Goal: Information Seeking & Learning: Learn about a topic

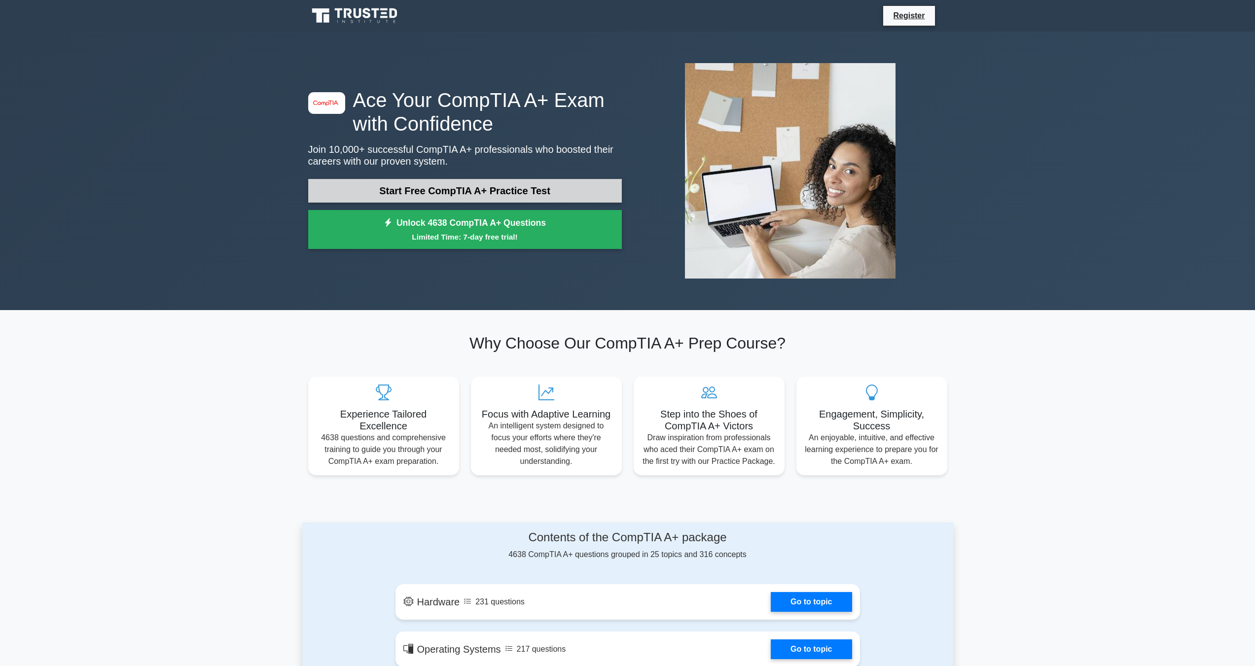
click at [569, 192] on link "Start Free CompTIA A+ Practice Test" at bounding box center [465, 191] width 314 height 24
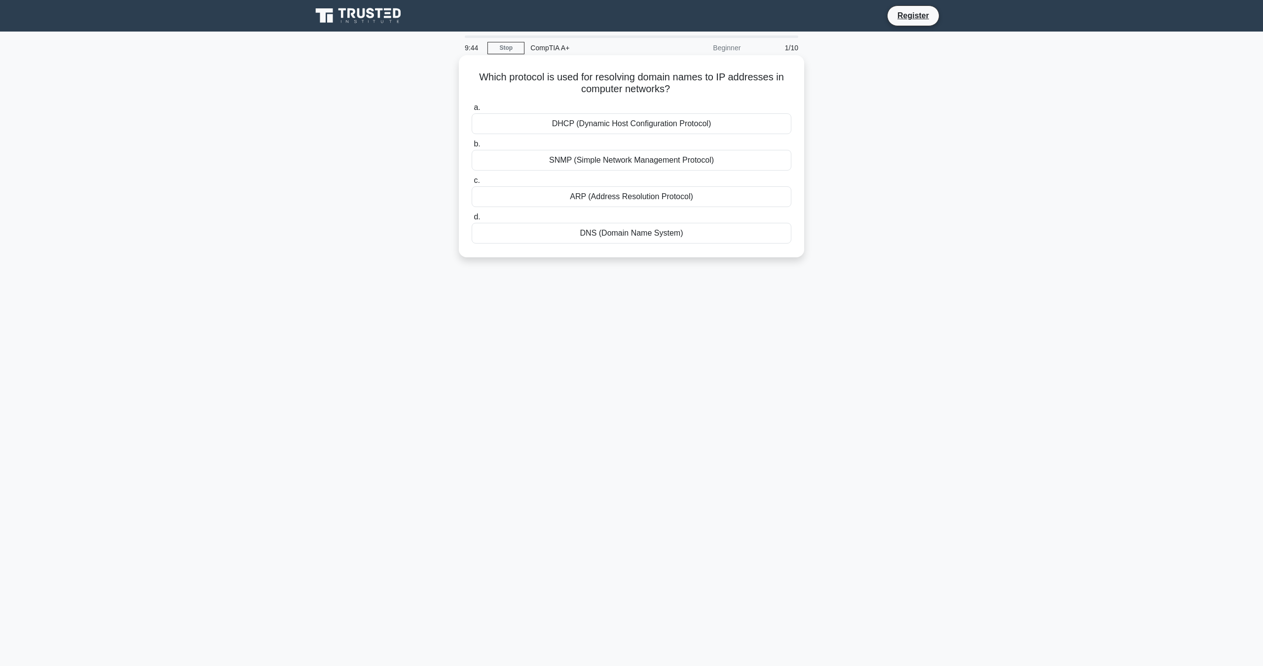
click at [638, 122] on div "DHCP (Dynamic Host Configuration Protocol)" at bounding box center [631, 123] width 320 height 21
click at [471, 111] on input "a. DHCP (Dynamic Host Configuration Protocol)" at bounding box center [471, 108] width 0 height 6
click at [611, 243] on div "Format the hard drive and reinstall the operating system" at bounding box center [631, 233] width 320 height 21
click at [471, 220] on input "d. Format the hard drive and reinstall the operating system" at bounding box center [471, 217] width 0 height 6
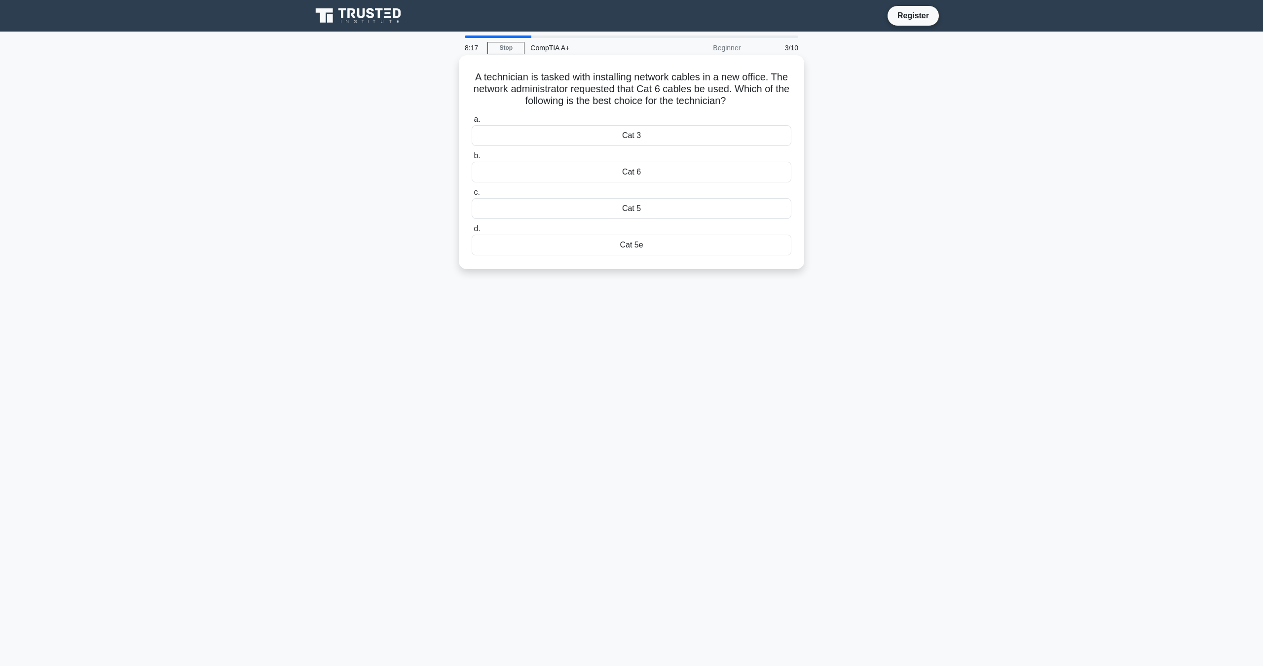
click at [630, 172] on div "Cat 6" at bounding box center [631, 172] width 320 height 21
click at [471, 159] on input "b. Cat 6" at bounding box center [471, 156] width 0 height 6
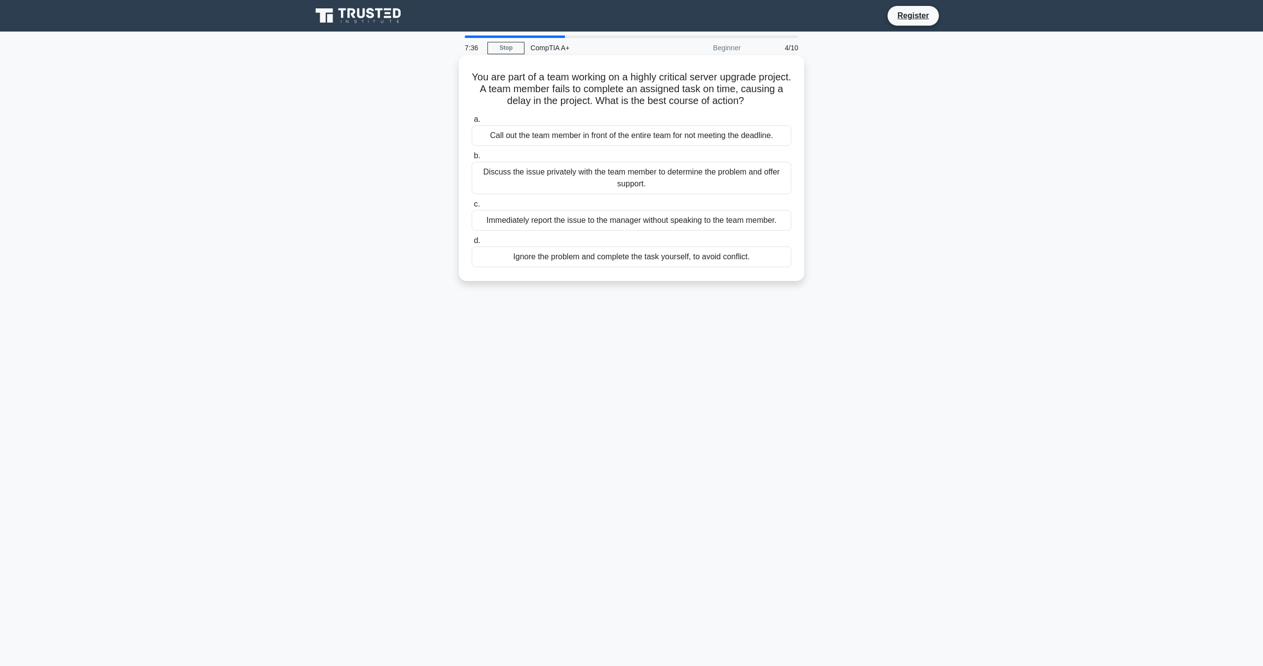
click at [610, 177] on div "Discuss the issue privately with the team member to determine the problem and o…" at bounding box center [631, 178] width 320 height 33
click at [471, 159] on input "b. Discuss the issue privately with the team member to determine the problem an…" at bounding box center [471, 156] width 0 height 6
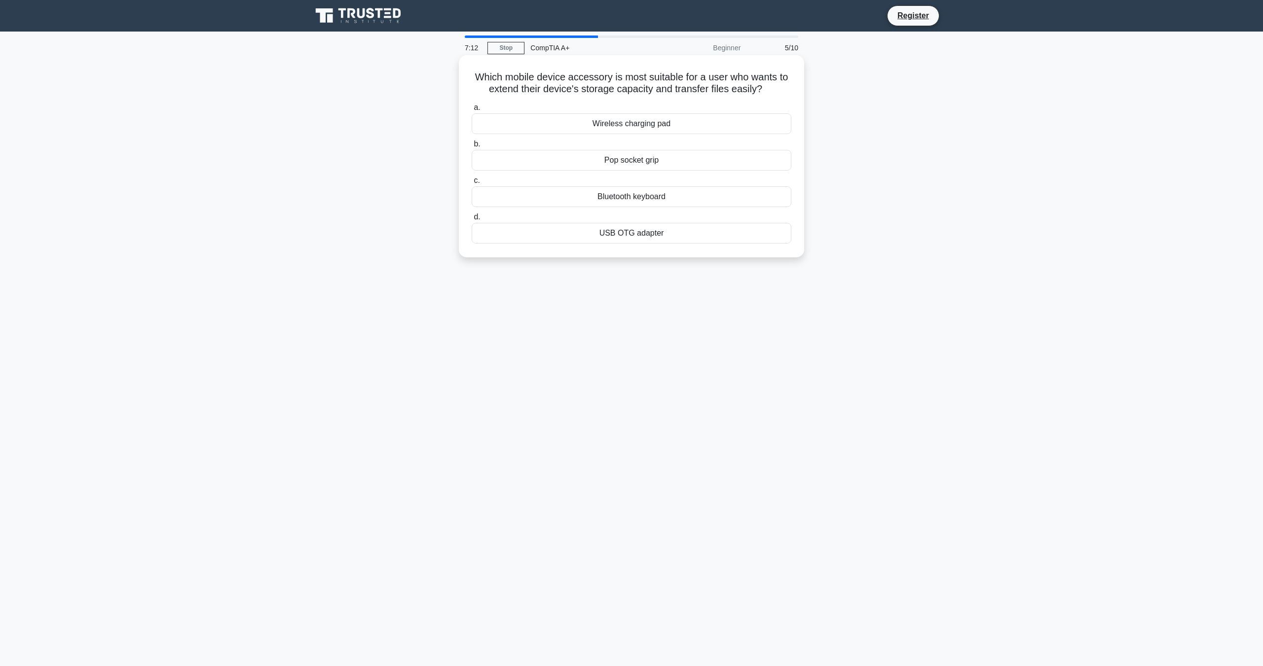
click at [631, 231] on div "USB OTG adapter" at bounding box center [631, 233] width 320 height 21
click at [471, 220] on input "d. USB OTG adapter" at bounding box center [471, 217] width 0 height 6
click at [663, 155] on div "Check the power settings to see if any changes have been made." at bounding box center [631, 160] width 320 height 21
click at [471, 147] on input "b. Check the power settings to see if any changes have been made." at bounding box center [471, 144] width 0 height 6
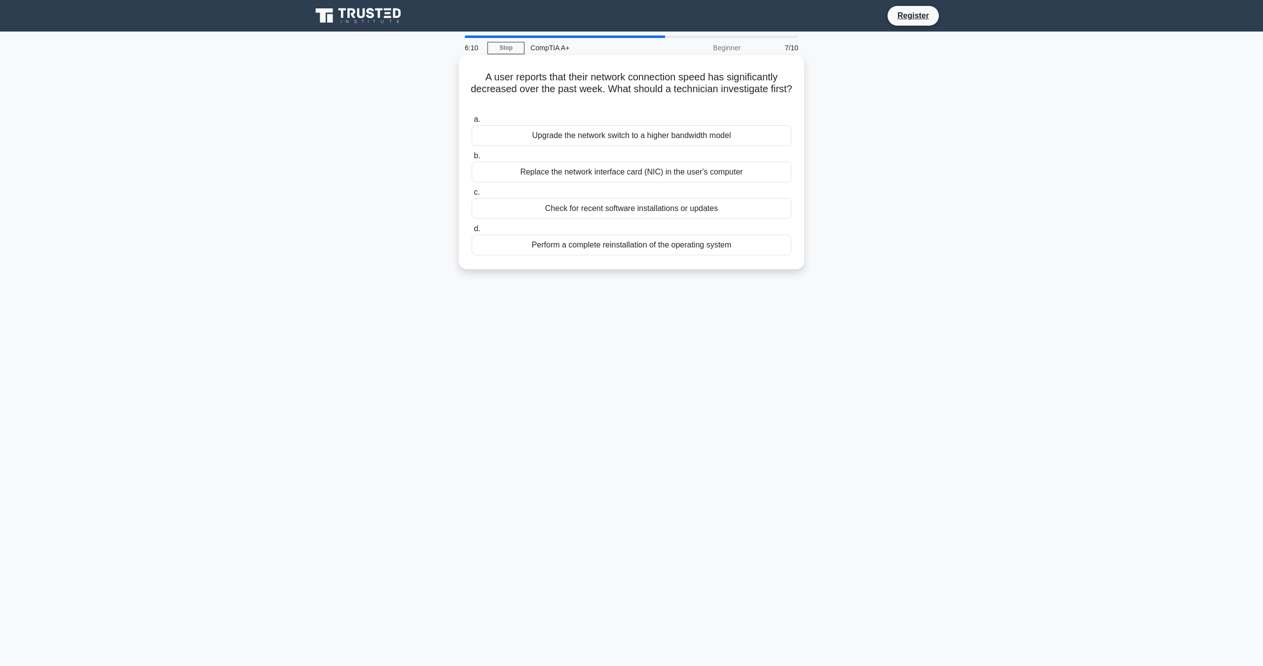
click at [643, 206] on div "Check for recent software installations or updates" at bounding box center [631, 208] width 320 height 21
click at [471, 196] on input "c. Check for recent software installations or updates" at bounding box center [471, 192] width 0 height 6
click at [698, 173] on div "Resetting custom settings such as RAID configuration." at bounding box center [631, 172] width 320 height 21
click at [471, 159] on input "b. Resetting custom settings such as RAID configuration." at bounding box center [471, 156] width 0 height 6
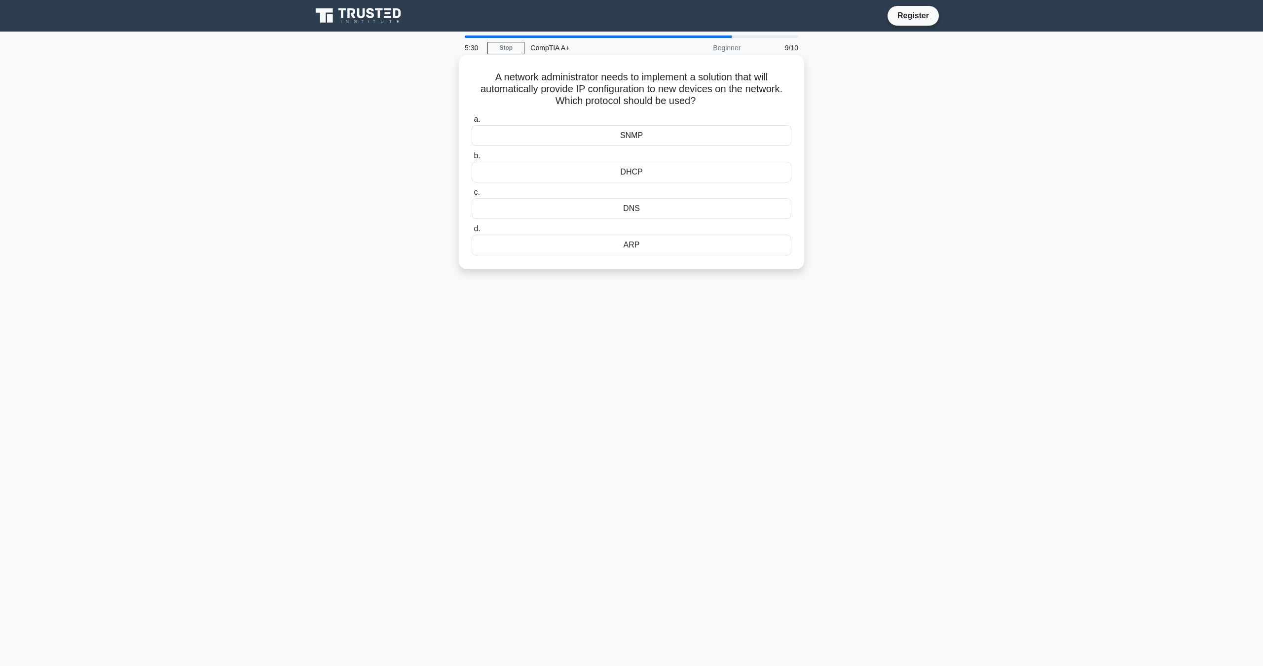
click at [637, 169] on div "DHCP" at bounding box center [631, 172] width 320 height 21
click at [471, 159] on input "b. DHCP" at bounding box center [471, 156] width 0 height 6
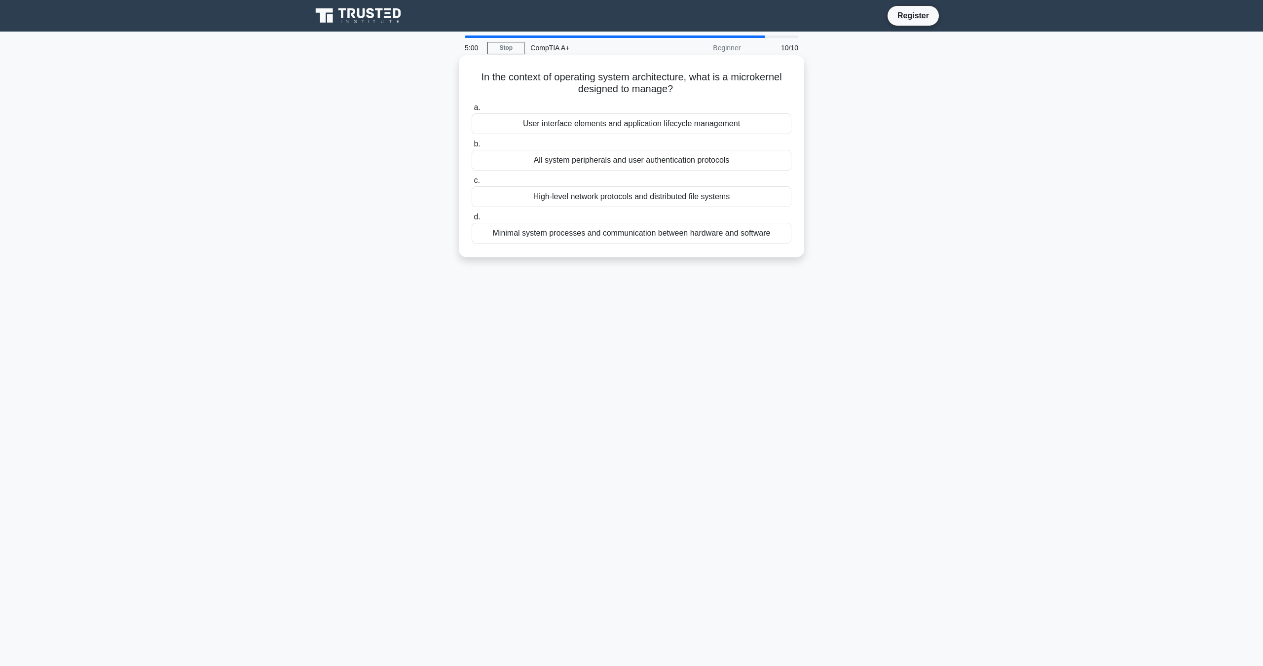
click at [618, 229] on div "Minimal system processes and communication between hardware and software" at bounding box center [631, 233] width 320 height 21
click at [471, 220] on input "d. Minimal system processes and communication between hardware and software" at bounding box center [471, 217] width 0 height 6
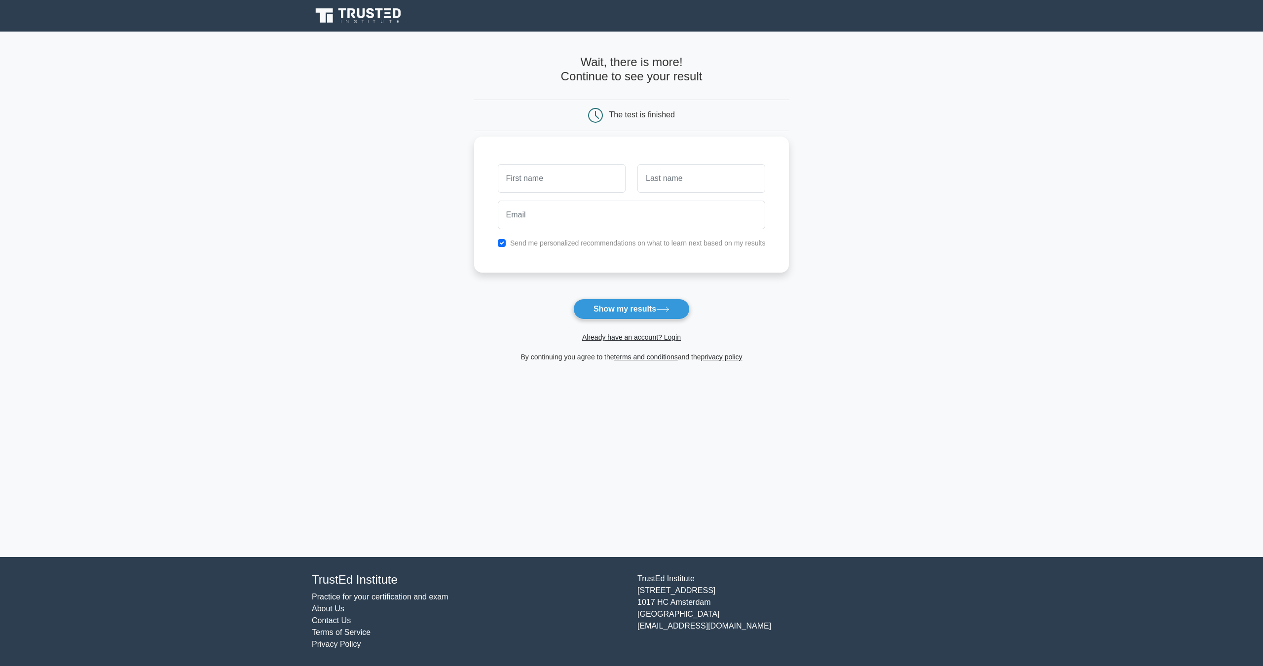
click at [609, 177] on input "text" at bounding box center [562, 178] width 128 height 29
type input "DeAndre"
click at [662, 174] on input "text" at bounding box center [701, 178] width 128 height 29
type input "Spann"
click at [628, 225] on input "email" at bounding box center [632, 215] width 268 height 29
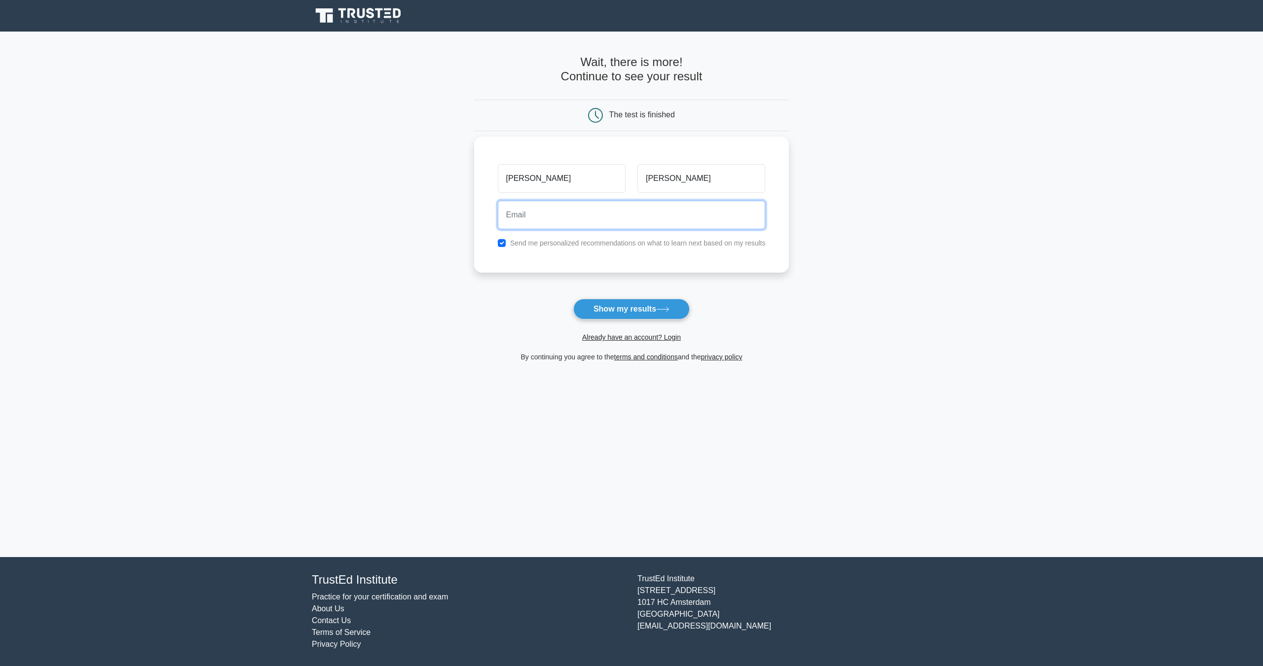
type input "Gameboyspann2@hotmail.com"
click at [617, 302] on button "Show my results" at bounding box center [631, 309] width 116 height 21
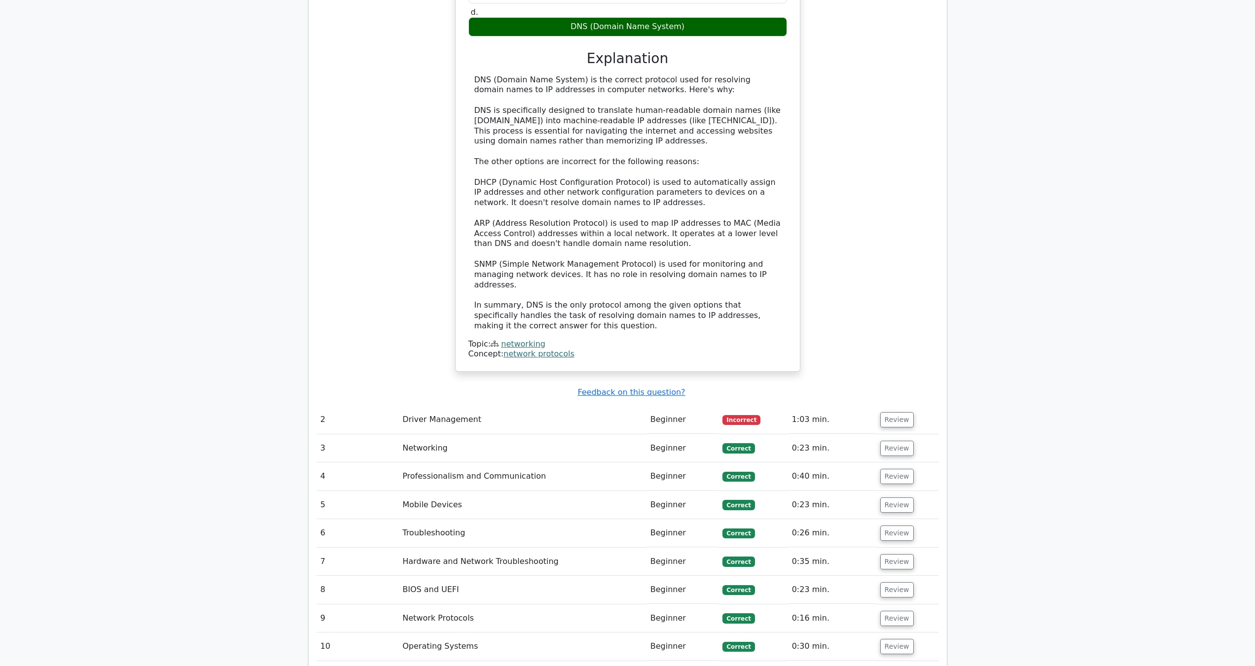
scroll to position [1151, 0]
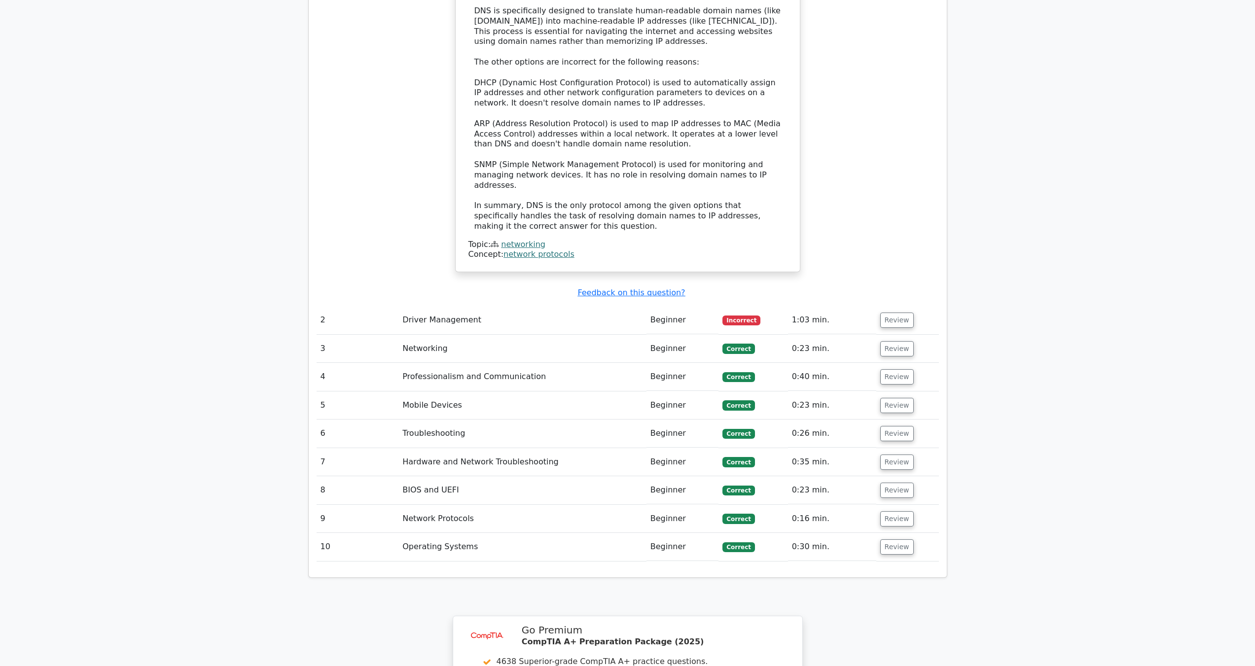
click at [455, 306] on td "Driver Management" at bounding box center [522, 320] width 248 height 28
click at [897, 313] on button "Review" at bounding box center [897, 320] width 34 height 15
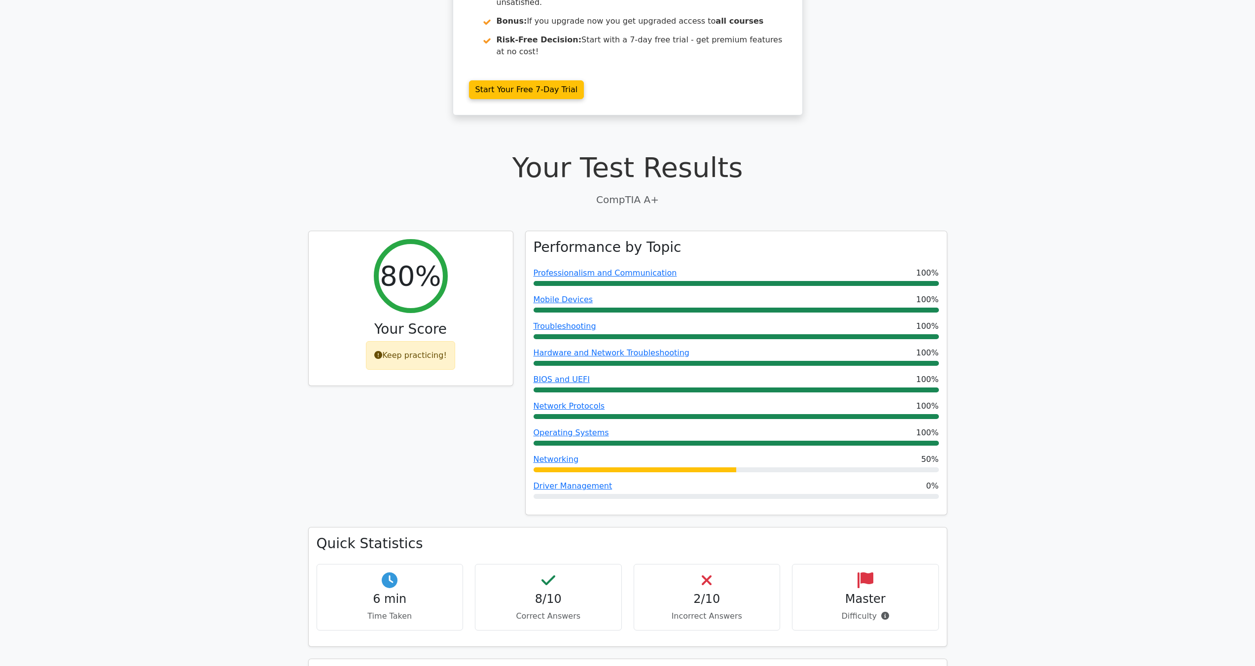
scroll to position [164, 0]
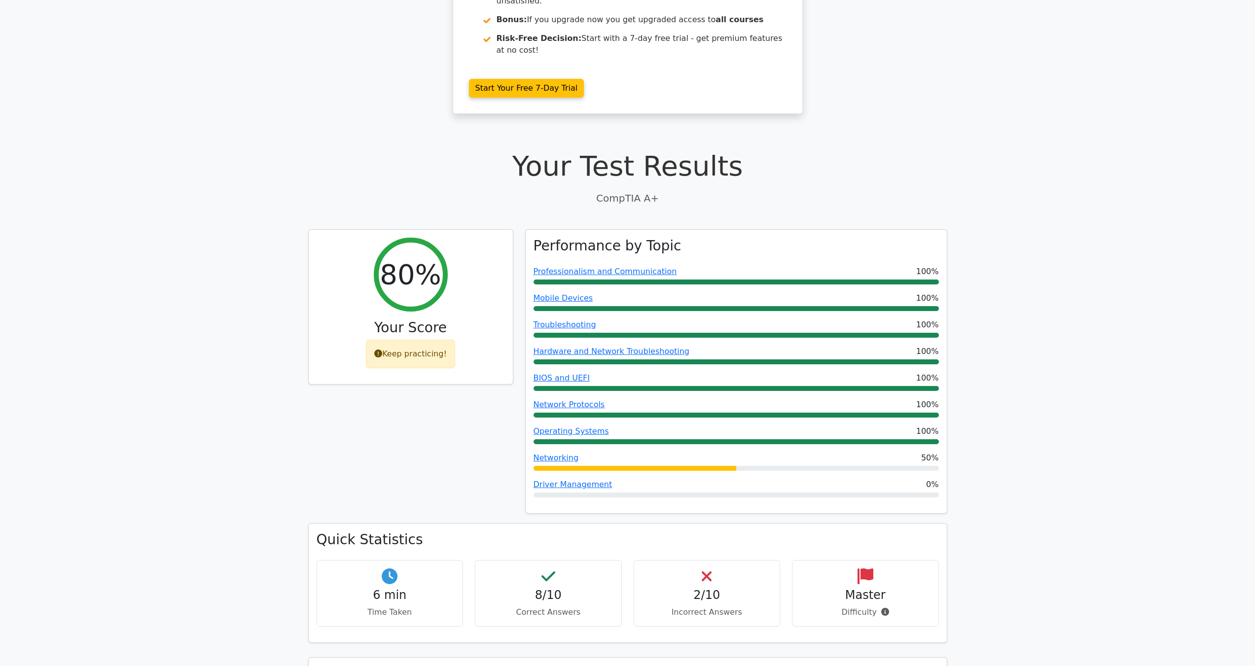
click at [888, 607] on p "Difficulty" at bounding box center [865, 613] width 130 height 12
click at [883, 608] on icon at bounding box center [885, 612] width 8 height 8
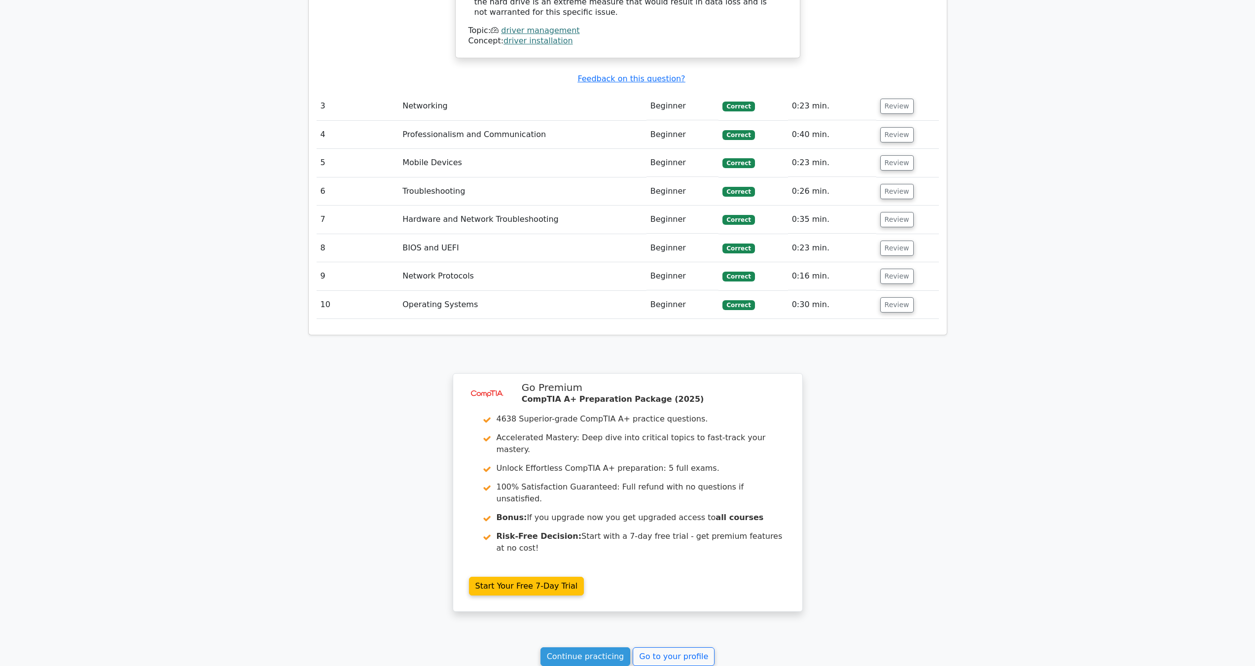
scroll to position [1819, 0]
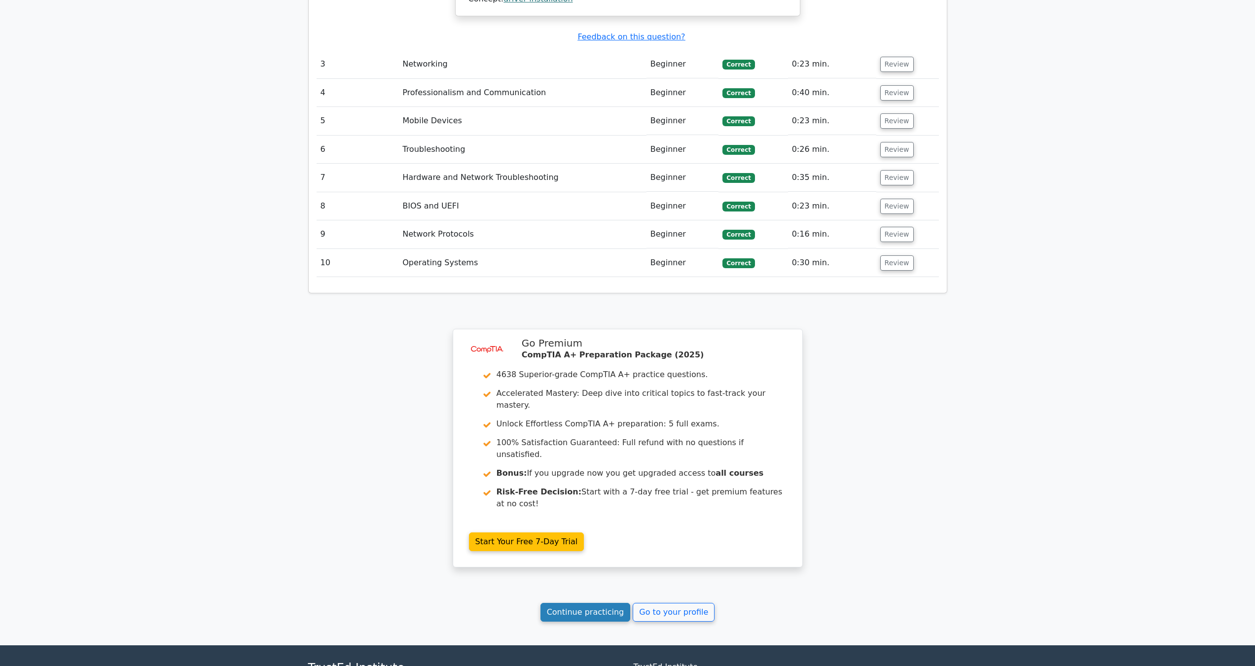
click at [595, 603] on link "Continue practicing" at bounding box center [586, 612] width 90 height 19
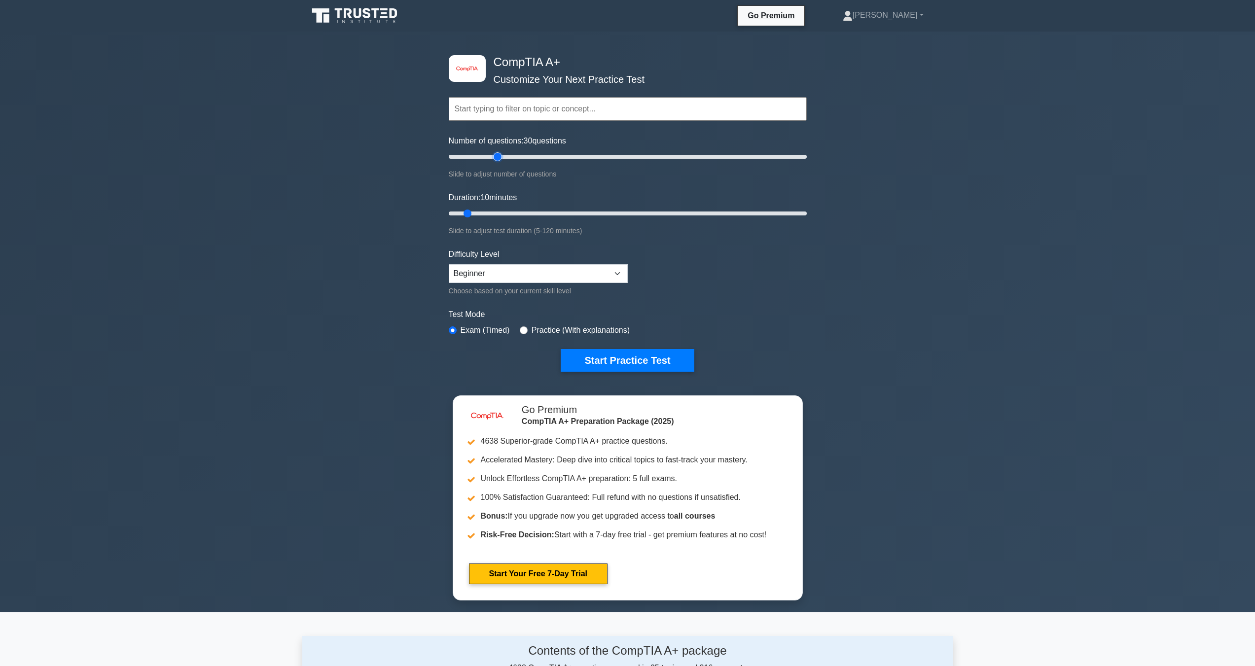
drag, startPoint x: 470, startPoint y: 155, endPoint x: 500, endPoint y: 161, distance: 30.2
type input "30"
click at [500, 161] on input "Number of questions: 30 questions" at bounding box center [628, 157] width 358 height 12
drag, startPoint x: 464, startPoint y: 211, endPoint x: 476, endPoint y: 210, distance: 11.9
type input "15"
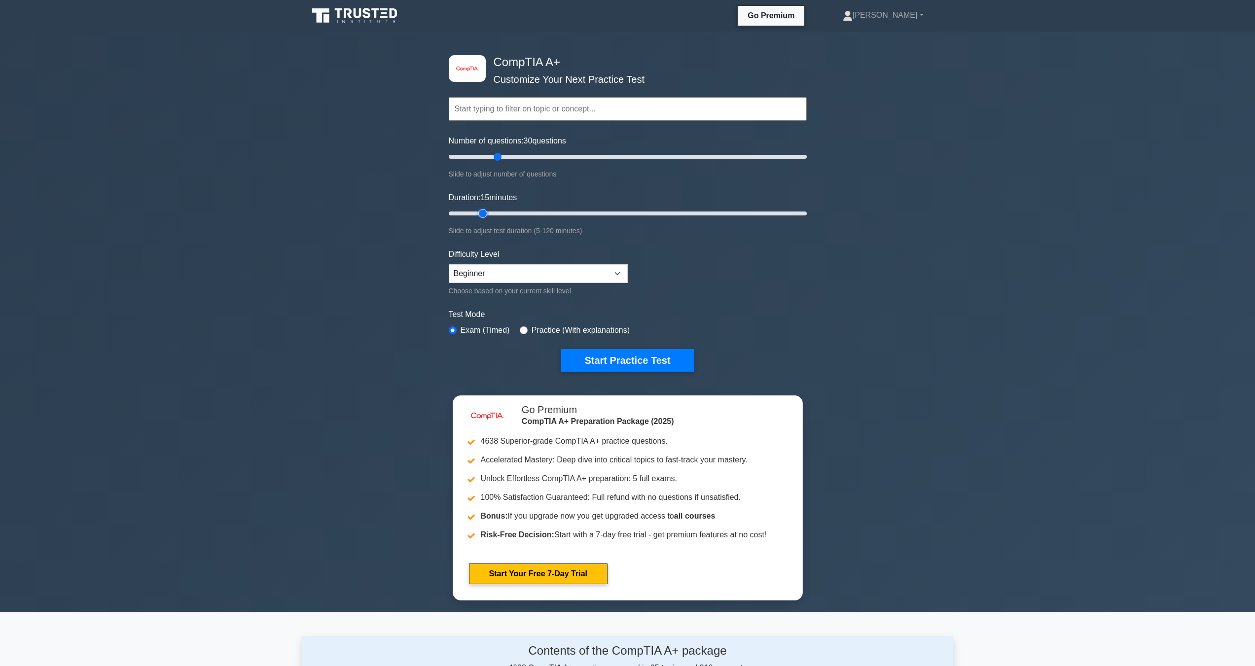
click at [476, 210] on input "Duration: 15 minutes" at bounding box center [628, 214] width 358 height 12
click at [592, 274] on select "Beginner Intermediate Expert" at bounding box center [538, 273] width 179 height 19
select select "intermediate"
click at [449, 264] on select "Beginner Intermediate Expert" at bounding box center [538, 273] width 179 height 19
click at [575, 326] on label "Practice (With explanations)" at bounding box center [581, 331] width 98 height 12
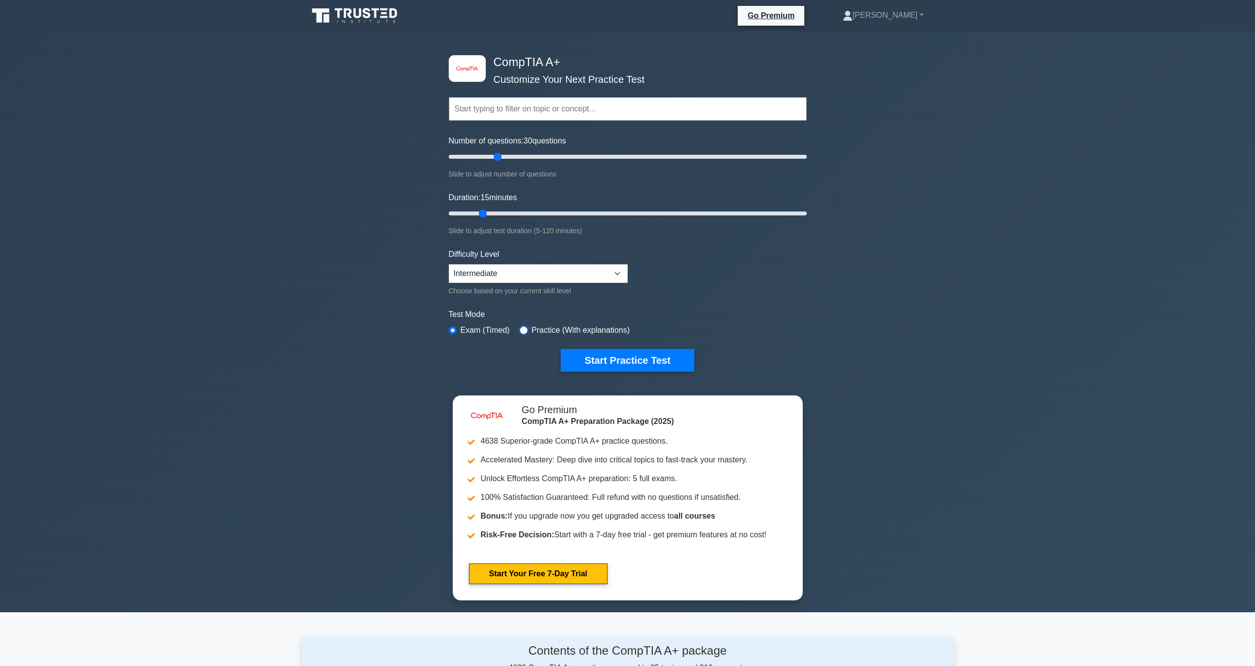
click at [522, 331] on input "radio" at bounding box center [524, 330] width 8 height 8
radio input "true"
click at [452, 331] on input "radio" at bounding box center [453, 330] width 8 height 8
radio input "true"
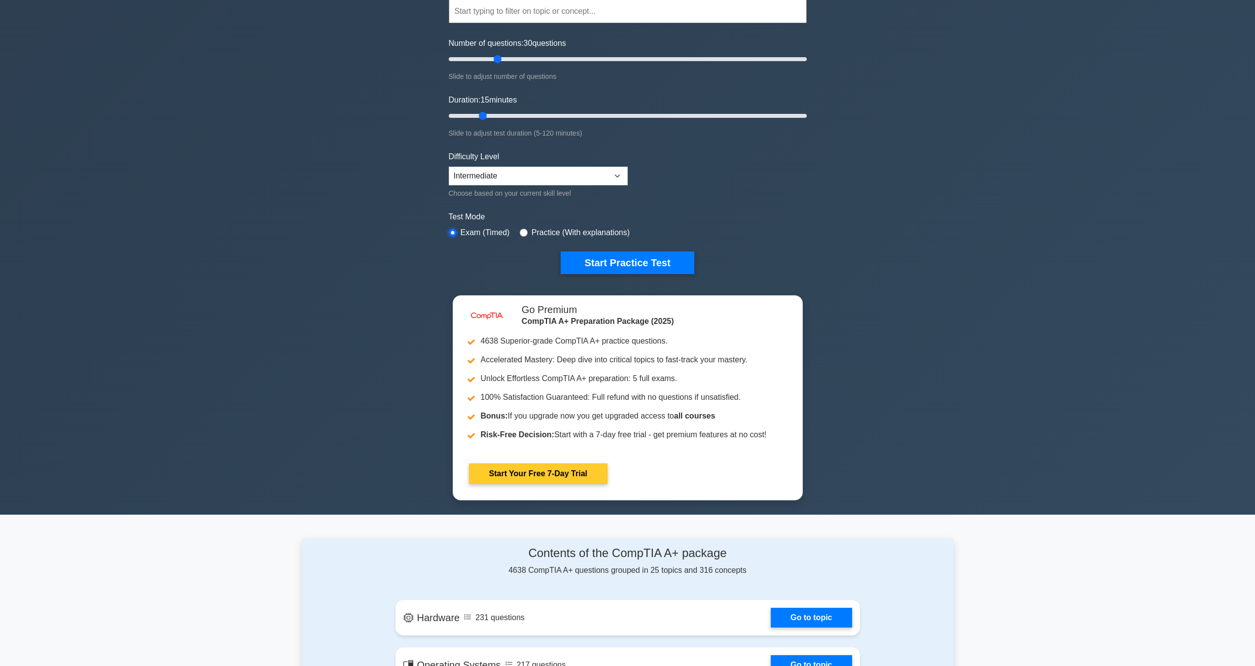
scroll to position [164, 0]
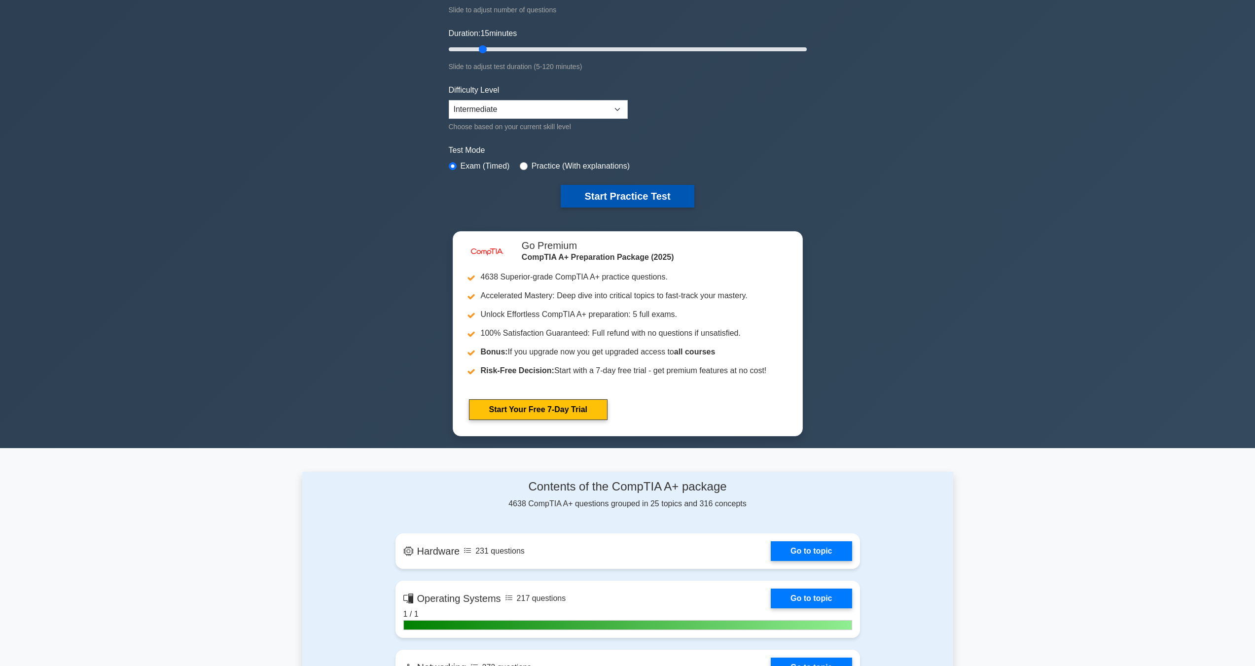
click at [636, 199] on button "Start Practice Test" at bounding box center [627, 196] width 133 height 23
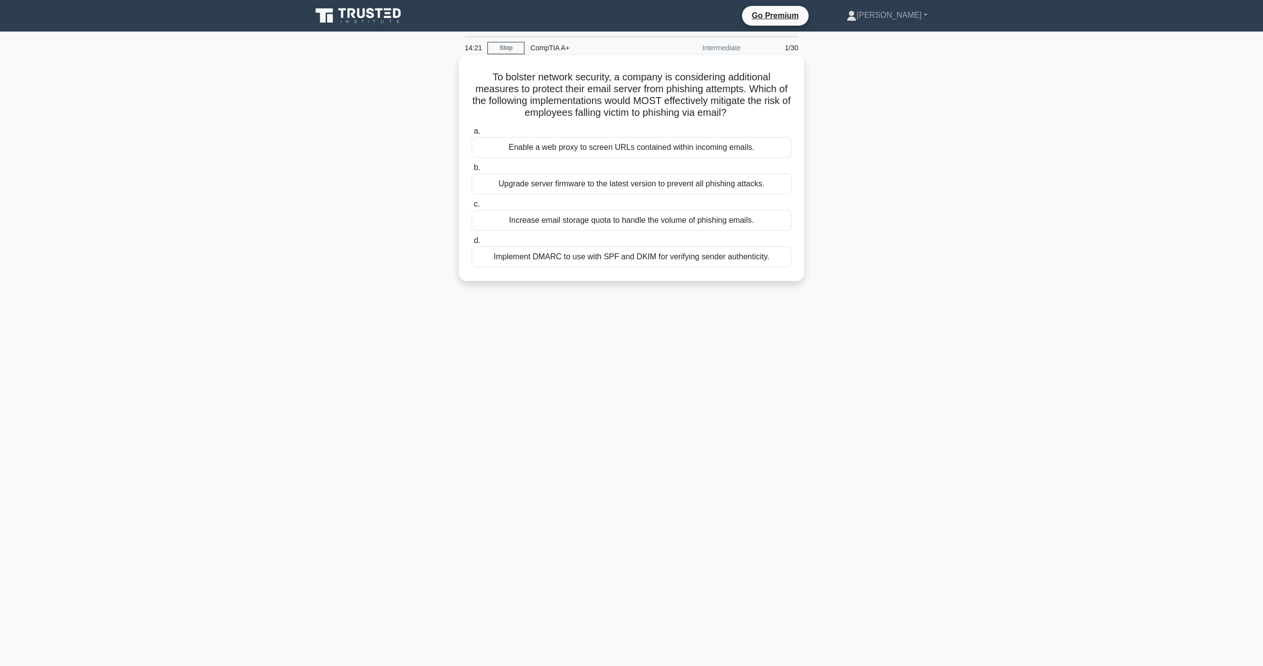
click at [627, 254] on div "Implement DMARC to use with SPF and DKIM for verifying sender authenticity." at bounding box center [631, 257] width 320 height 21
click at [471, 244] on input "d. Implement DMARC to use with SPF and DKIM for verifying sender authenticity." at bounding box center [471, 241] width 0 height 6
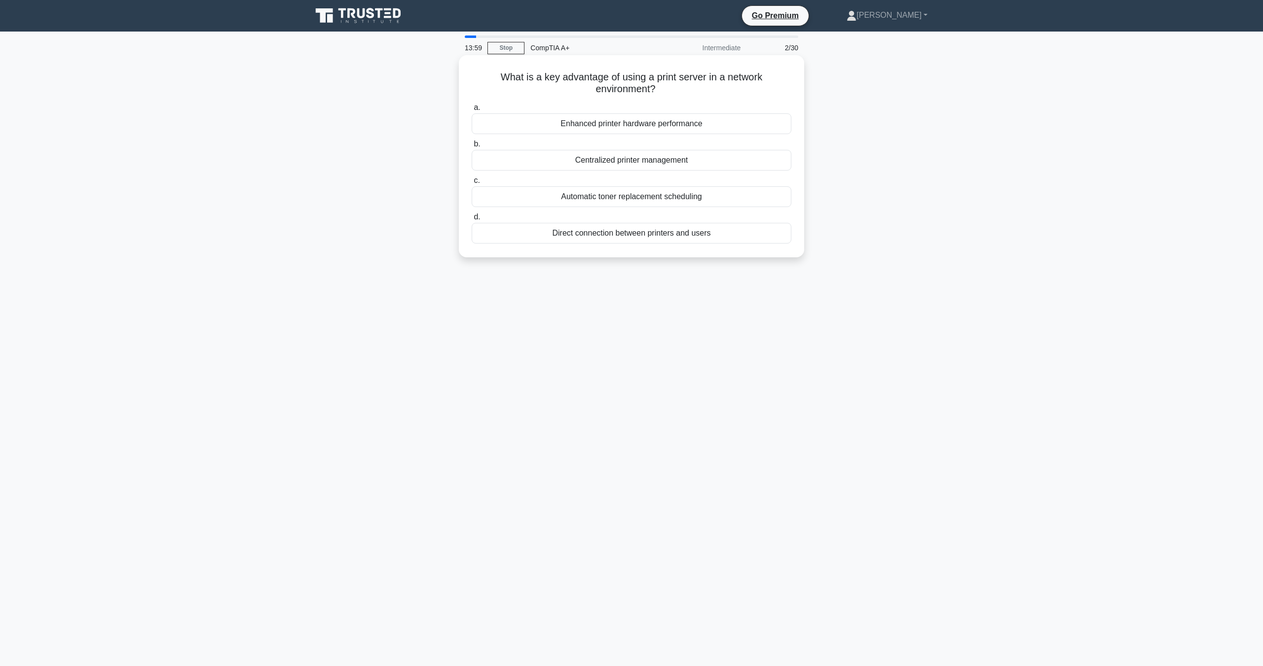
click at [662, 233] on div "Direct connection between printers and users" at bounding box center [631, 233] width 320 height 21
click at [471, 220] on input "d. Direct connection between printers and users" at bounding box center [471, 217] width 0 height 6
click at [655, 123] on div "Lower latency" at bounding box center [631, 123] width 320 height 21
click at [471, 111] on input "a. Lower latency" at bounding box center [471, 108] width 0 height 6
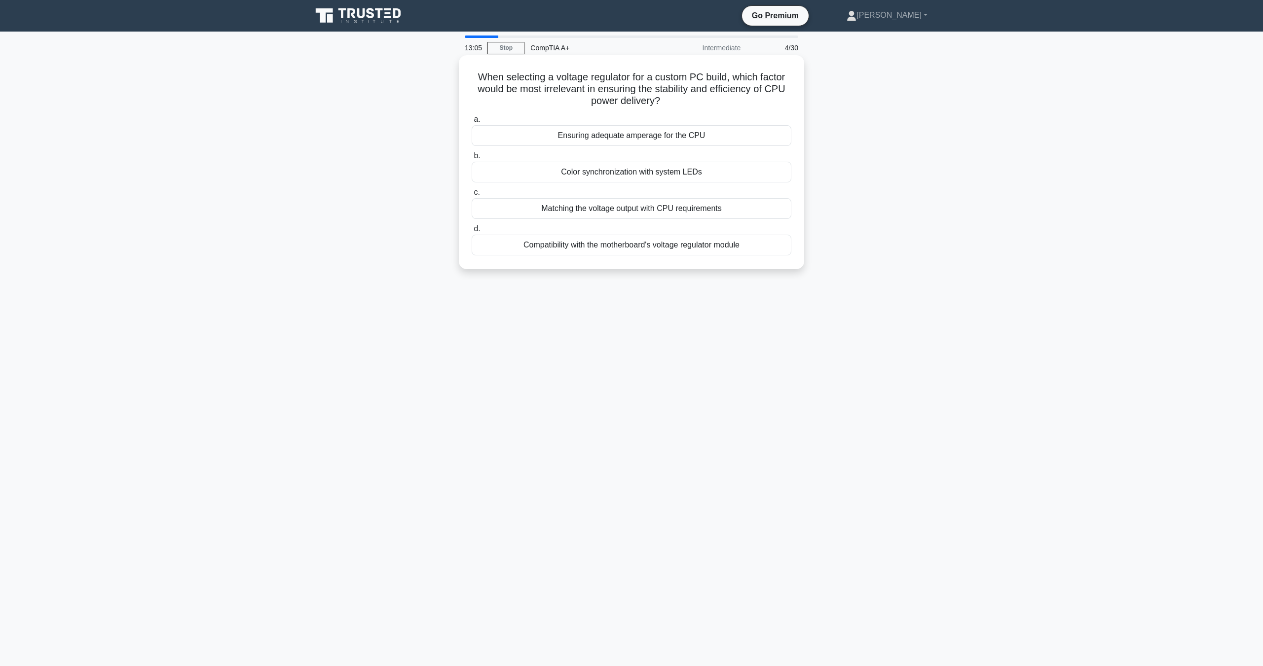
click at [720, 172] on div "Color synchronization with system LEDs" at bounding box center [631, 172] width 320 height 21
click at [471, 159] on input "b. Color synchronization with system LEDs" at bounding box center [471, 156] width 0 height 6
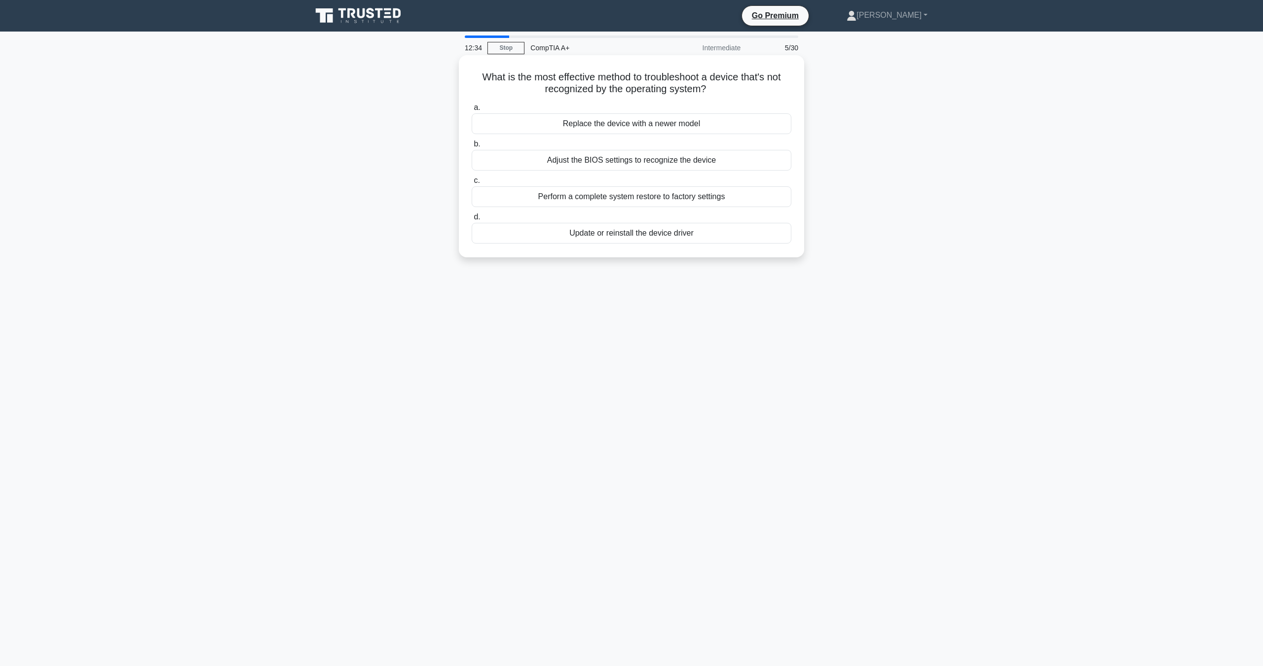
click at [653, 231] on div "Update or reinstall the device driver" at bounding box center [631, 233] width 320 height 21
click at [471, 220] on input "d. Update or reinstall the device driver" at bounding box center [471, 217] width 0 height 6
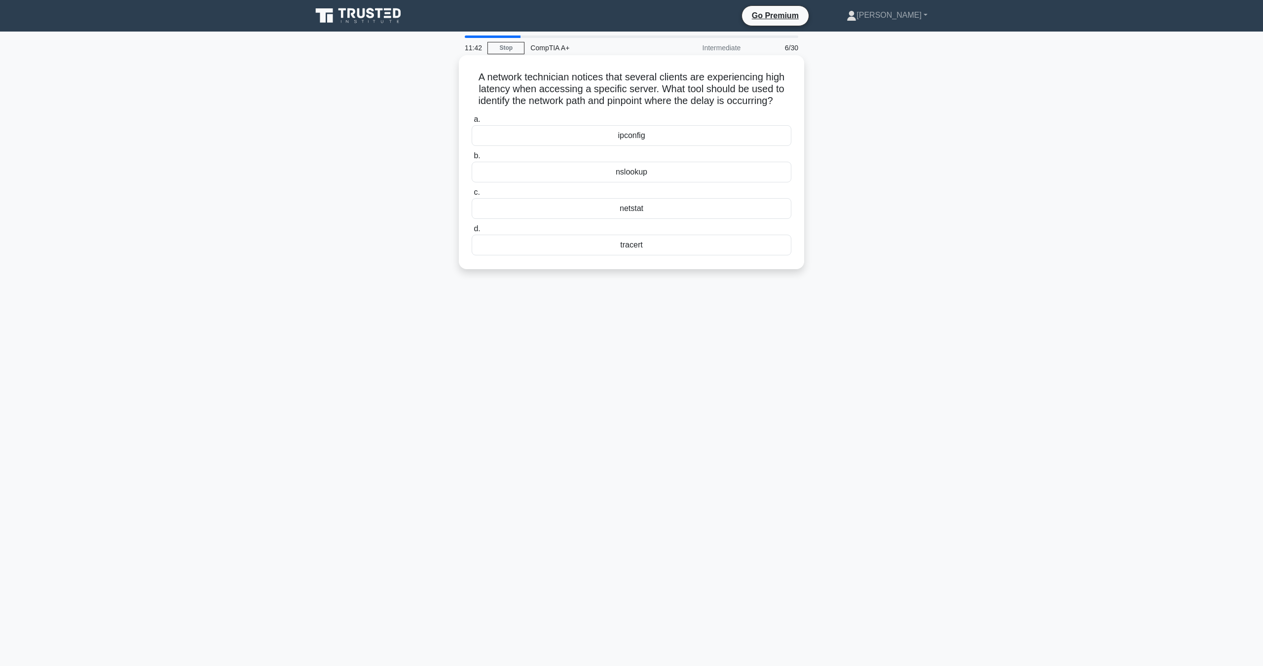
click at [658, 219] on div "netstat" at bounding box center [631, 208] width 320 height 21
click at [471, 196] on input "c. netstat" at bounding box center [471, 192] width 0 height 6
click at [662, 206] on div "Network-based IDPS" at bounding box center [631, 208] width 320 height 21
click at [471, 196] on input "c. Network-based IDPS" at bounding box center [471, 192] width 0 height 6
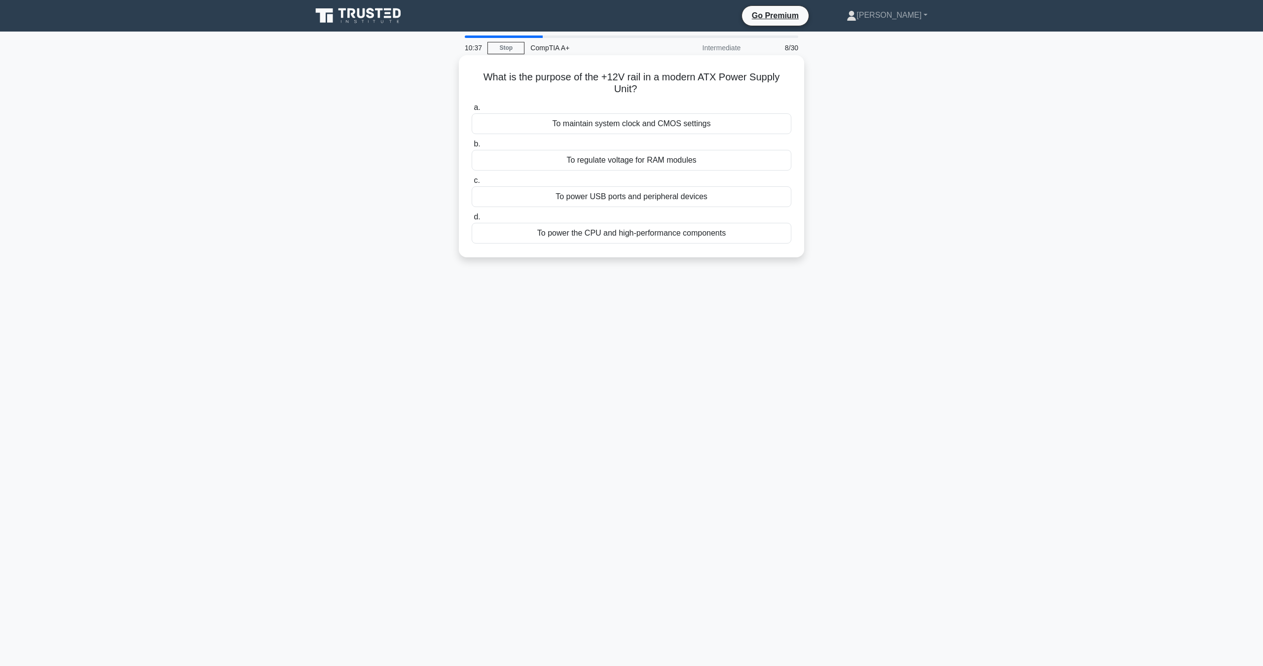
click at [687, 236] on div "To power the CPU and high-performance components" at bounding box center [631, 233] width 320 height 21
click at [471, 220] on input "d. To power the CPU and high-performance components" at bounding box center [471, 217] width 0 height 6
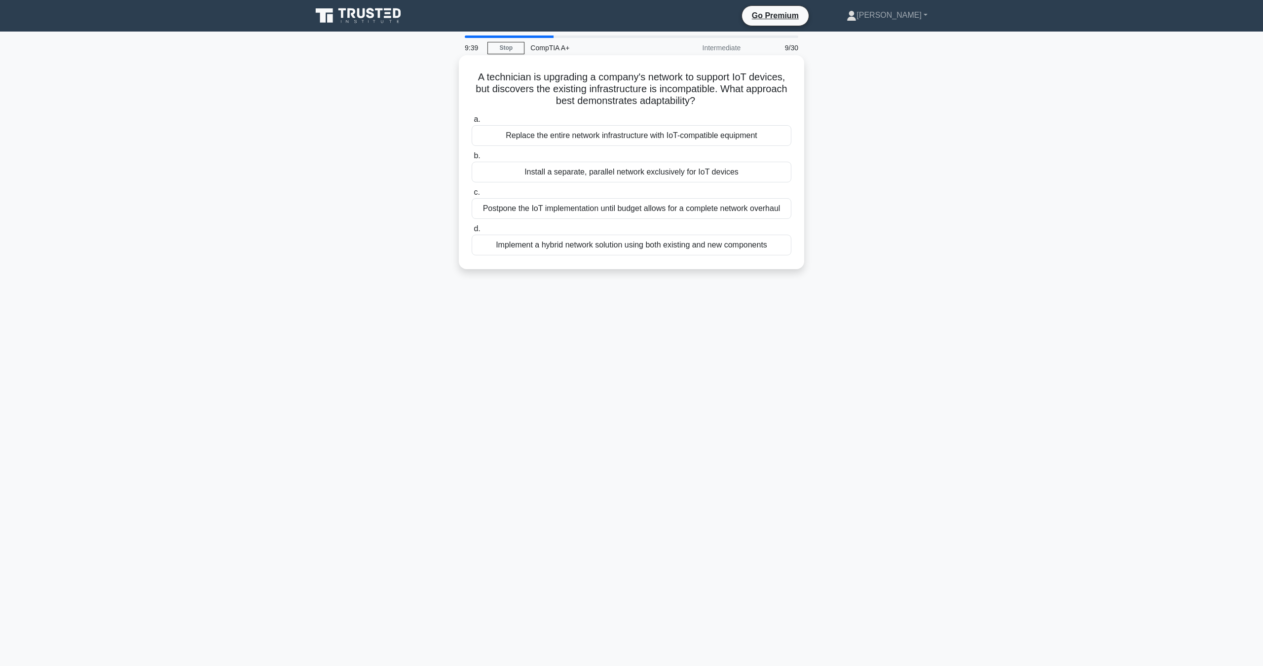
click at [645, 248] on div "Implement a hybrid network solution using both existing and new components" at bounding box center [631, 245] width 320 height 21
click at [471, 232] on input "d. Implement a hybrid network solution using both existing and new components" at bounding box center [471, 229] width 0 height 6
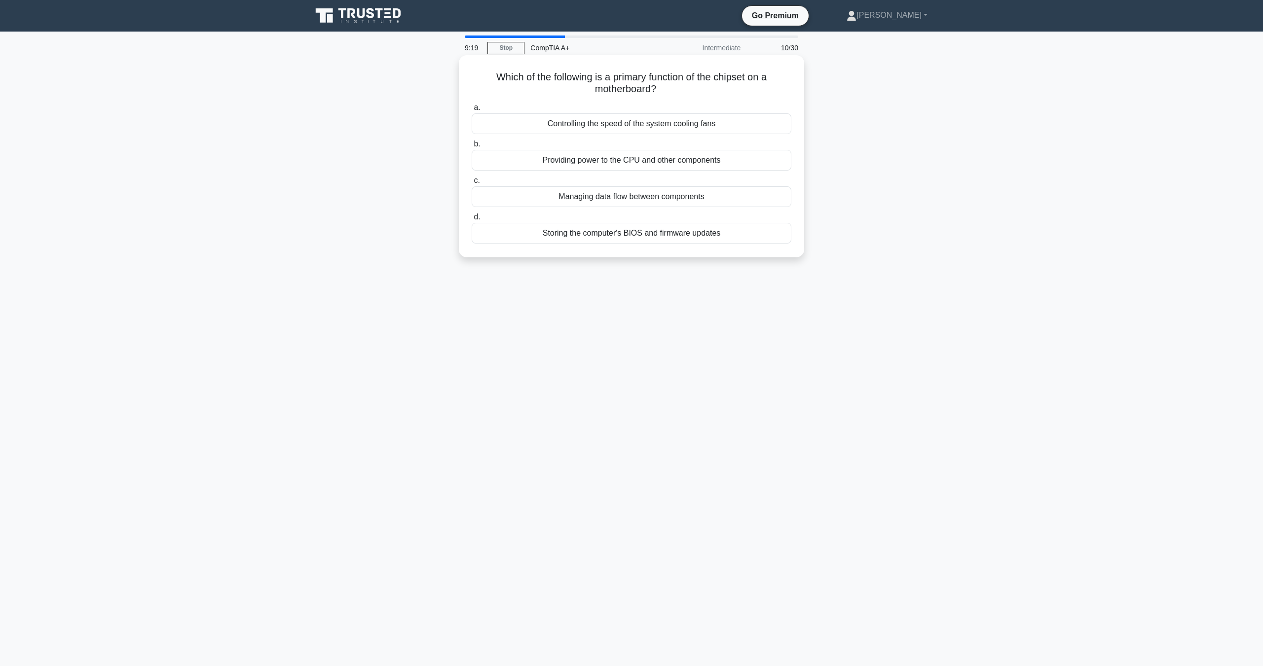
click at [614, 197] on div "Managing data flow between components" at bounding box center [631, 196] width 320 height 21
click at [471, 184] on input "c. Managing data flow between components" at bounding box center [471, 181] width 0 height 6
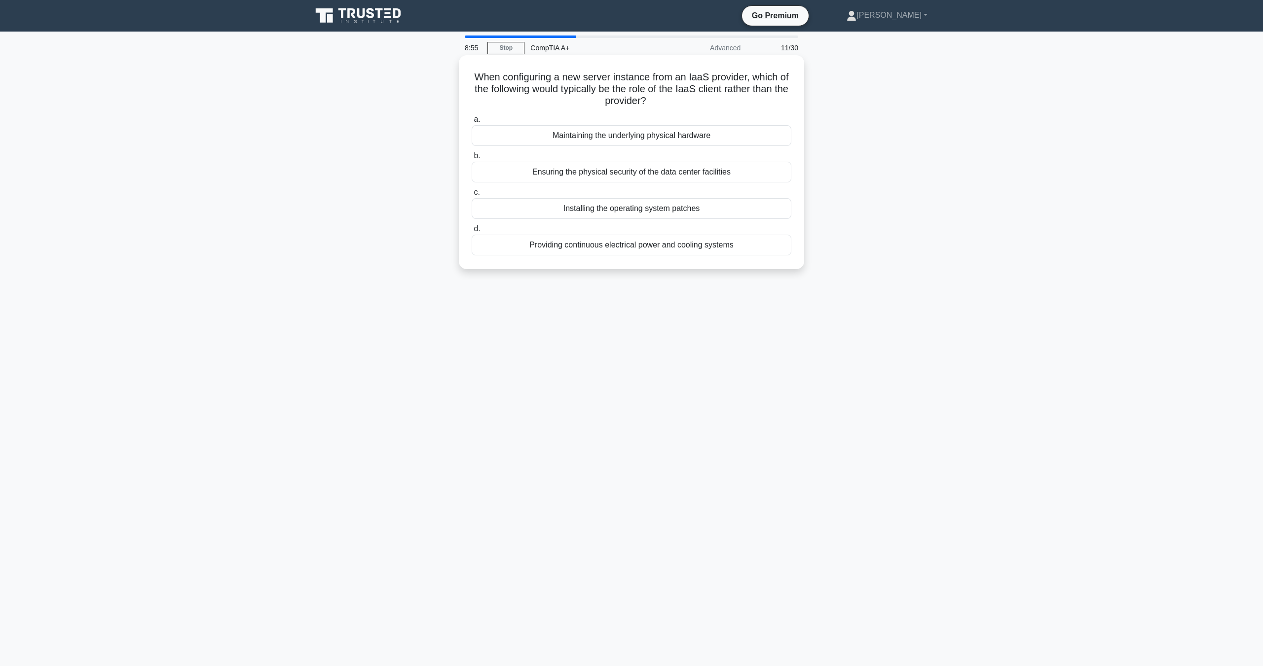
click at [617, 140] on div "Maintaining the underlying physical hardware" at bounding box center [631, 135] width 320 height 21
click at [471, 123] on input "a. Maintaining the underlying physical hardware" at bounding box center [471, 119] width 0 height 6
click at [634, 136] on div "Device enrollment" at bounding box center [631, 135] width 320 height 21
click at [471, 123] on input "a. Device enrollment" at bounding box center [471, 119] width 0 height 6
click at [614, 243] on div "Verify the Wi-Fi network connection" at bounding box center [631, 245] width 320 height 21
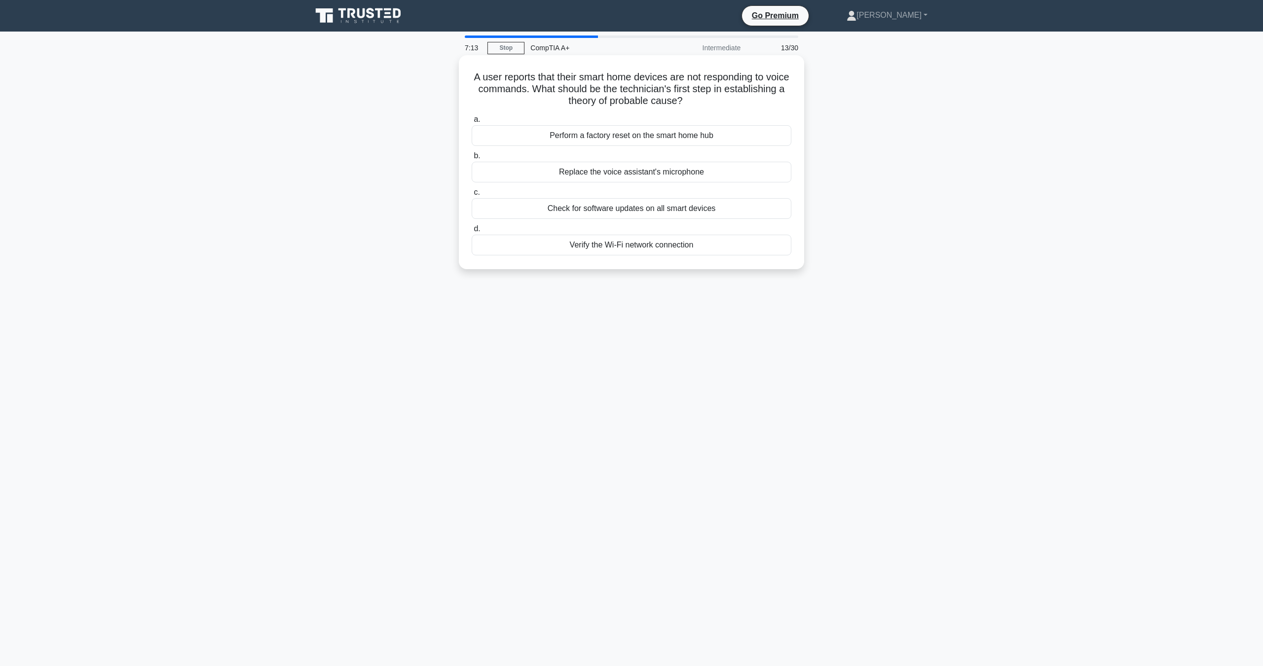
click at [471, 232] on input "d. Verify the Wi-Fi network connection" at bounding box center [471, 229] width 0 height 6
click at [640, 246] on div "USB optical drive" at bounding box center [631, 245] width 320 height 21
click at [471, 232] on input "d. USB optical drive" at bounding box center [471, 229] width 0 height 6
click at [652, 248] on div "Select 'I don't have a product key' and proceed with the installation" at bounding box center [631, 245] width 320 height 21
click at [471, 232] on input "d. Select 'I don't have a product key' and proceed with the installation" at bounding box center [471, 229] width 0 height 6
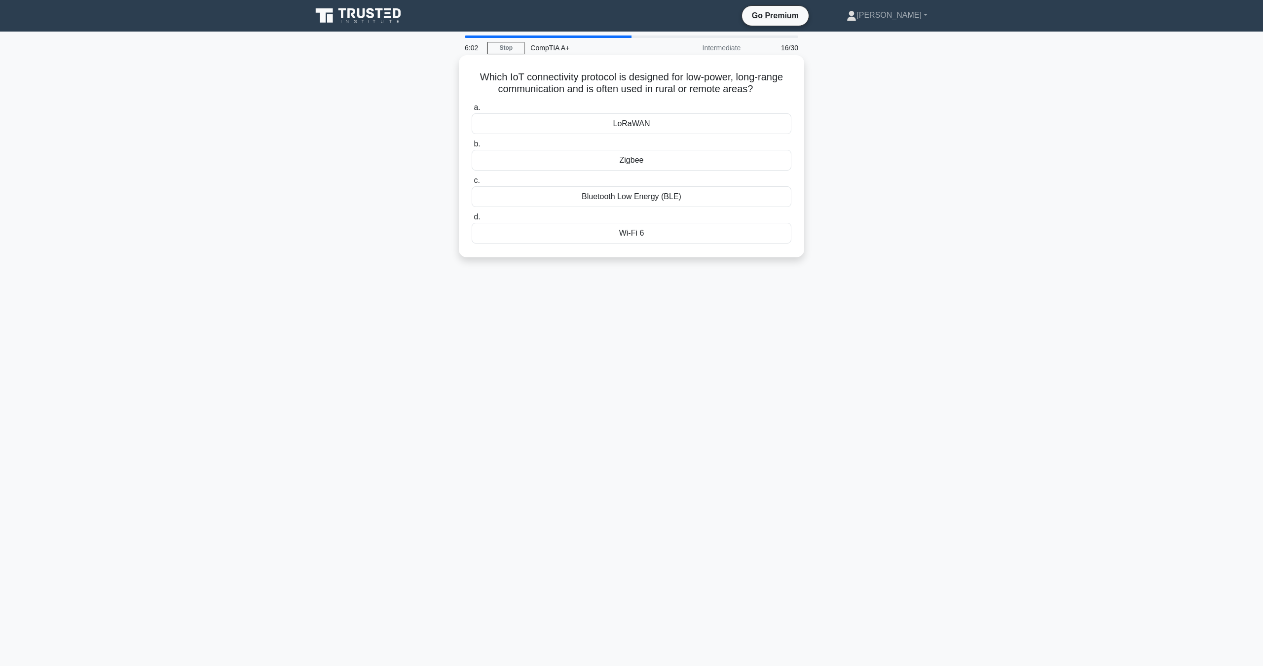
click at [648, 121] on div "LoRaWAN" at bounding box center [631, 123] width 320 height 21
click at [471, 111] on input "a. LoRaWAN" at bounding box center [471, 108] width 0 height 6
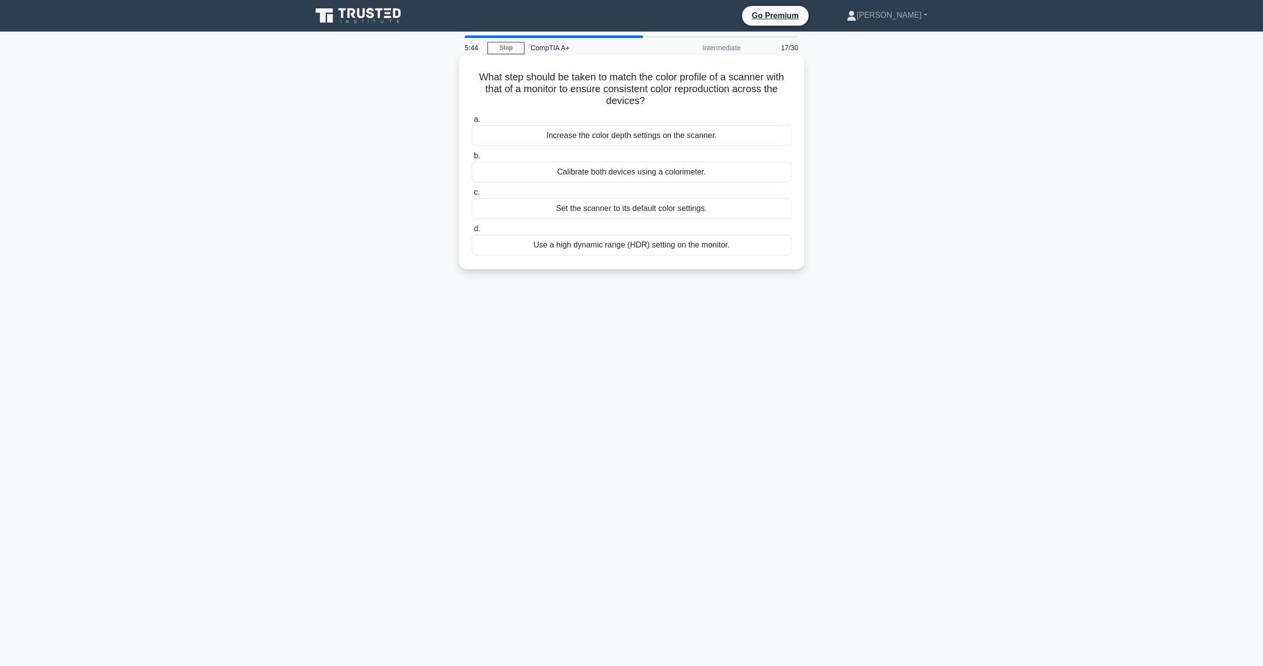
click at [701, 174] on div "Calibrate both devices using a colorimeter." at bounding box center [631, 172] width 320 height 21
click at [471, 159] on input "b. Calibrate both devices using a colorimeter." at bounding box center [471, 156] width 0 height 6
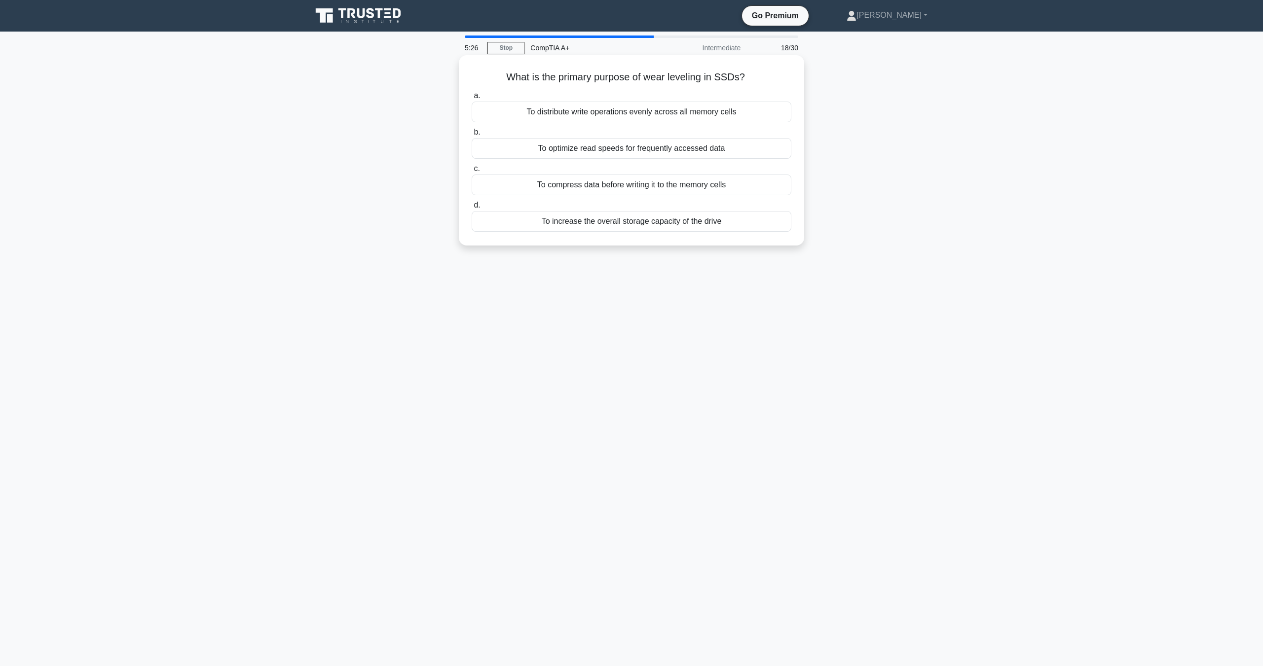
click at [699, 116] on div "To distribute write operations evenly across all memory cells" at bounding box center [631, 112] width 320 height 21
click at [471, 99] on input "a. To distribute write operations evenly across all memory cells" at bounding box center [471, 96] width 0 height 6
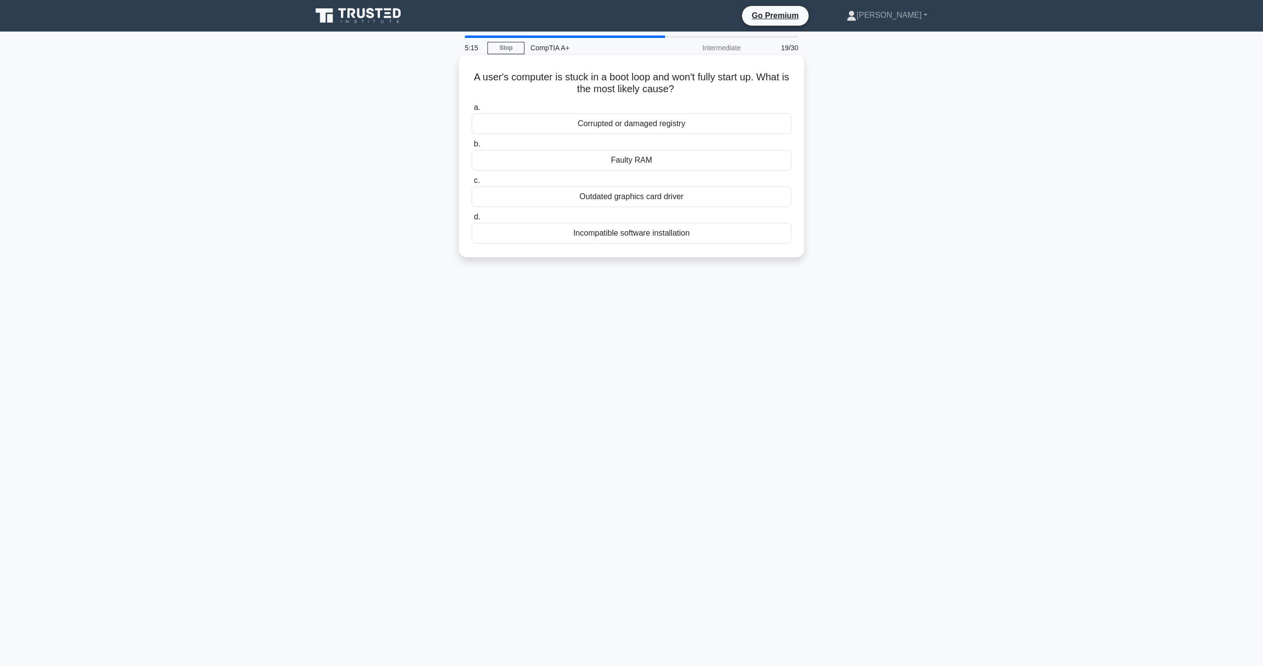
click at [686, 158] on div "Faulty RAM" at bounding box center [631, 160] width 320 height 21
click at [471, 147] on input "b. Faulty RAM" at bounding box center [471, 144] width 0 height 6
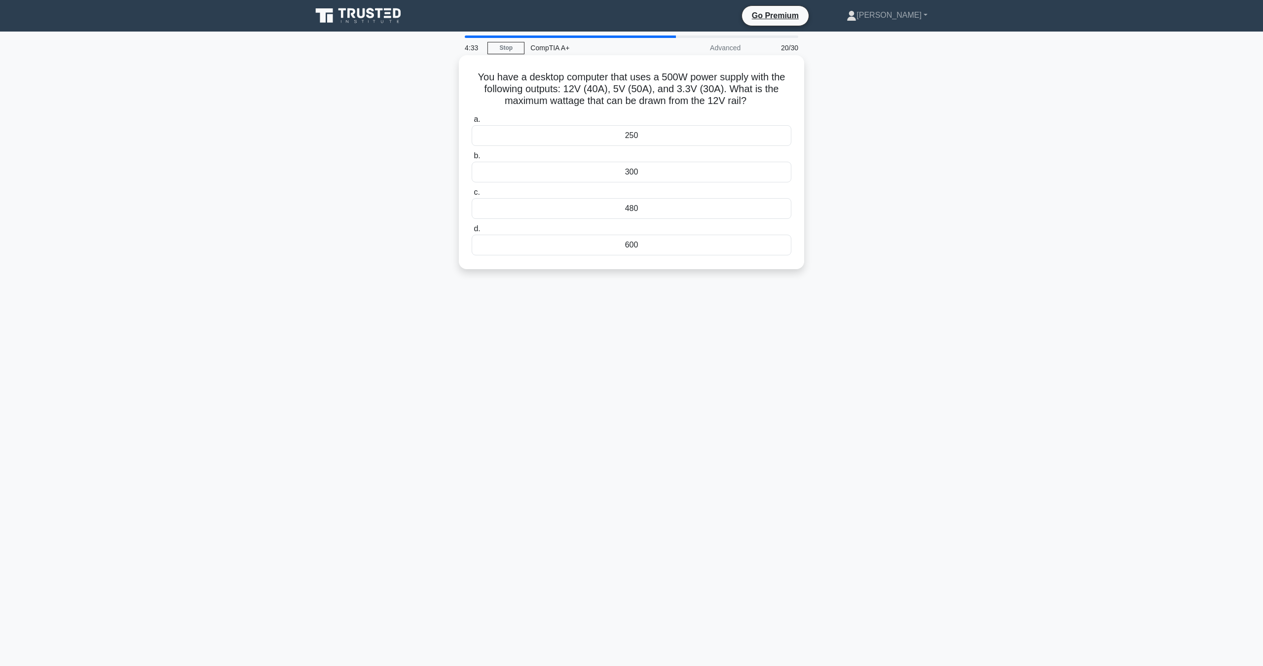
click at [631, 211] on div "480" at bounding box center [631, 208] width 320 height 21
click at [471, 196] on input "c. 480" at bounding box center [471, 192] width 0 height 6
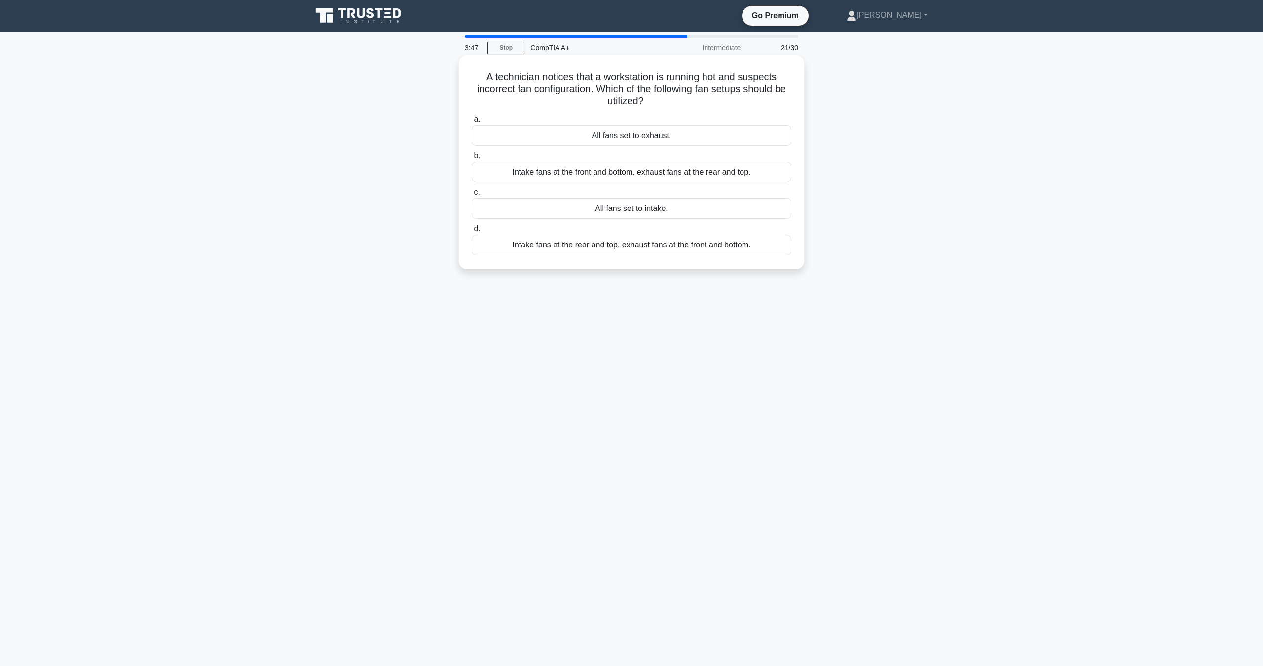
click at [661, 135] on div "All fans set to exhaust." at bounding box center [631, 135] width 320 height 21
click at [471, 123] on input "a. All fans set to exhaust." at bounding box center [471, 119] width 0 height 6
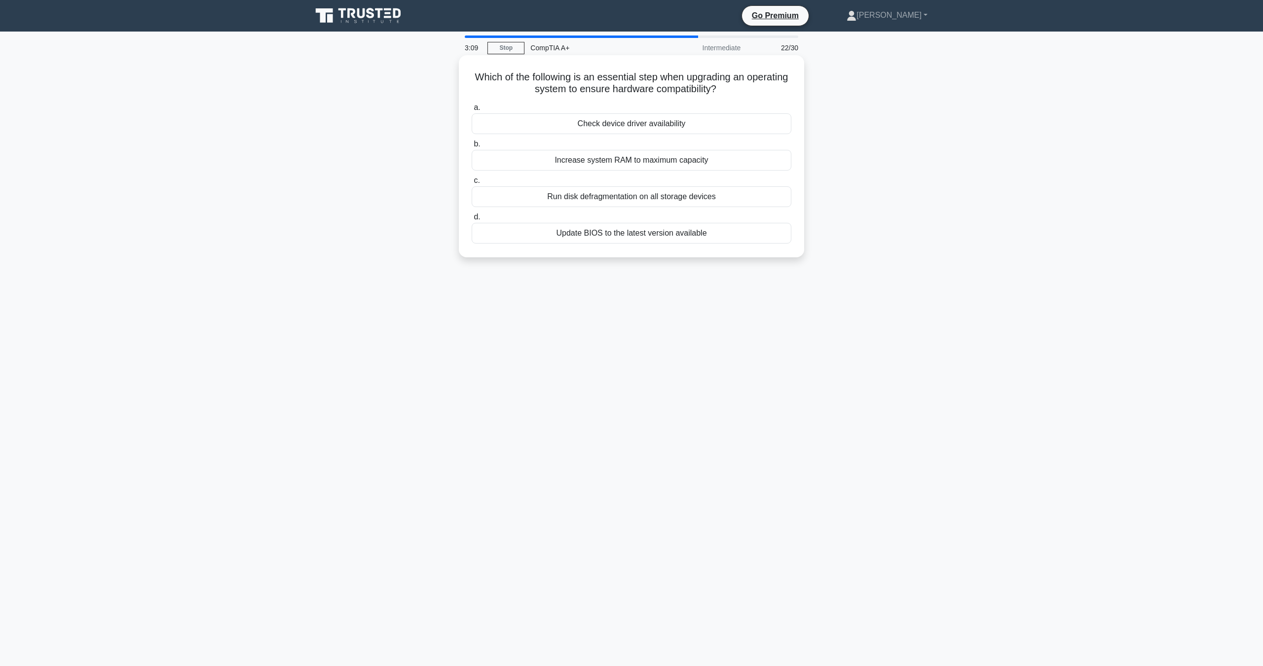
click at [610, 232] on div "Update BIOS to the latest version available" at bounding box center [631, 233] width 320 height 21
click at [471, 220] on input "d. Update BIOS to the latest version available" at bounding box center [471, 217] width 0 height 6
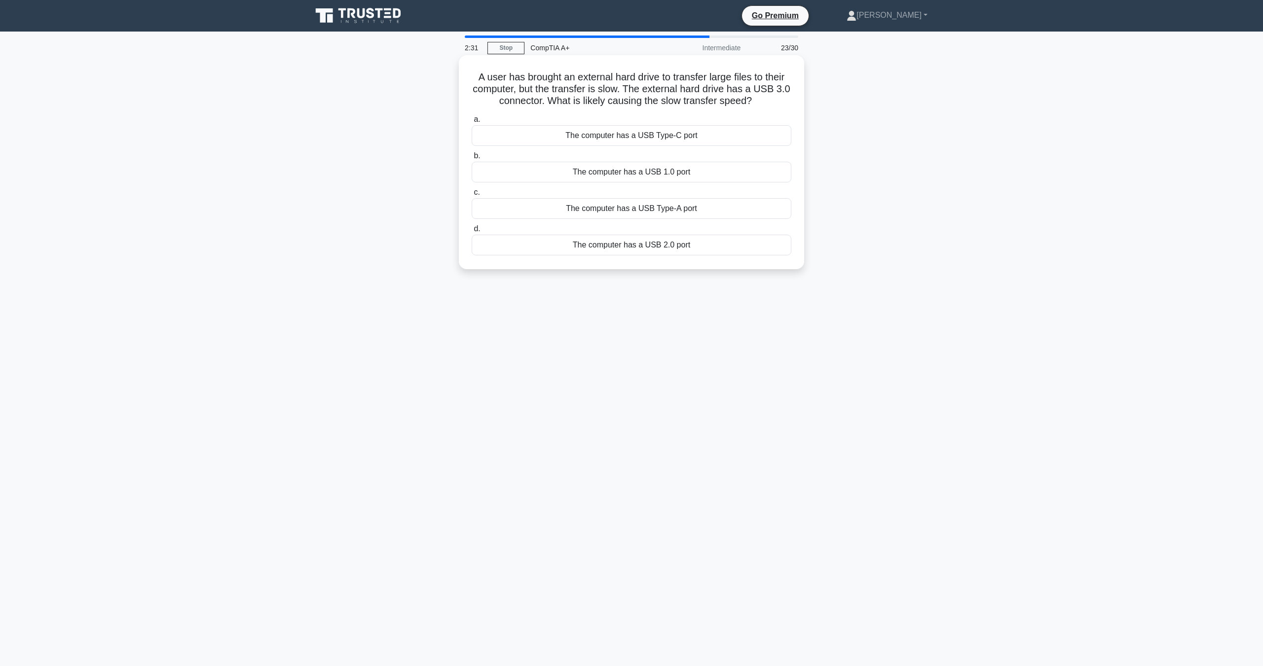
click at [661, 212] on div "The computer has a USB Type-A port" at bounding box center [631, 208] width 320 height 21
click at [471, 196] on input "c. The computer has a USB Type-A port" at bounding box center [471, 192] width 0 height 6
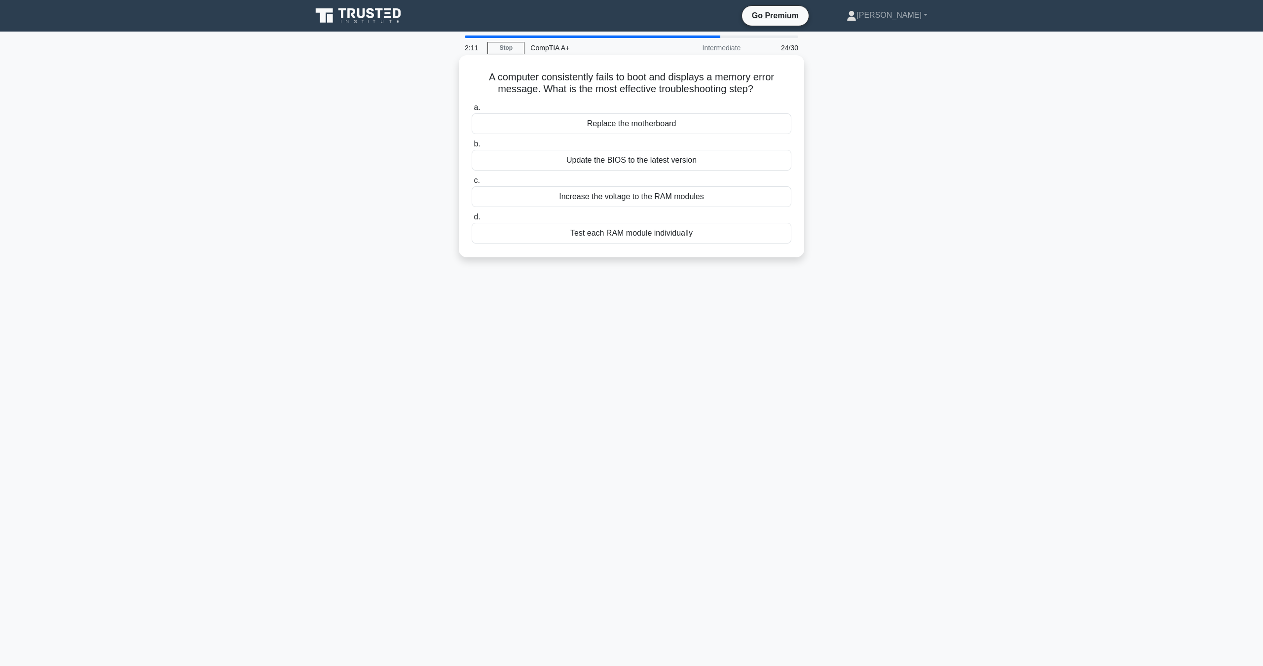
click at [632, 229] on div "Test each RAM module individually" at bounding box center [631, 233] width 320 height 21
click at [471, 220] on input "d. Test each RAM module individually" at bounding box center [471, 217] width 0 height 6
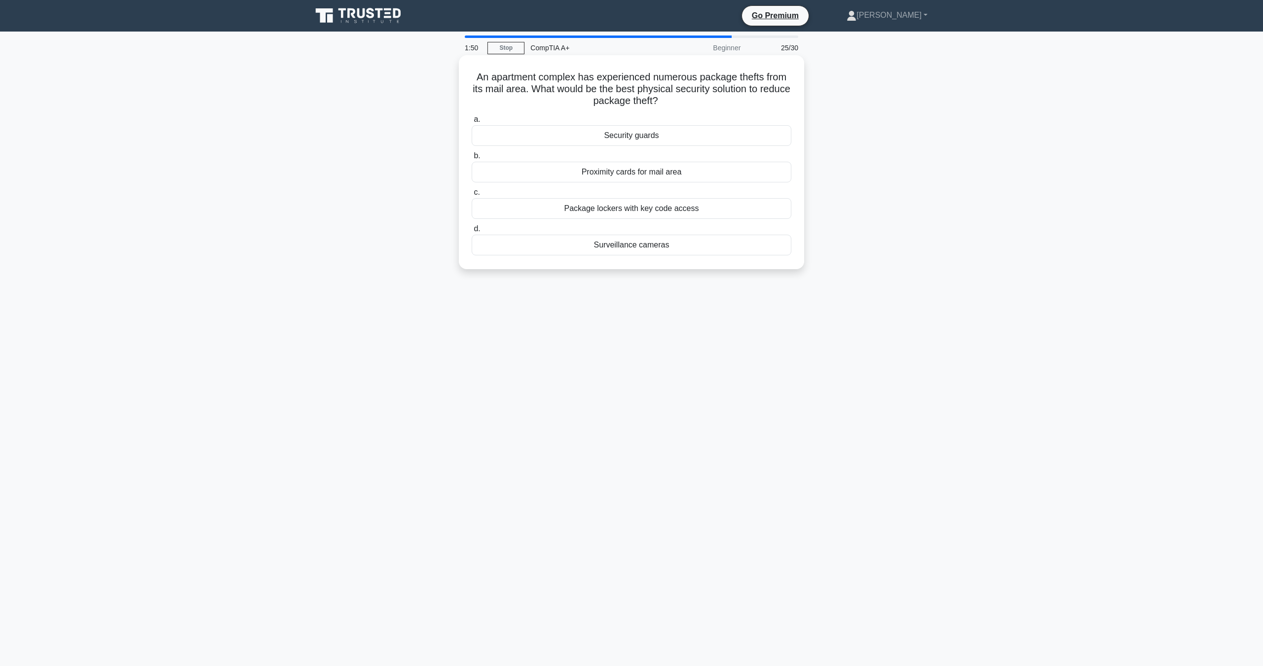
click at [644, 136] on div "Security guards" at bounding box center [631, 135] width 320 height 21
click at [605, 136] on div "Security guards" at bounding box center [631, 135] width 320 height 21
click at [471, 123] on input "a. Security guards" at bounding box center [471, 119] width 0 height 6
click at [639, 173] on div "Damaged digitizer" at bounding box center [631, 172] width 320 height 21
click at [471, 159] on input "b. Damaged digitizer" at bounding box center [471, 156] width 0 height 6
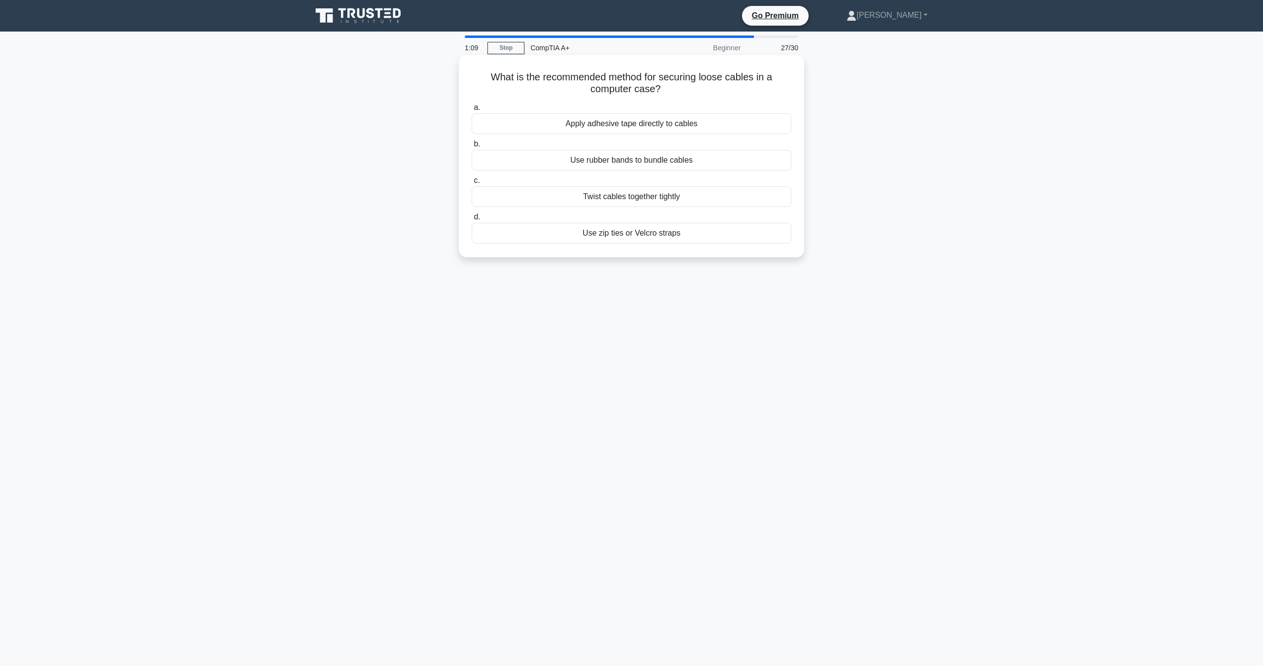
click at [667, 235] on div "Use zip ties or Velcro straps" at bounding box center [631, 233] width 320 height 21
click at [471, 220] on input "d. Use zip ties or Velcro straps" at bounding box center [471, 217] width 0 height 6
click at [643, 237] on div "Thunderbolt port" at bounding box center [631, 233] width 320 height 21
click at [627, 237] on div "Thunderbolt port" at bounding box center [631, 233] width 320 height 21
click at [471, 220] on input "d. Thunderbolt port" at bounding box center [471, 217] width 0 height 6
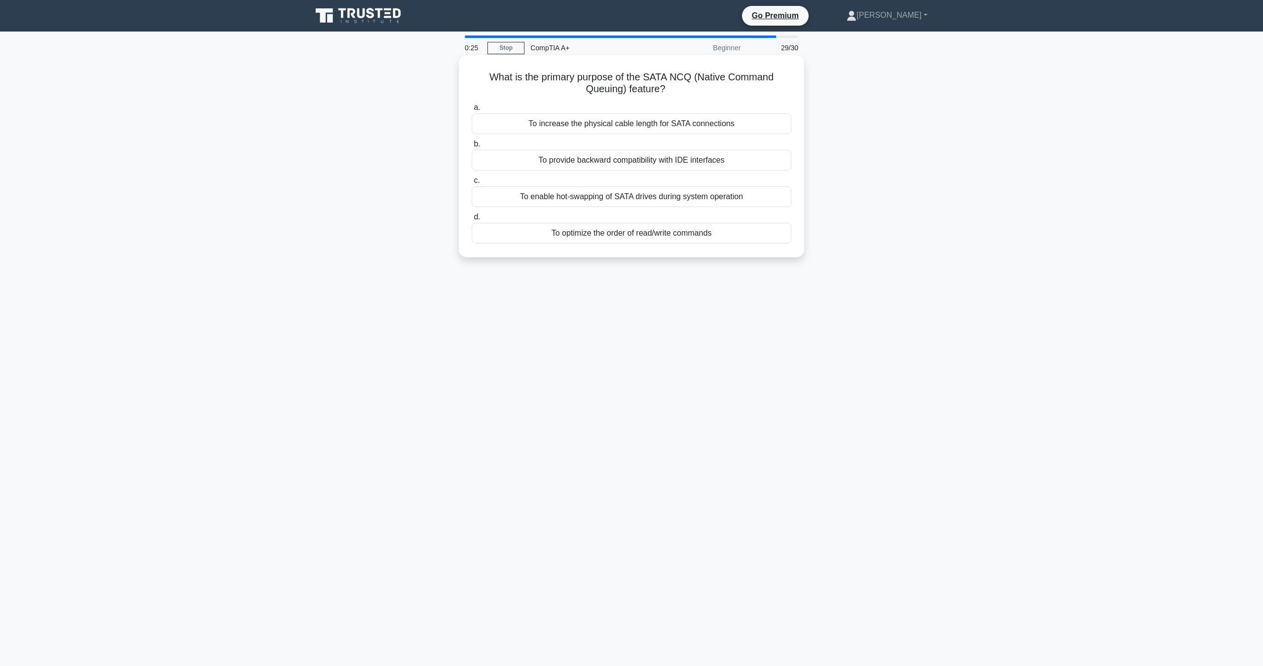
click at [598, 231] on div "To optimize the order of read/write commands" at bounding box center [631, 233] width 320 height 21
click at [471, 220] on input "d. To optimize the order of read/write commands" at bounding box center [471, 217] width 0 height 6
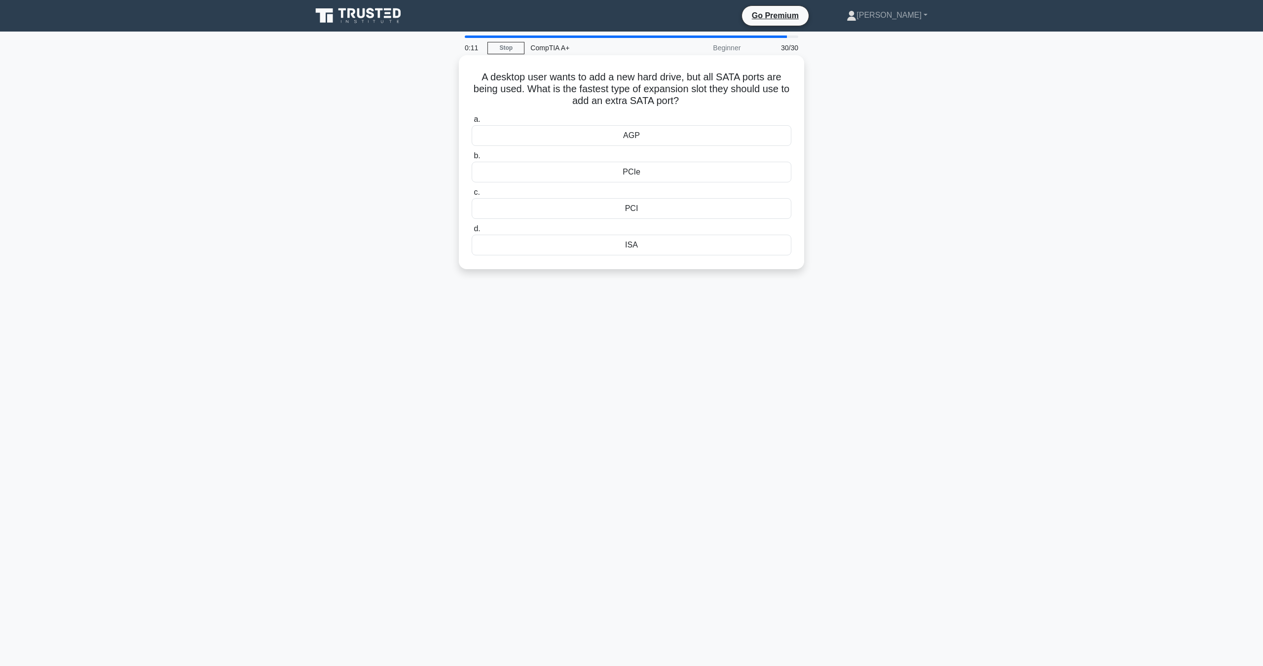
click at [650, 141] on div "AGP" at bounding box center [631, 135] width 320 height 21
click at [471, 123] on input "a. AGP" at bounding box center [471, 119] width 0 height 6
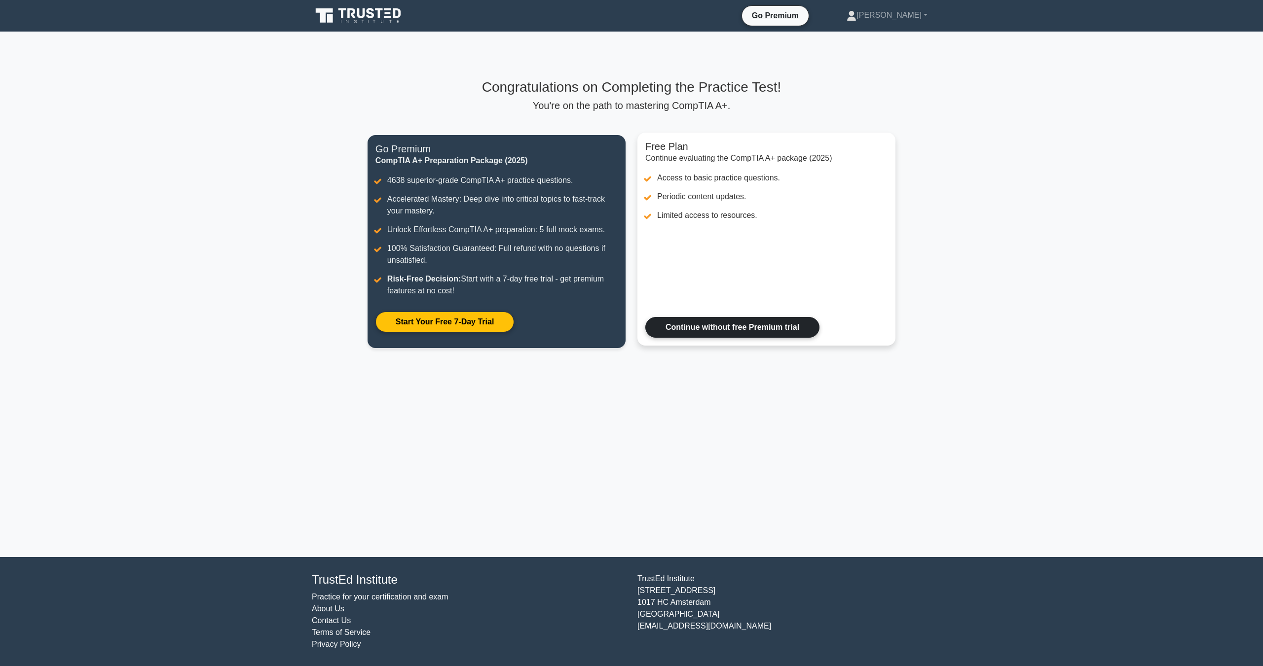
click at [734, 324] on link "Continue without free Premium trial" at bounding box center [732, 327] width 174 height 21
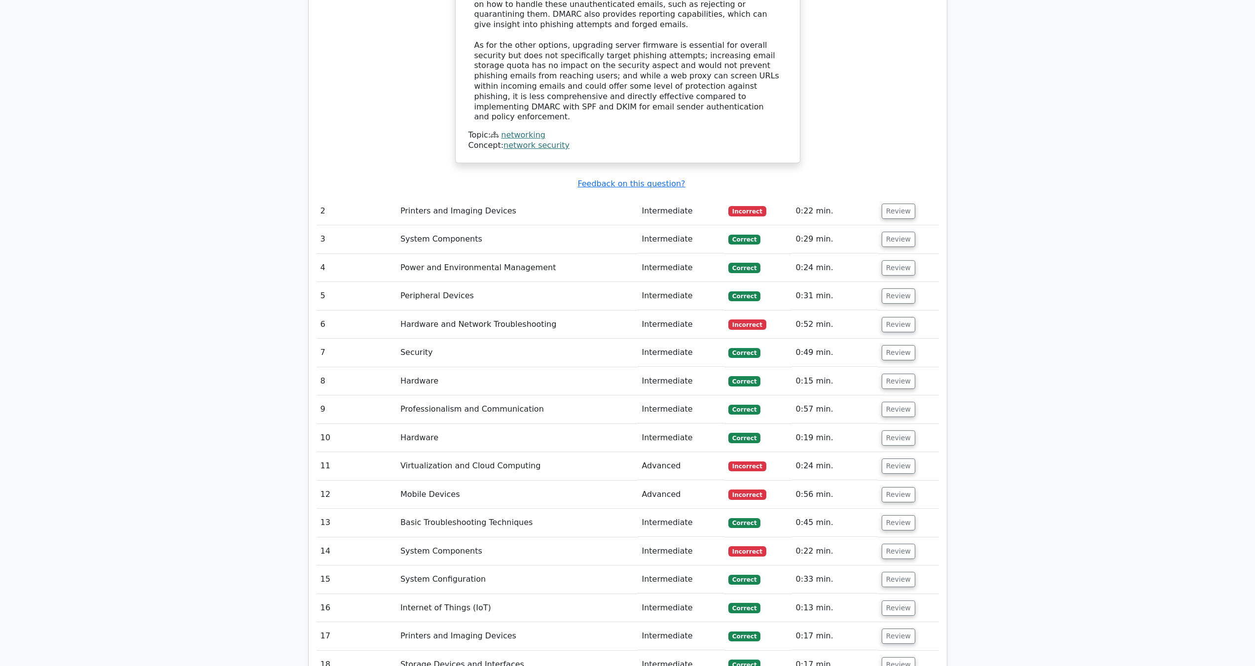
scroll to position [1480, 0]
click at [907, 202] on button "Review" at bounding box center [899, 209] width 34 height 15
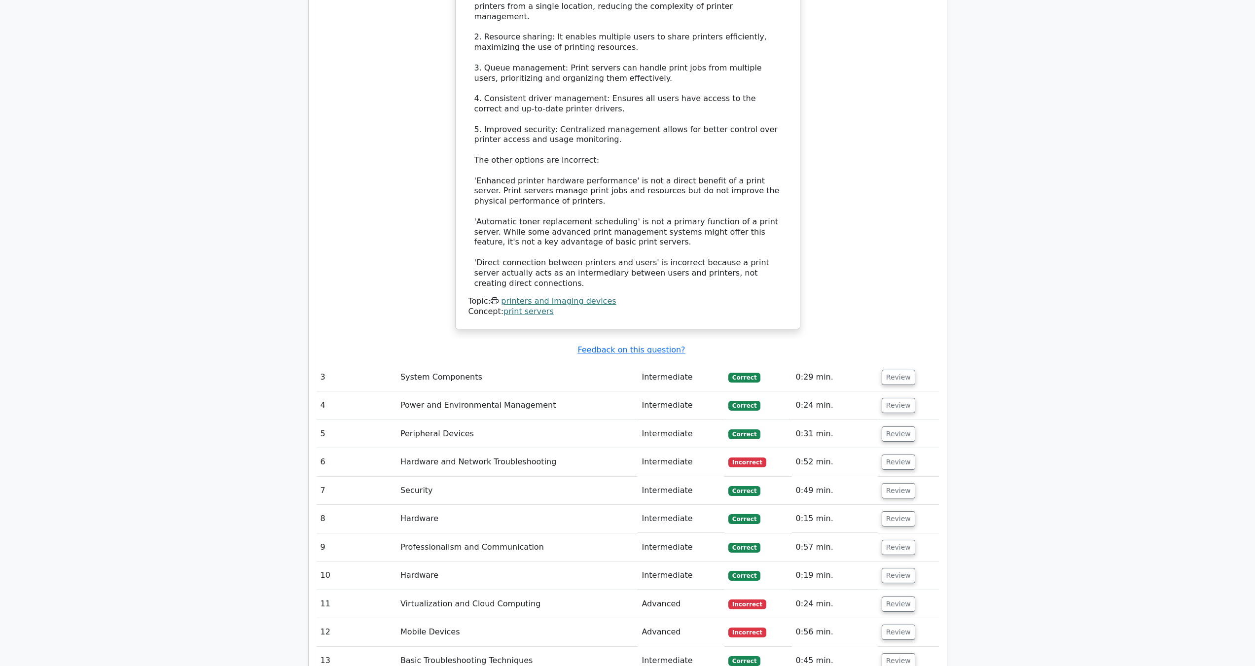
scroll to position [1973, 0]
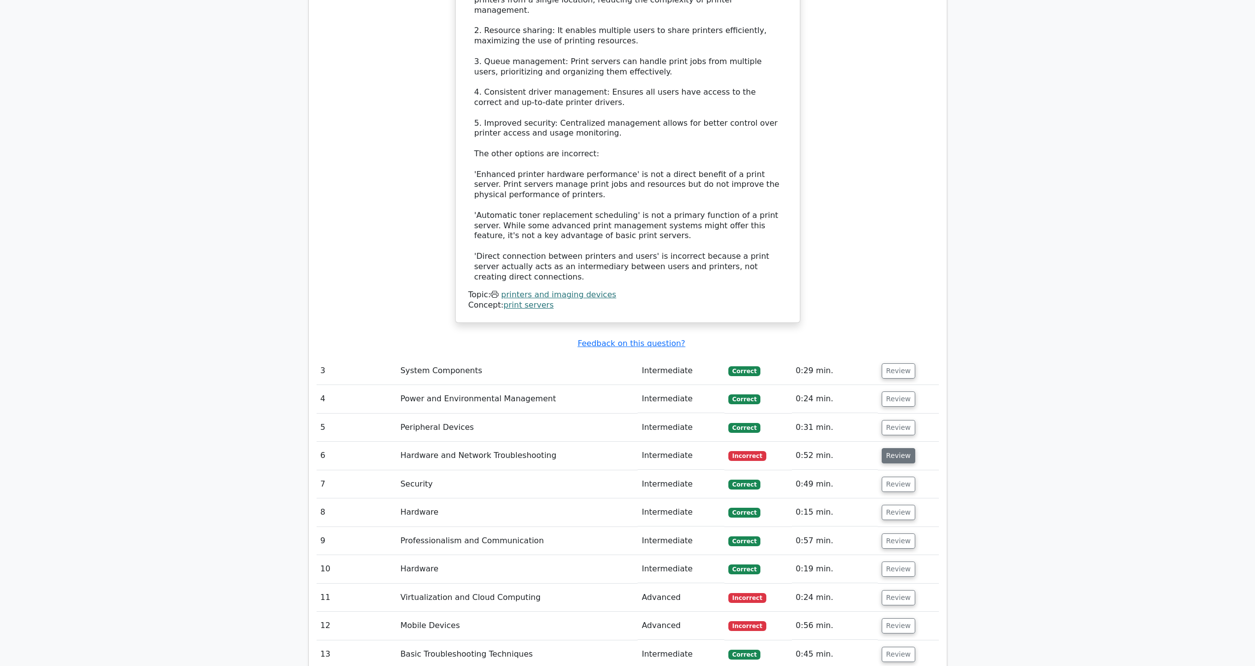
click at [896, 448] on button "Review" at bounding box center [899, 455] width 34 height 15
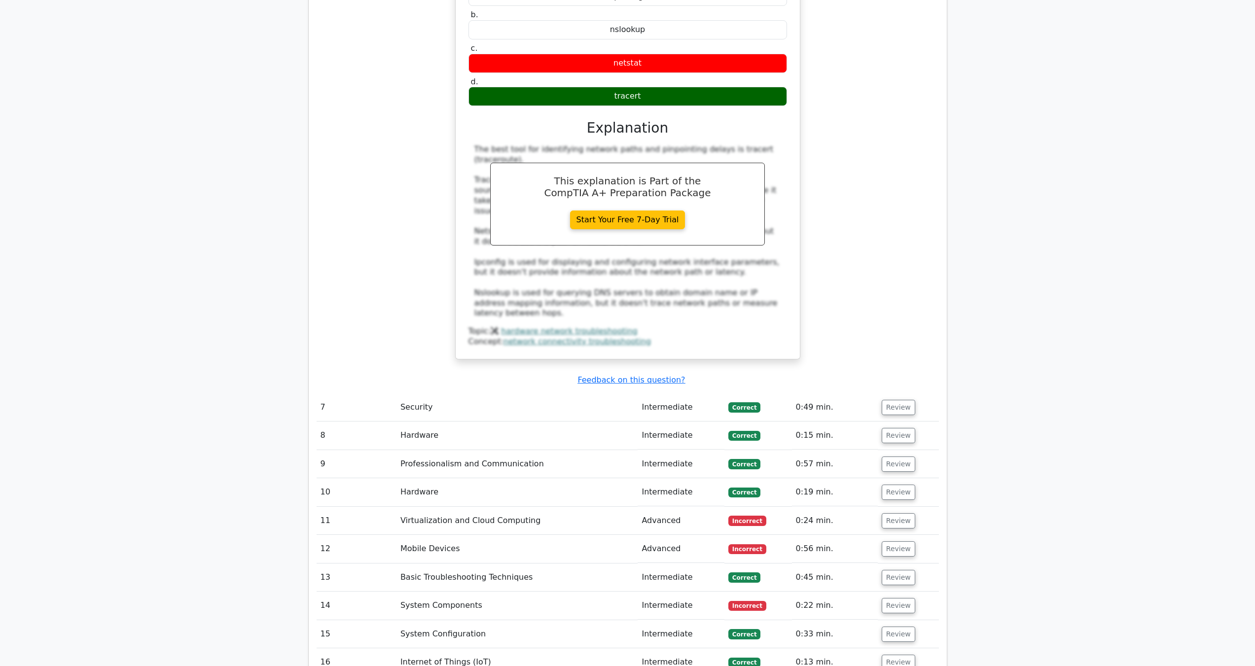
scroll to position [2548, 0]
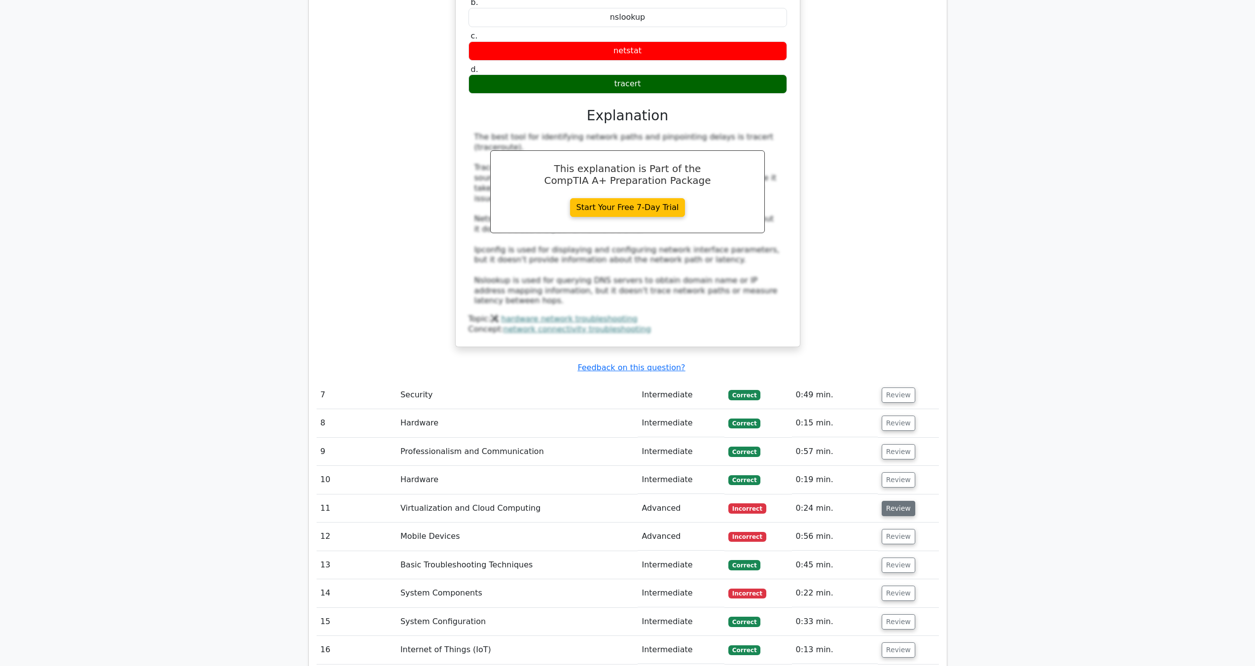
click at [889, 501] on button "Review" at bounding box center [899, 508] width 34 height 15
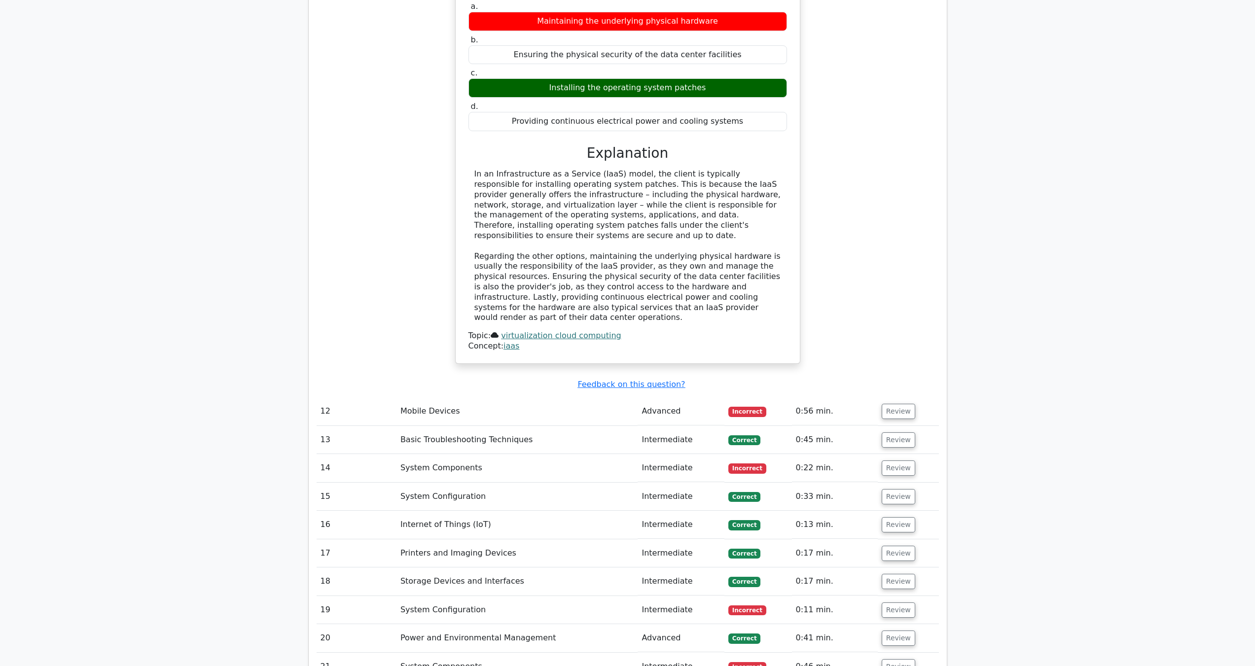
scroll to position [3206, 0]
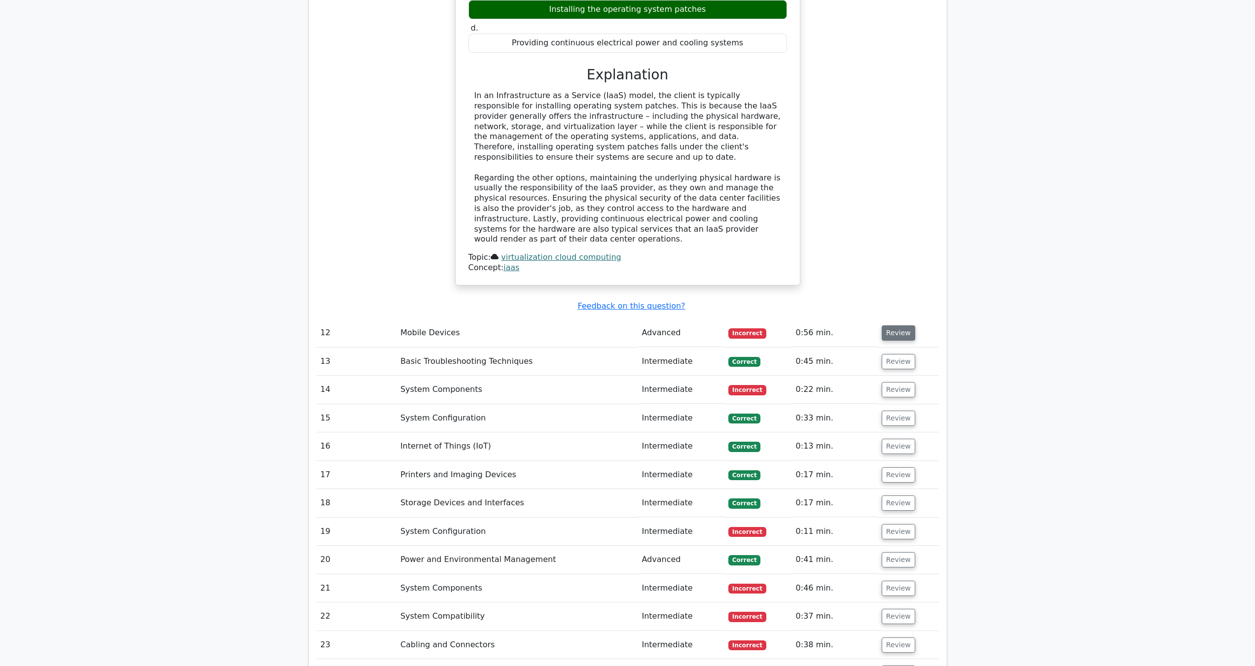
click at [899, 325] on button "Review" at bounding box center [899, 332] width 34 height 15
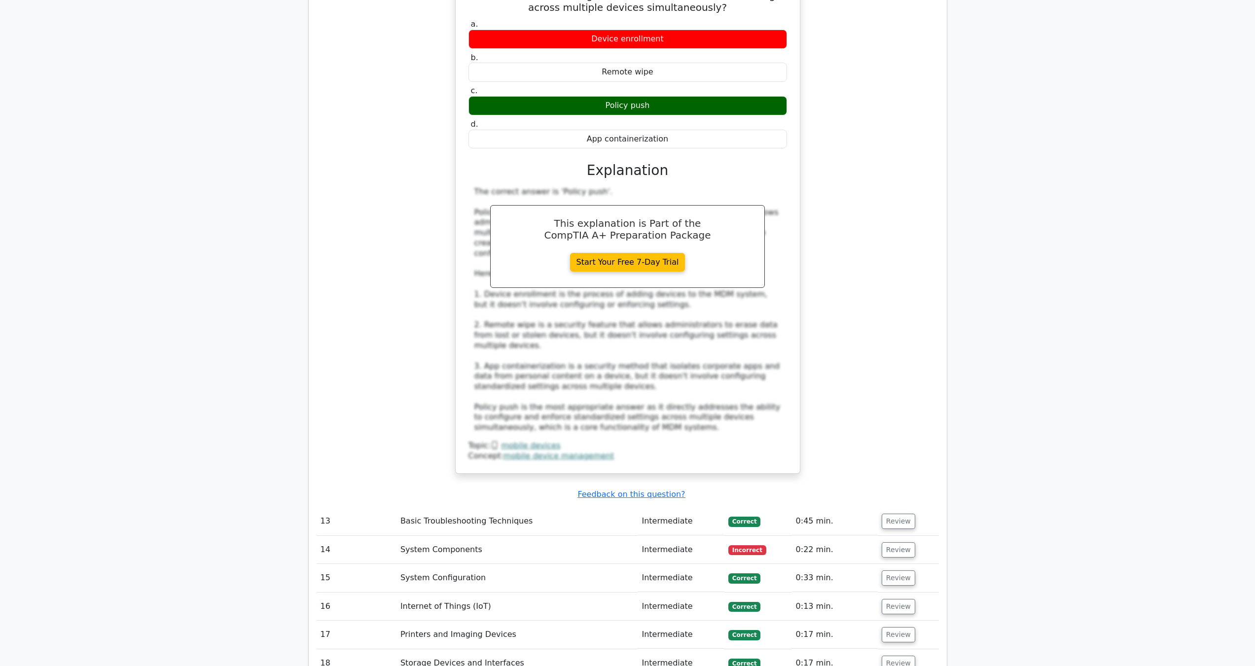
scroll to position [3616, 0]
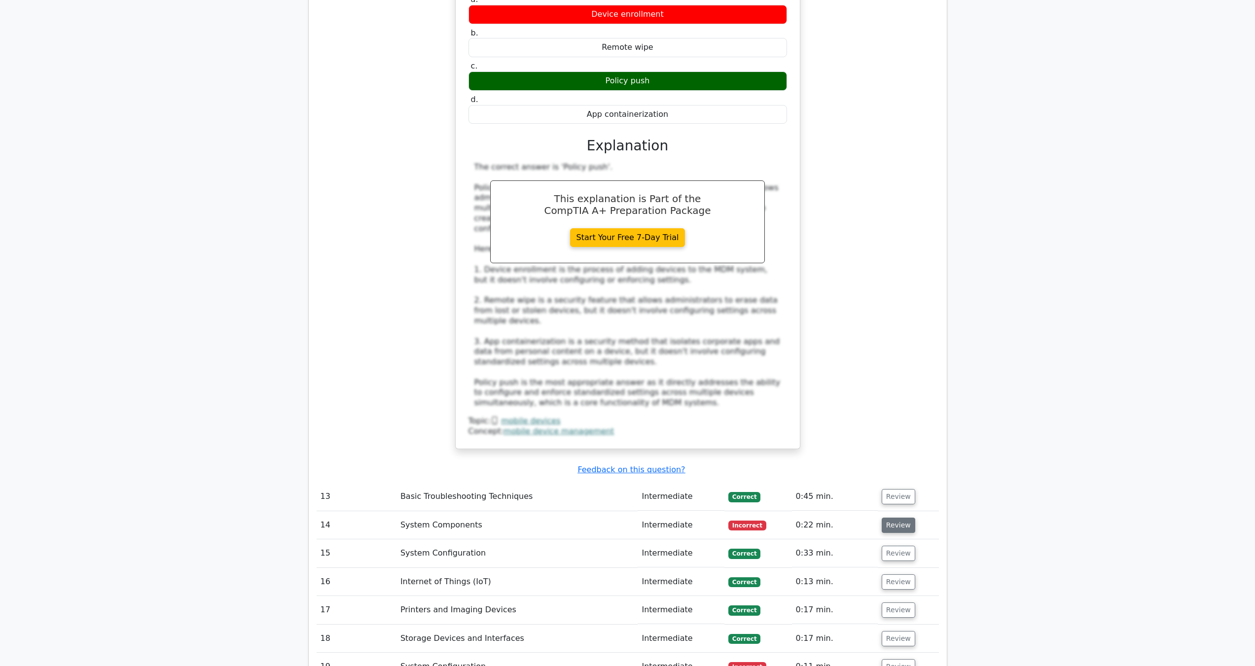
click at [887, 518] on button "Review" at bounding box center [899, 525] width 34 height 15
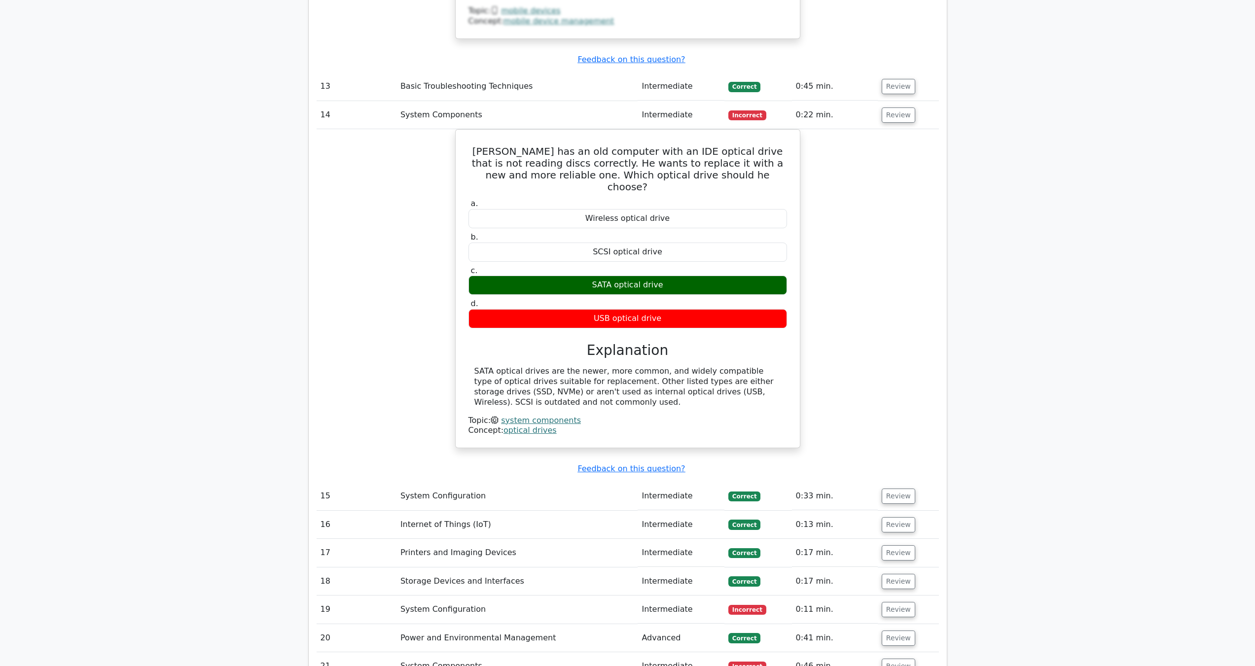
scroll to position [4028, 0]
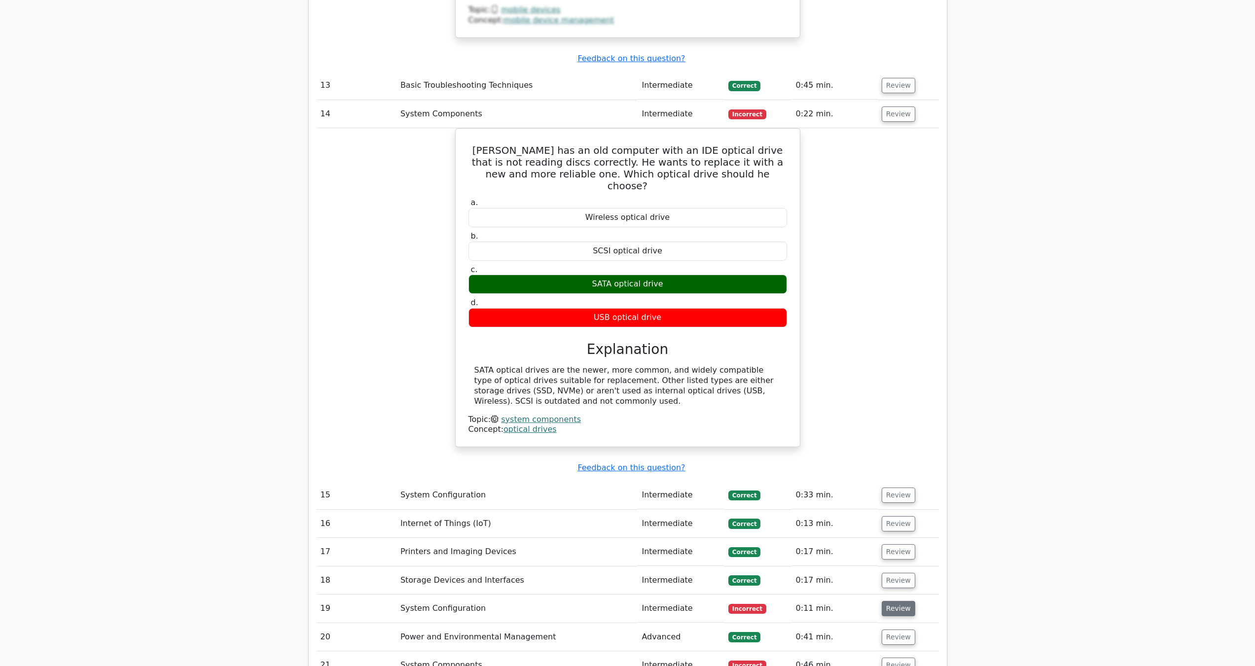
click at [896, 601] on button "Review" at bounding box center [899, 608] width 34 height 15
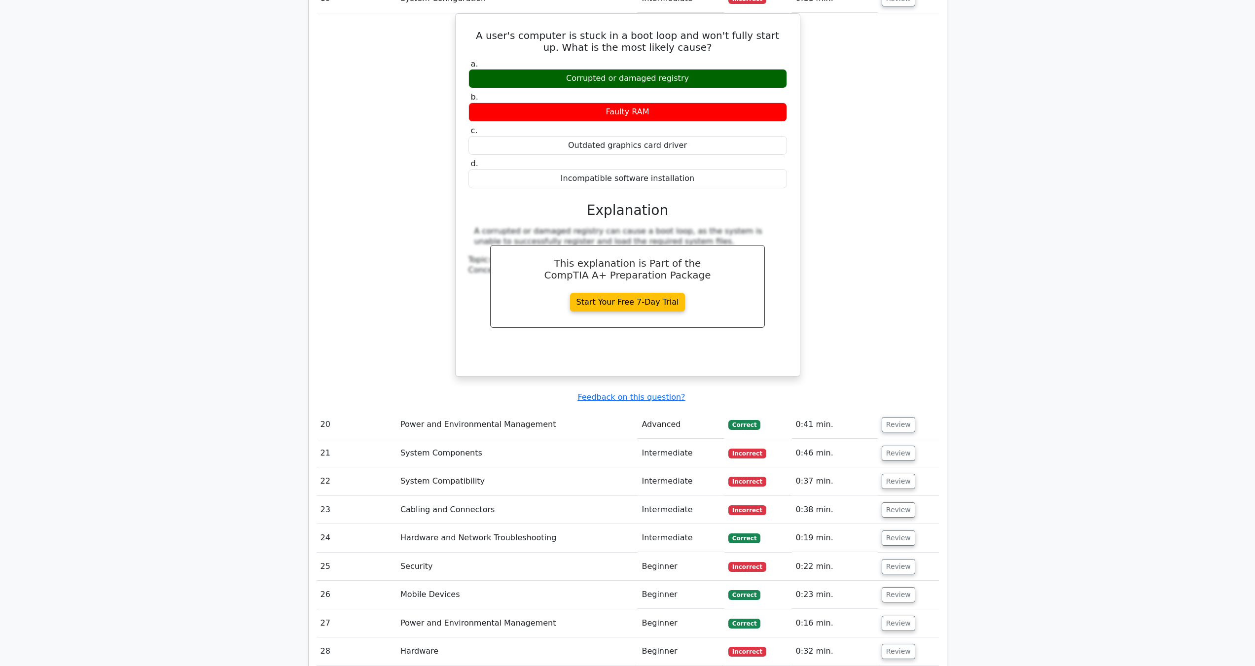
scroll to position [4685, 0]
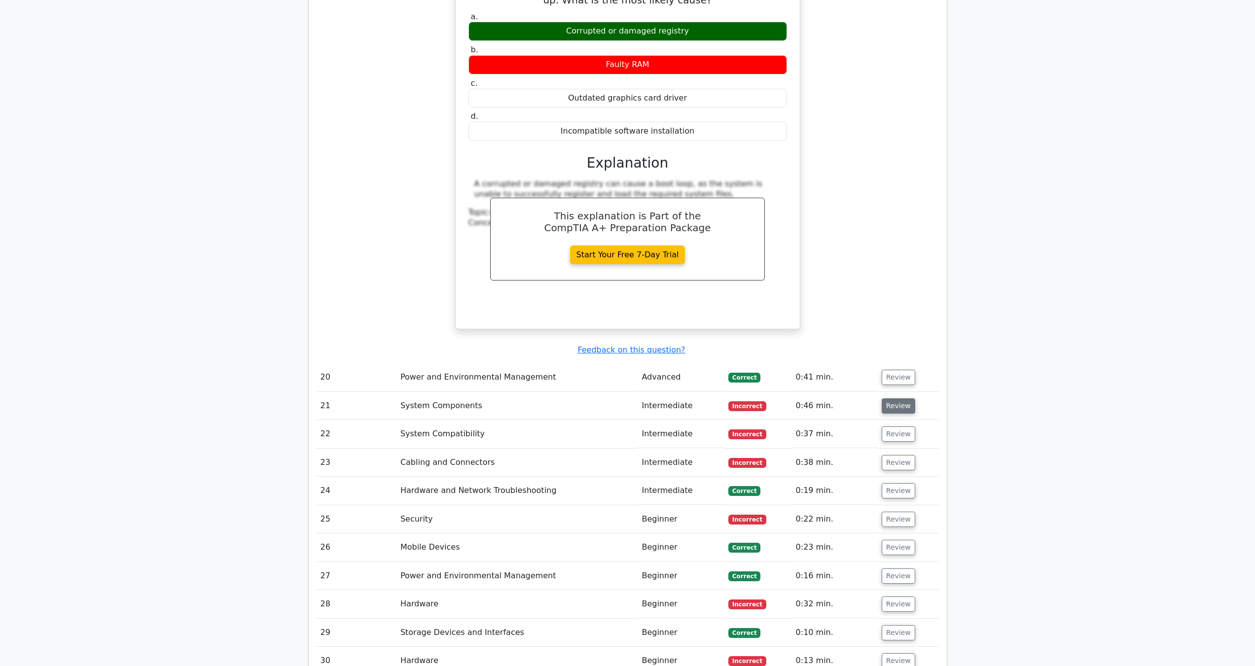
click at [903, 398] on button "Review" at bounding box center [899, 405] width 34 height 15
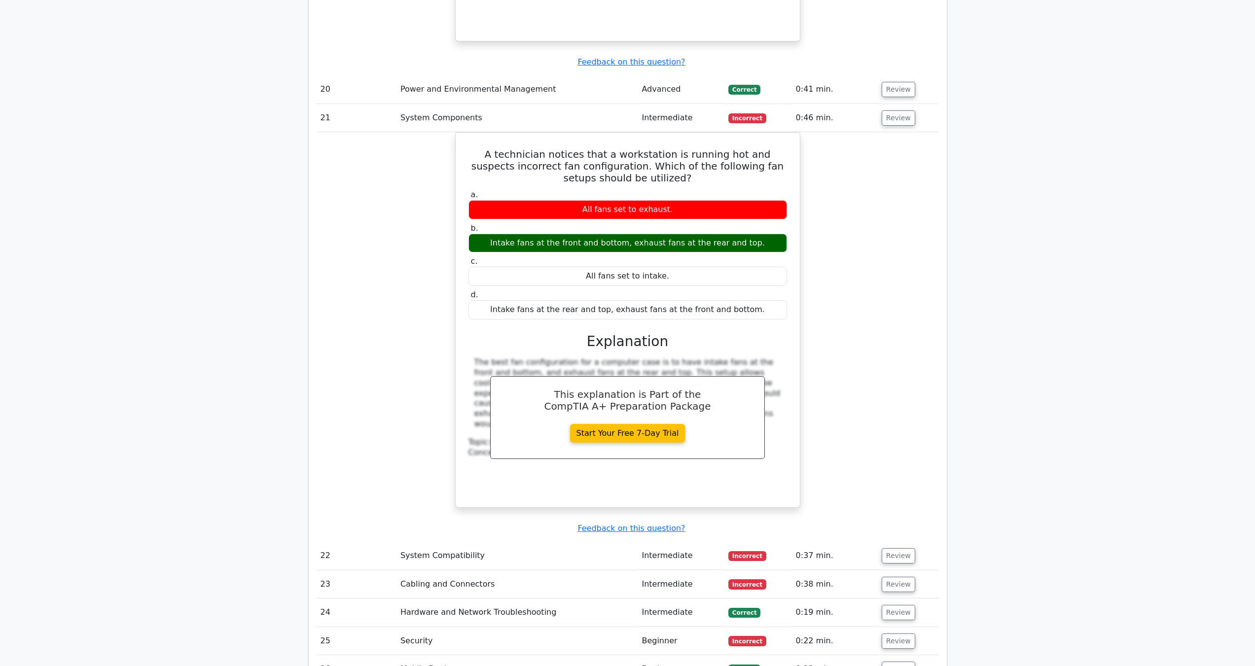
scroll to position [5014, 0]
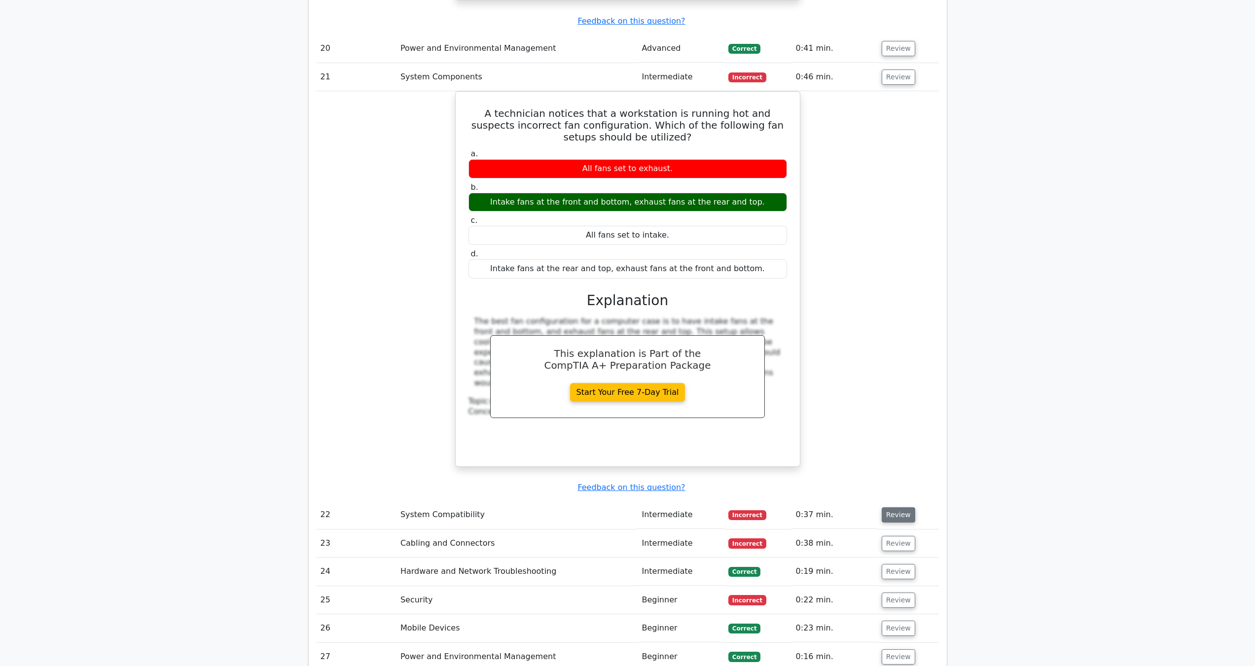
click at [904, 507] on button "Review" at bounding box center [899, 514] width 34 height 15
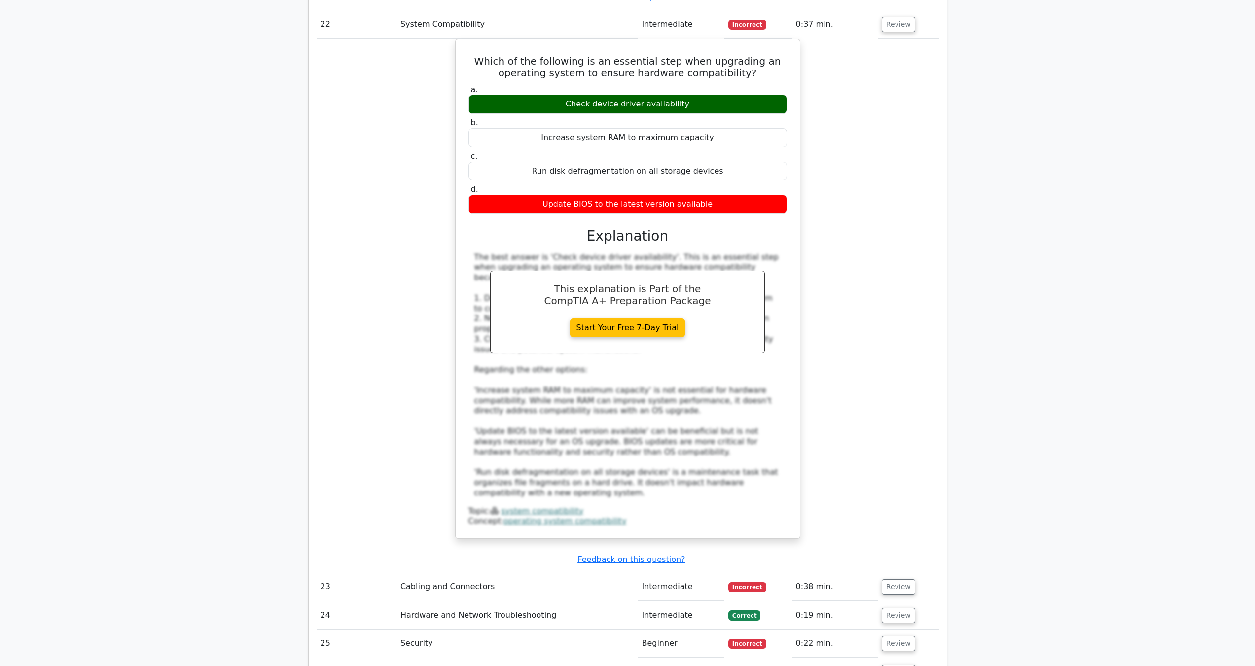
scroll to position [5507, 0]
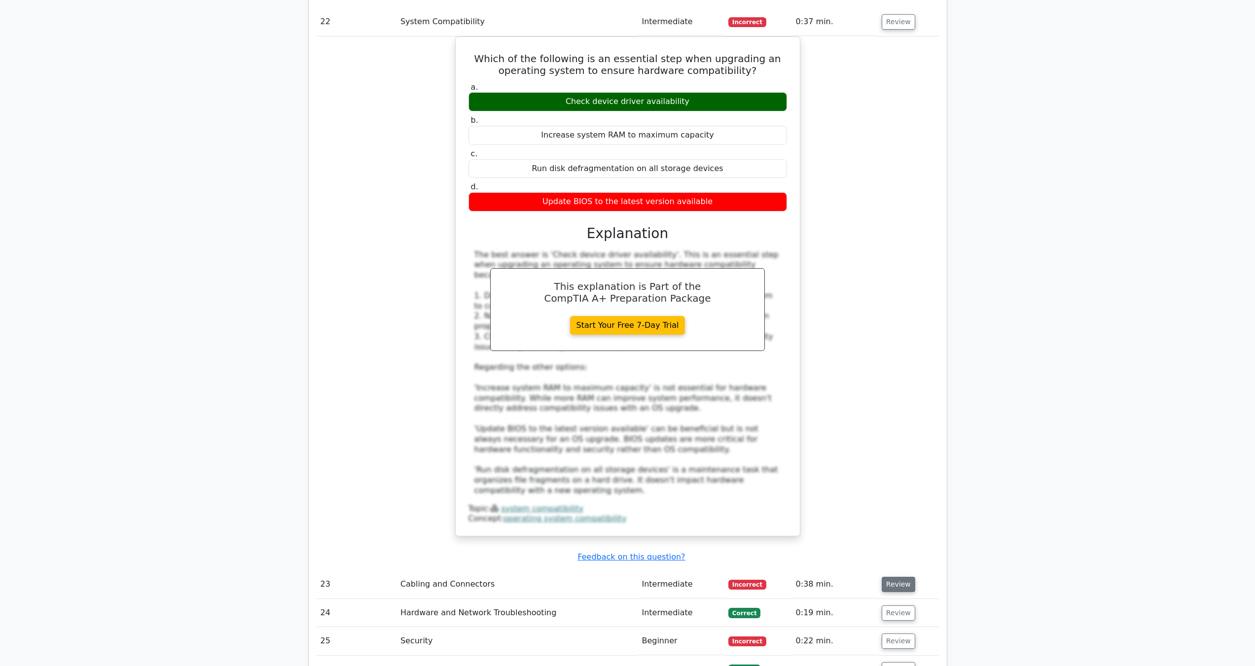
click at [906, 577] on button "Review" at bounding box center [899, 584] width 34 height 15
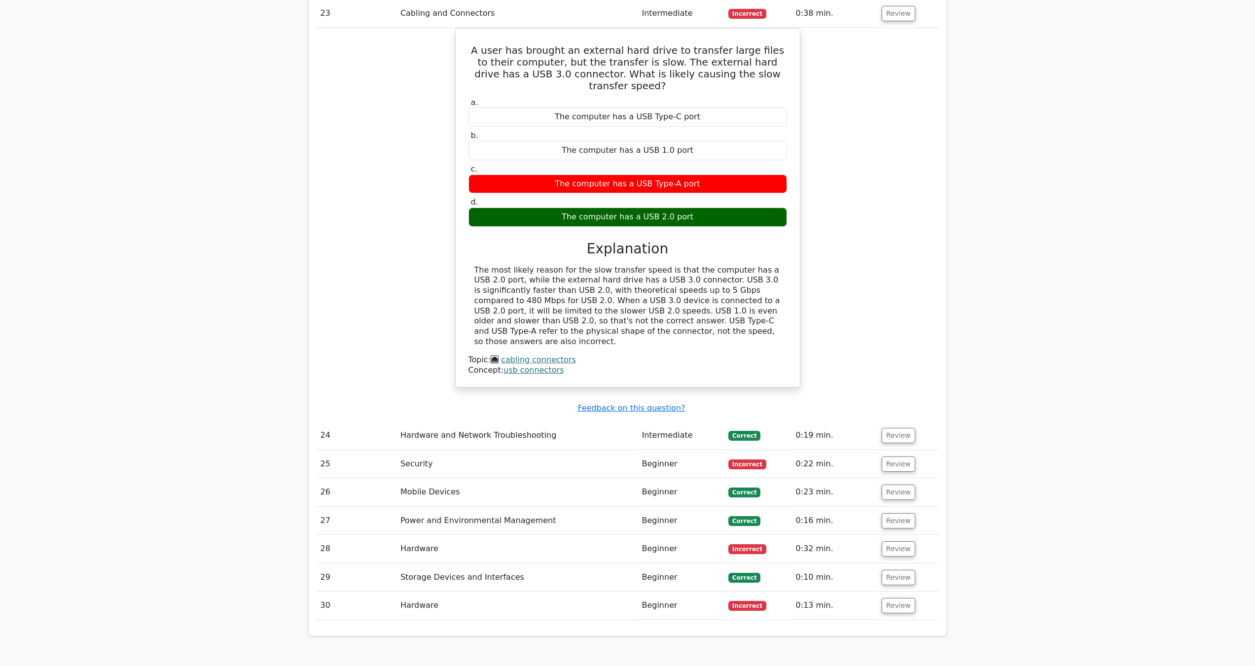
scroll to position [6082, 0]
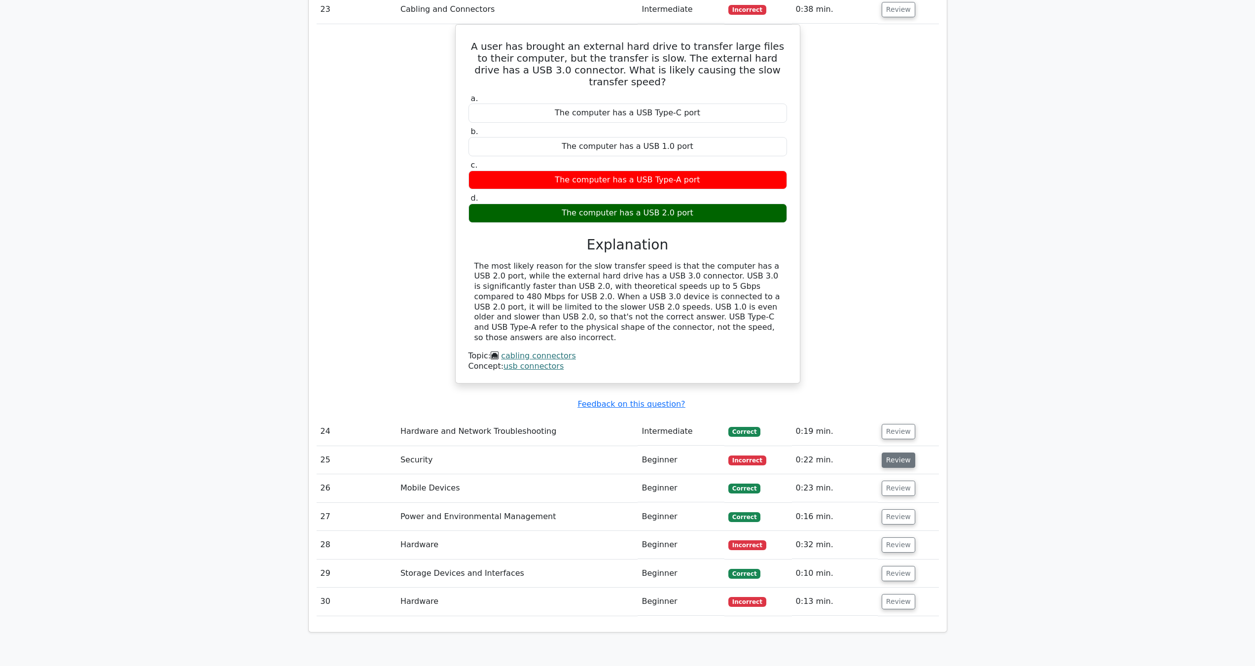
click at [899, 453] on button "Review" at bounding box center [899, 460] width 34 height 15
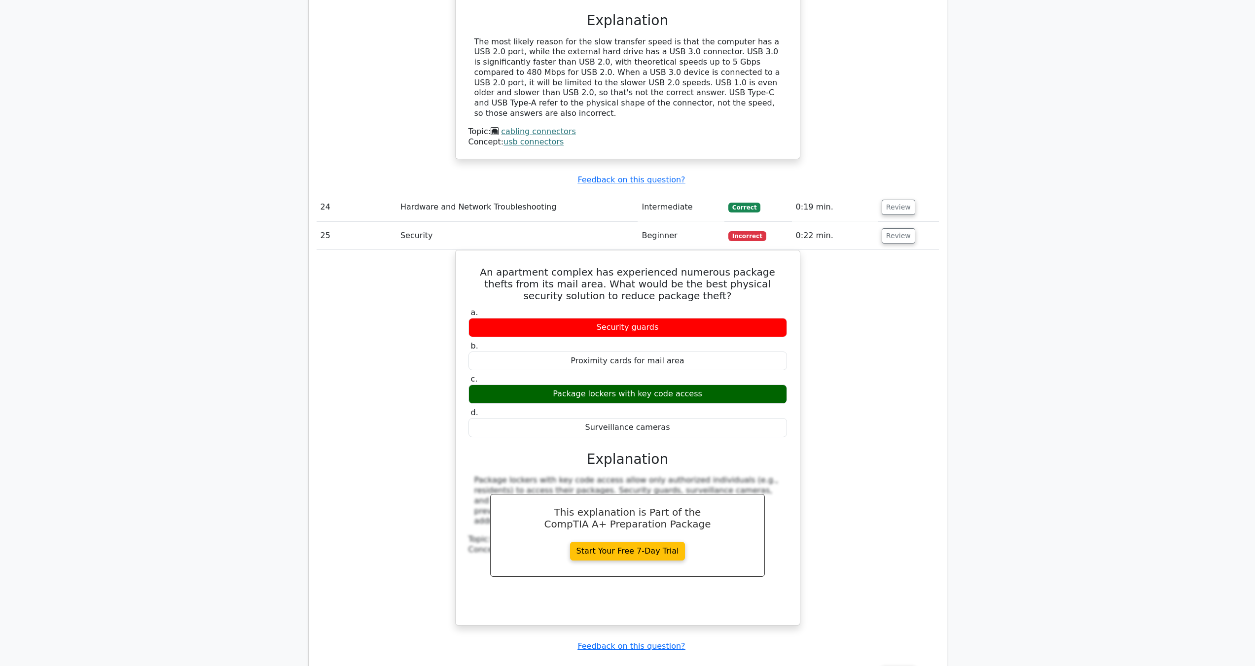
scroll to position [6329, 0]
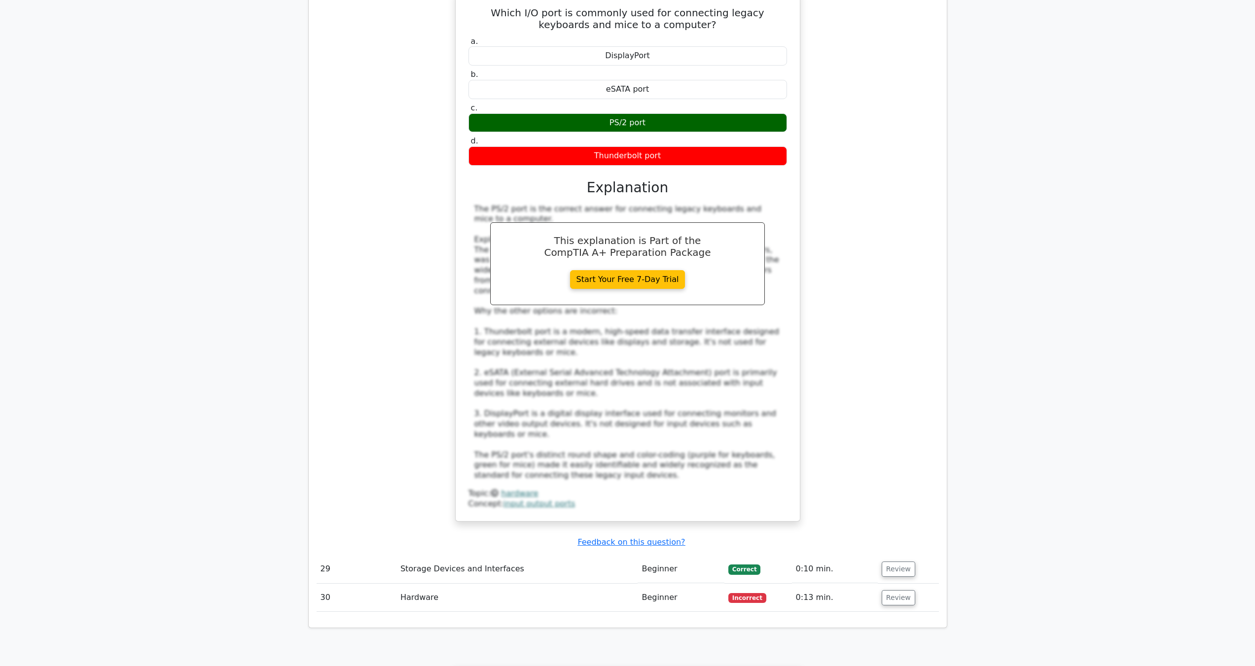
scroll to position [7151, 0]
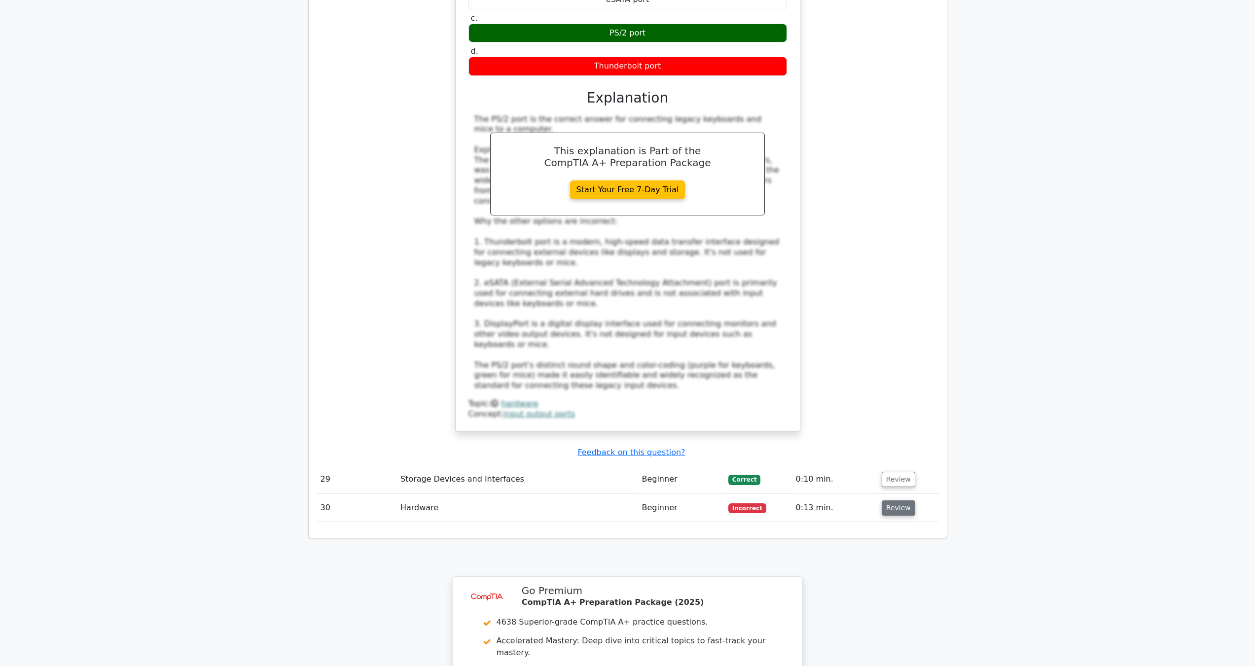
click at [902, 501] on button "Review" at bounding box center [899, 508] width 34 height 15
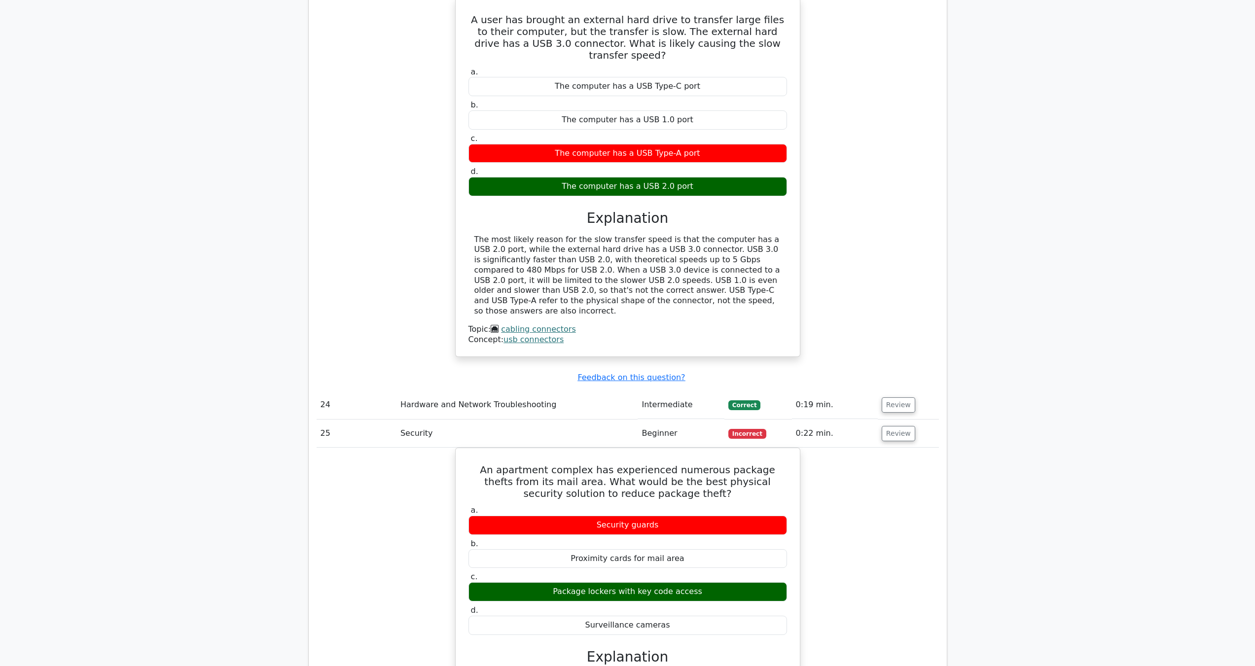
scroll to position [7681, 0]
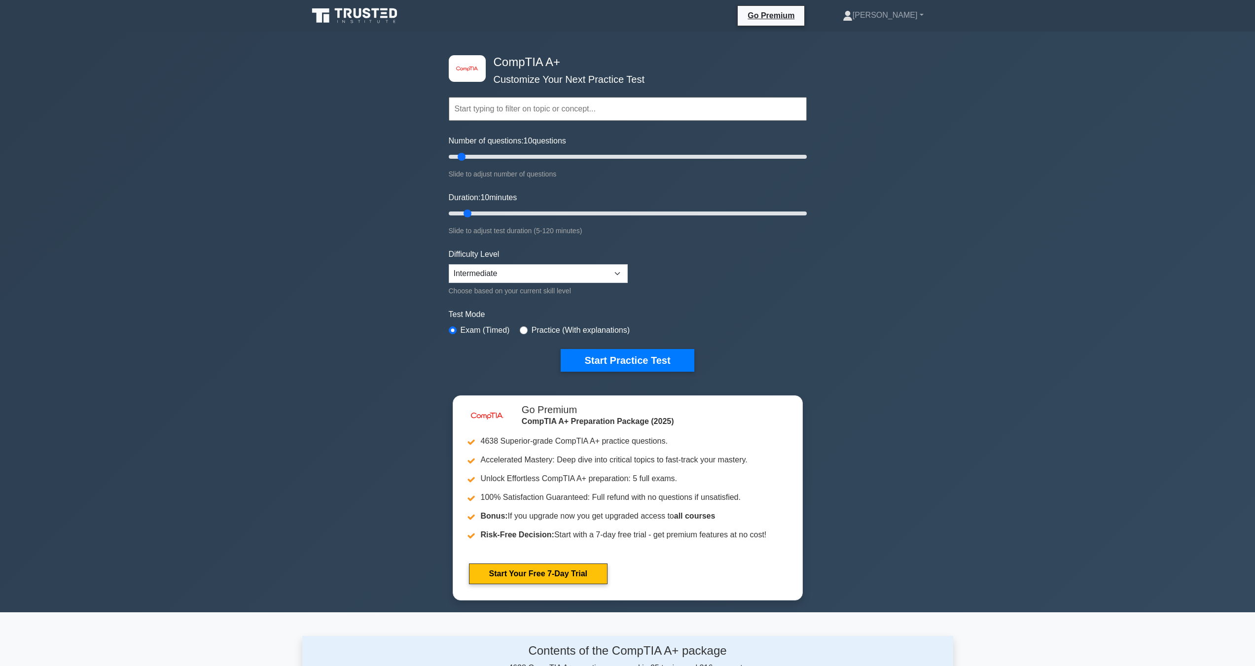
click at [628, 269] on form "Topics Hardware Operating Systems Networking Security Troubleshooting Mobile De…" at bounding box center [628, 219] width 358 height 305
click at [621, 269] on select "Beginner Intermediate Expert" at bounding box center [538, 273] width 179 height 19
select select "expert"
click at [449, 264] on select "Beginner Intermediate Expert" at bounding box center [538, 273] width 179 height 19
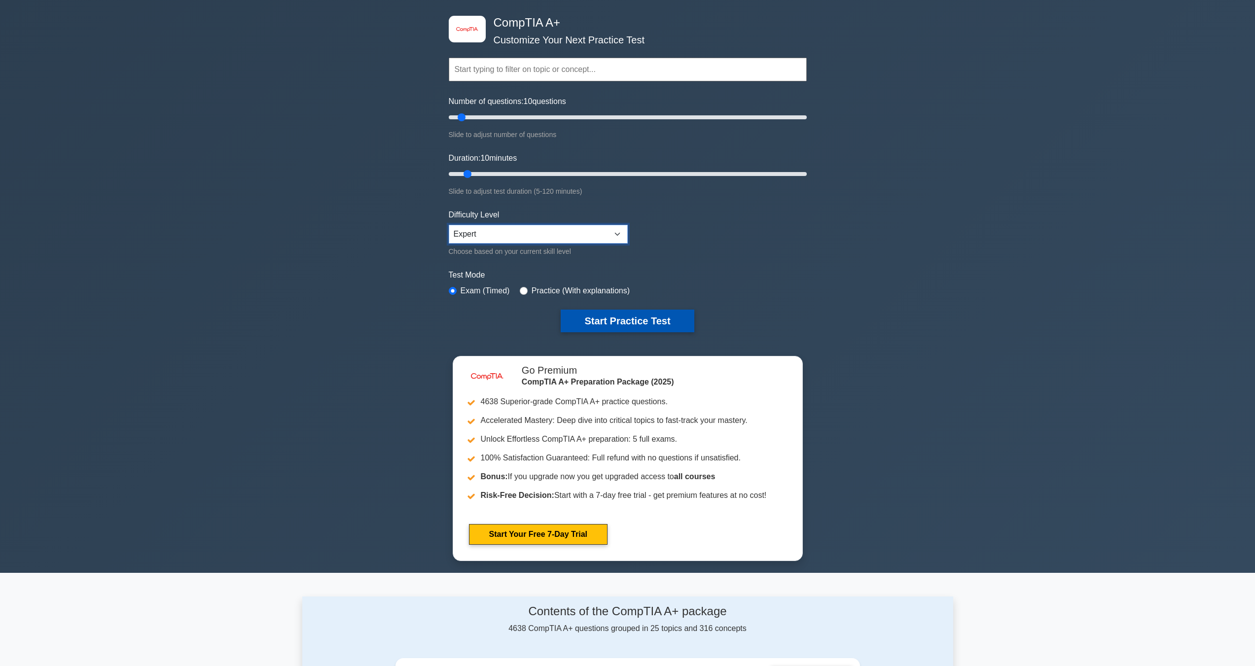
scroll to position [82, 0]
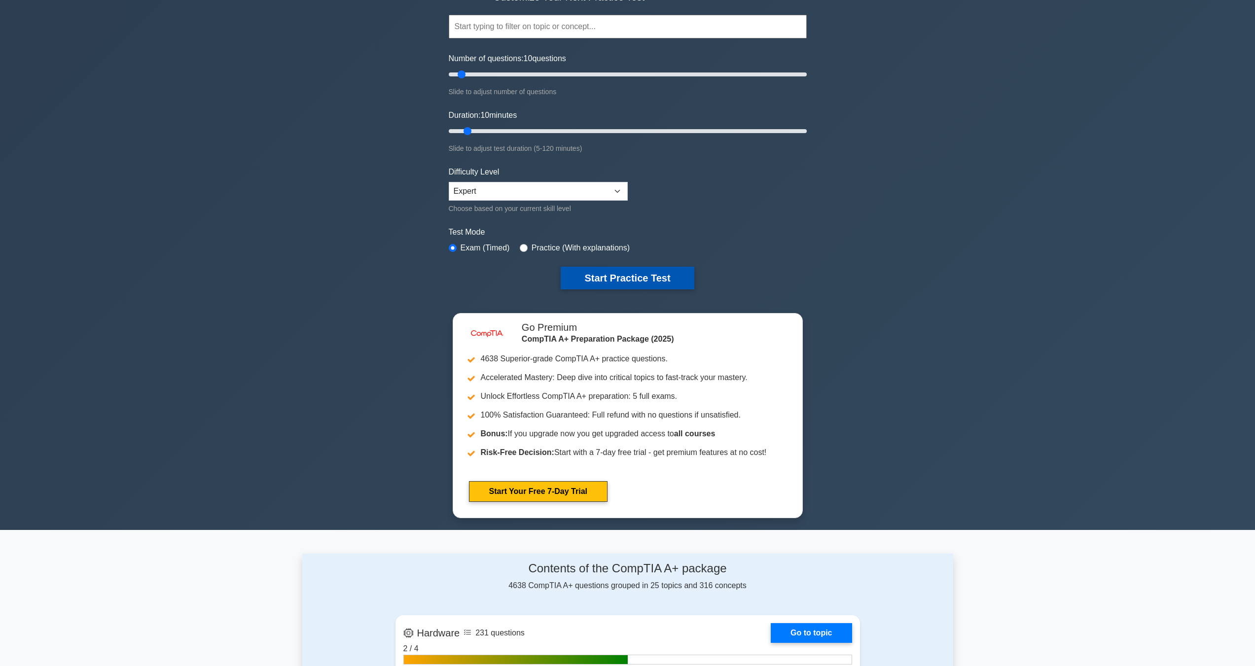
click at [639, 281] on button "Start Practice Test" at bounding box center [627, 278] width 133 height 23
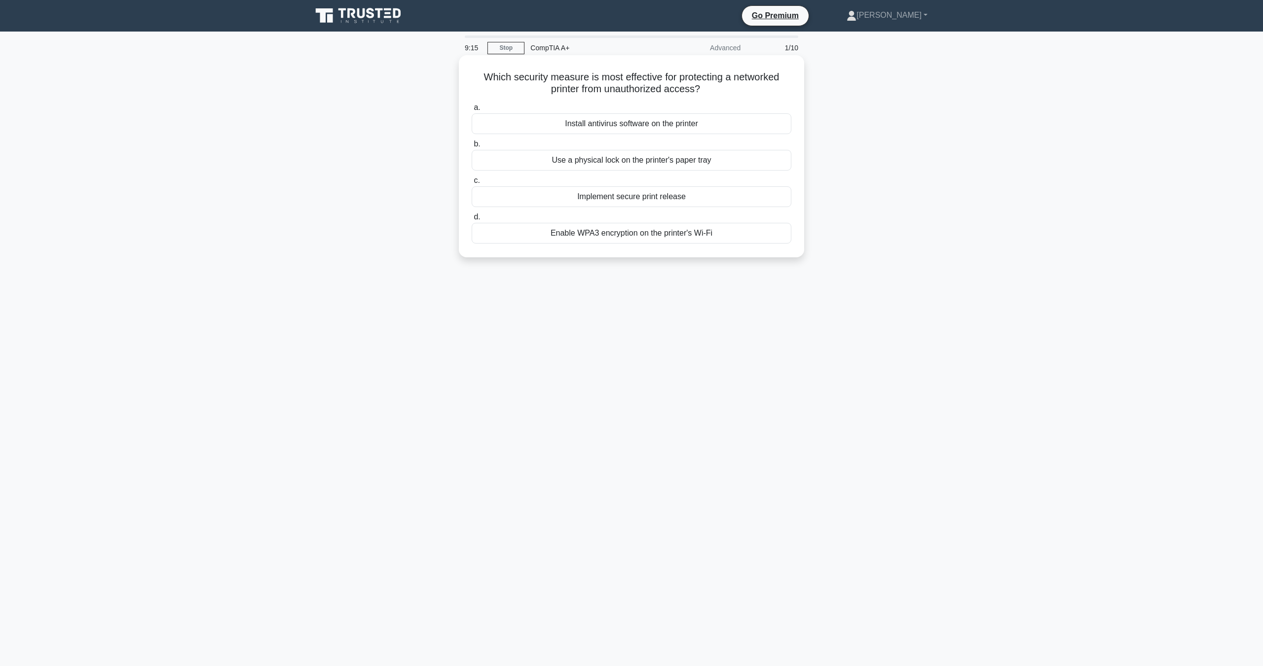
click at [639, 236] on div "Enable WPA3 encryption on the printer's Wi-Fi" at bounding box center [631, 233] width 320 height 21
click at [471, 220] on input "d. Enable WPA3 encryption on the printer's Wi-Fi" at bounding box center [471, 217] width 0 height 6
click at [712, 231] on div "Remote device access and control" at bounding box center [631, 233] width 320 height 21
click at [471, 220] on input "d. Remote device access and control" at bounding box center [471, 217] width 0 height 6
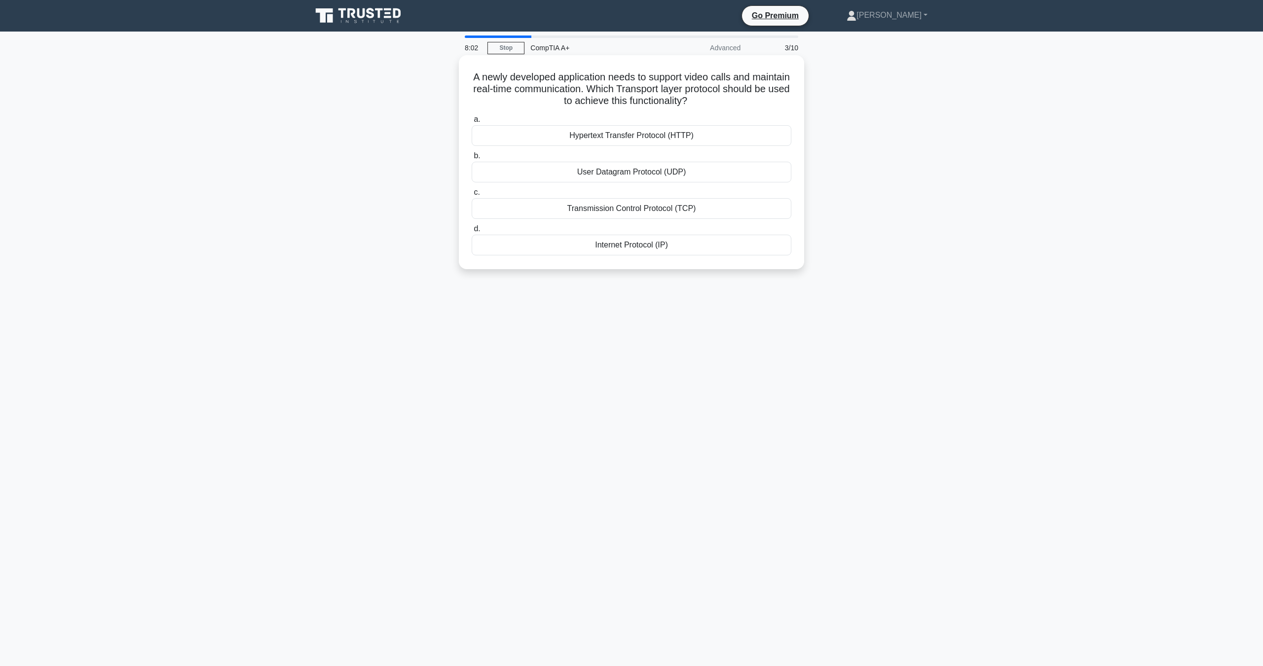
click at [625, 136] on div "Hypertext Transfer Protocol (HTTP)" at bounding box center [631, 135] width 320 height 21
click at [471, 123] on input "a. Hypertext Transfer Protocol (HTTP)" at bounding box center [471, 119] width 0 height 6
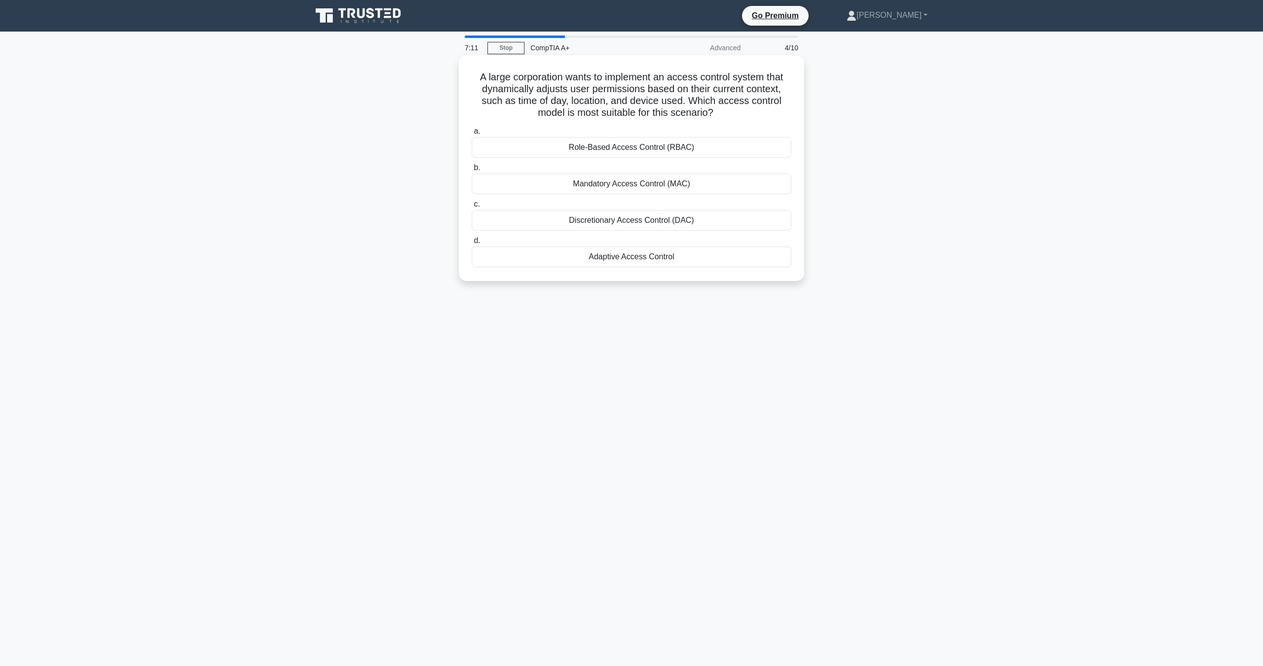
click at [639, 259] on div "Adaptive Access Control" at bounding box center [631, 257] width 320 height 21
click at [471, 244] on input "d. Adaptive Access Control" at bounding box center [471, 241] width 0 height 6
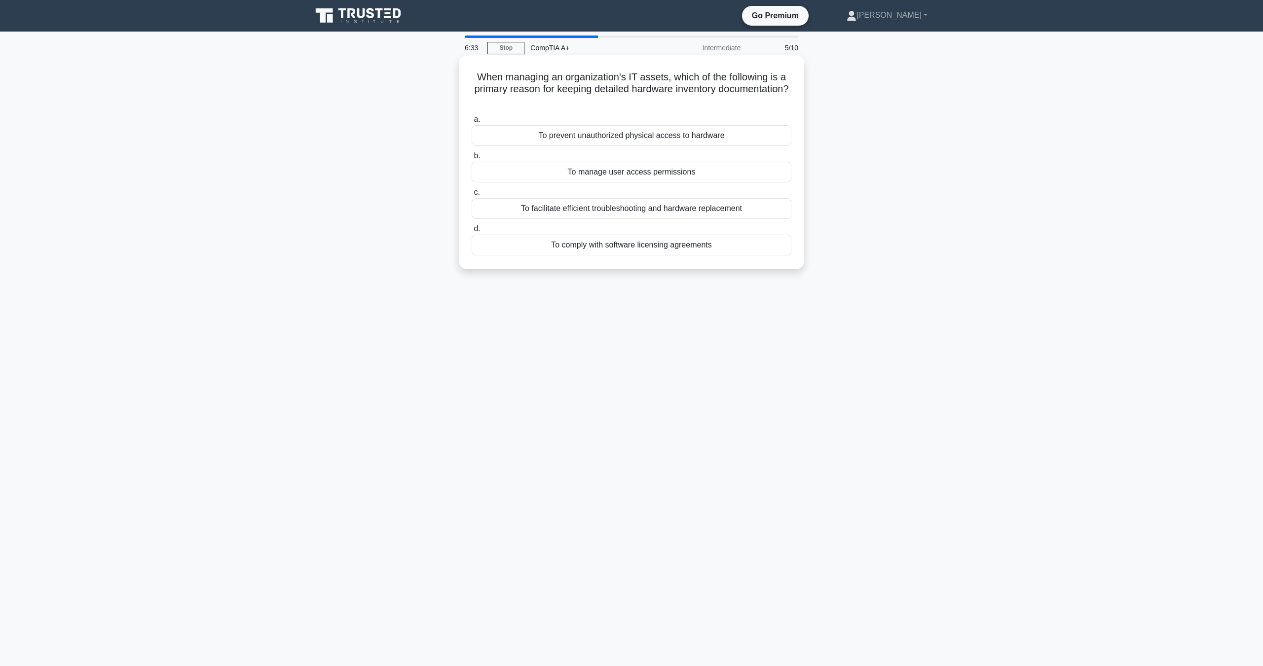
click at [686, 141] on div "To prevent unauthorized physical access to hardware" at bounding box center [631, 135] width 320 height 21
click at [471, 123] on input "a. To prevent unauthorized physical access to hardware" at bounding box center [471, 119] width 0 height 6
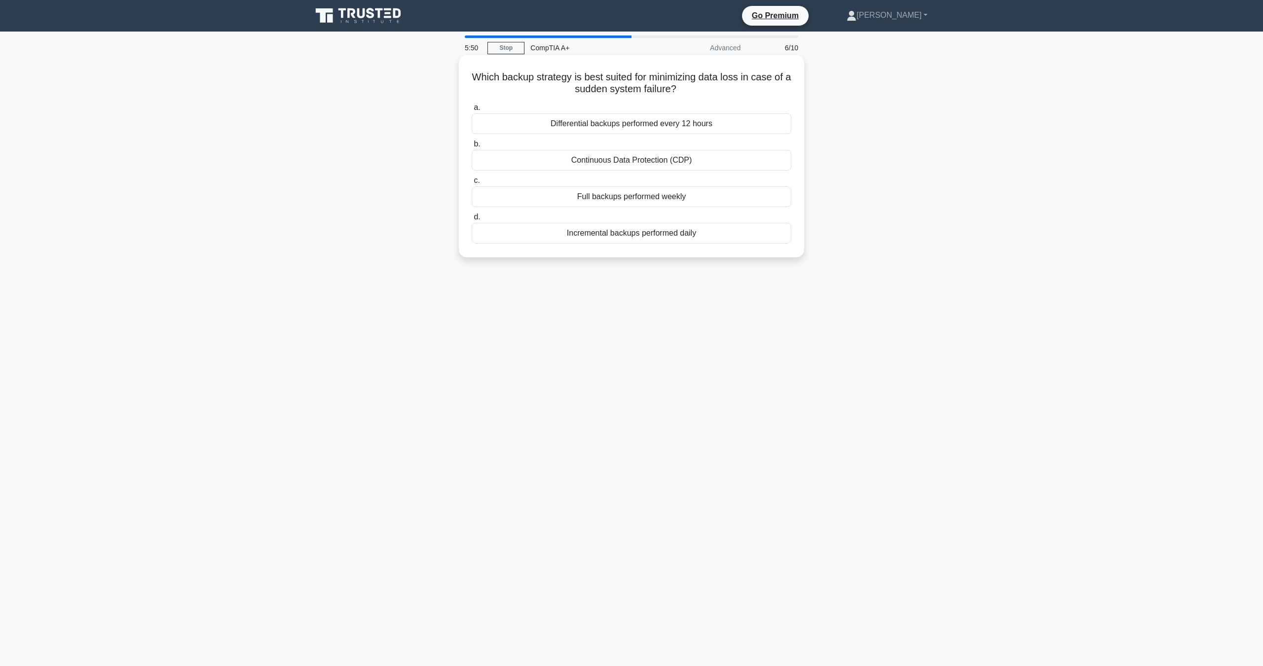
click at [611, 162] on div "Continuous Data Protection (CDP)" at bounding box center [631, 160] width 320 height 21
click at [602, 161] on div "Continuous Data Protection (CDP)" at bounding box center [631, 160] width 320 height 21
click at [471, 147] on input "b. Continuous Data Protection (CDP)" at bounding box center [471, 144] width 0 height 6
click at [698, 161] on div "Decrease the display brightness" at bounding box center [631, 160] width 320 height 21
click at [471, 147] on input "b. Decrease the display brightness" at bounding box center [471, 144] width 0 height 6
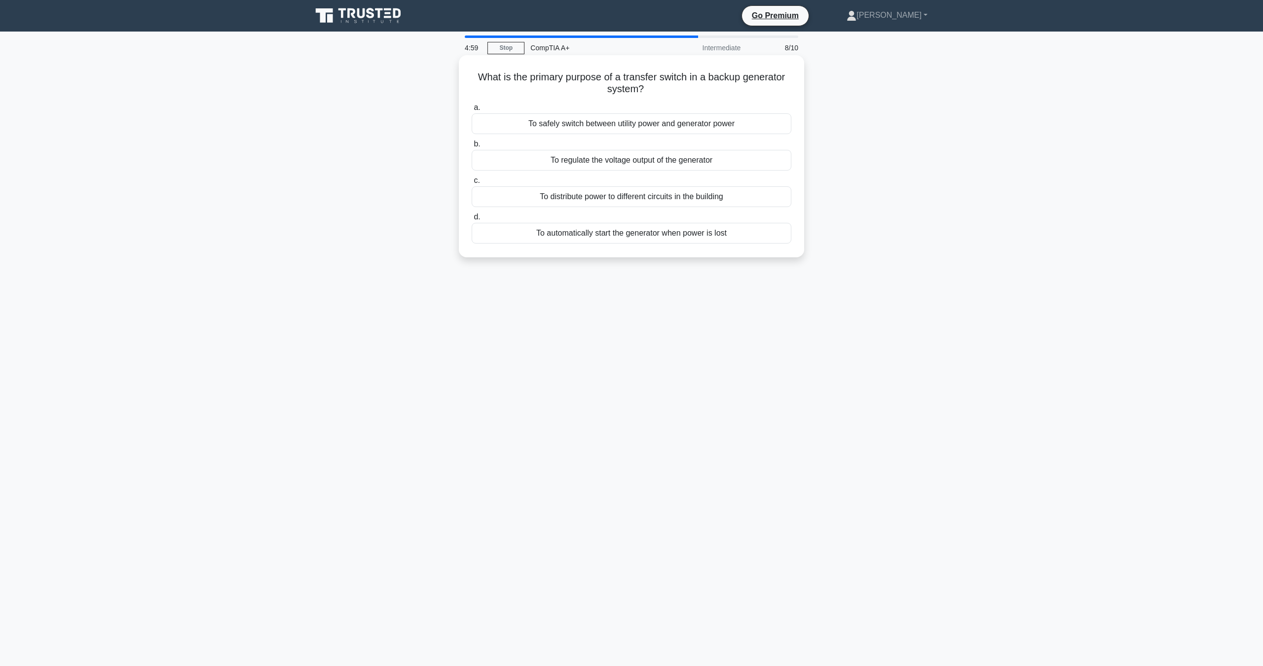
click at [694, 125] on div "To safely switch between utility power and generator power" at bounding box center [631, 123] width 320 height 21
click at [471, 111] on input "a. To safely switch between utility power and generator power" at bounding box center [471, 108] width 0 height 6
click at [654, 130] on div "ARP (Address Resolution Protocol)" at bounding box center [631, 123] width 320 height 21
click at [471, 111] on input "a. ARP (Address Resolution Protocol)" at bounding box center [471, 108] width 0 height 6
click at [672, 121] on div "USB 3.0 adapter" at bounding box center [631, 123] width 320 height 21
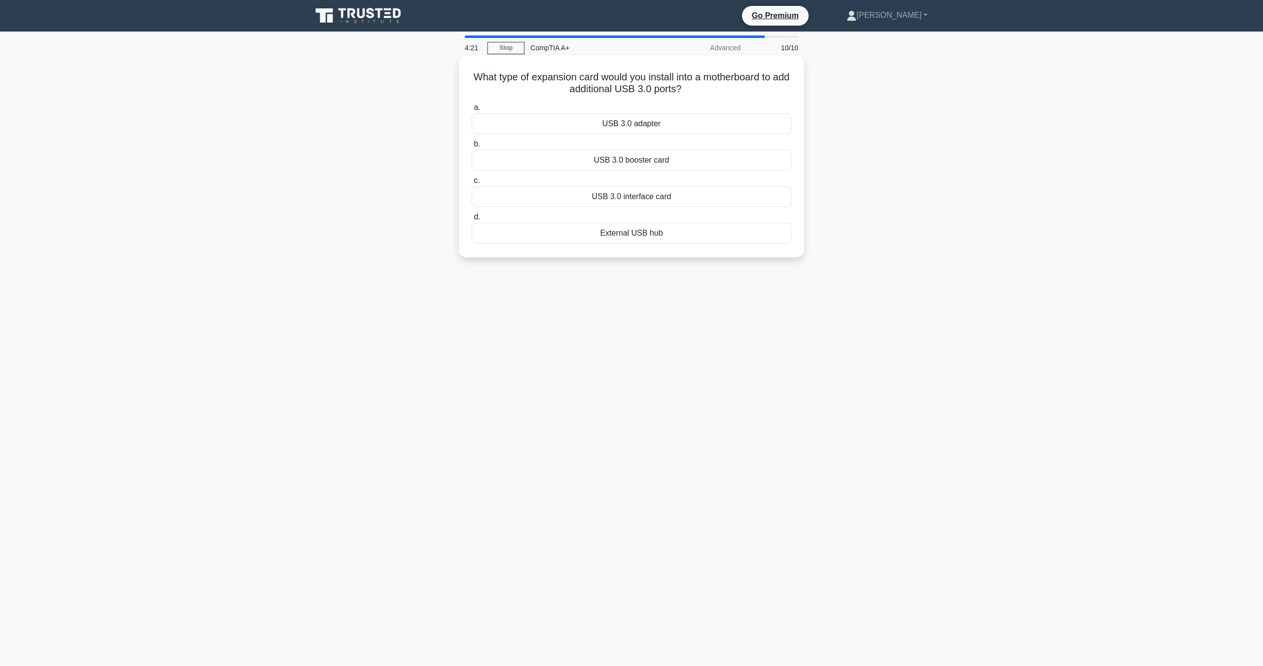
click at [471, 111] on input "a. USB 3.0 adapter" at bounding box center [471, 108] width 0 height 6
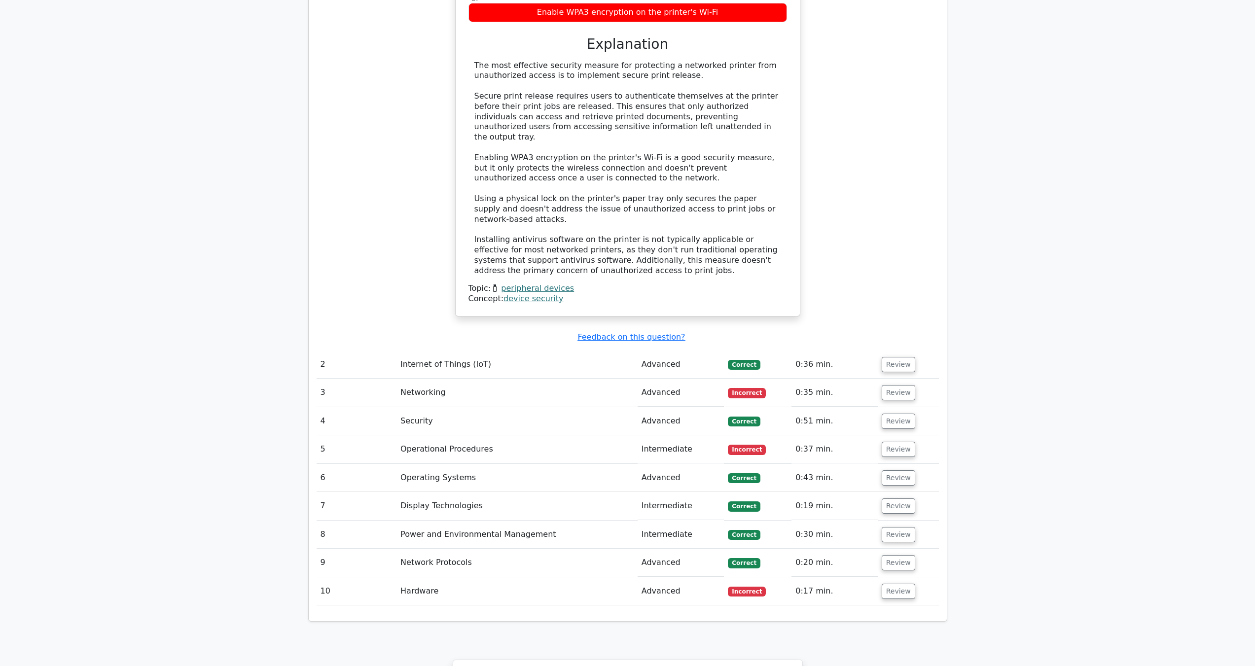
scroll to position [1151, 0]
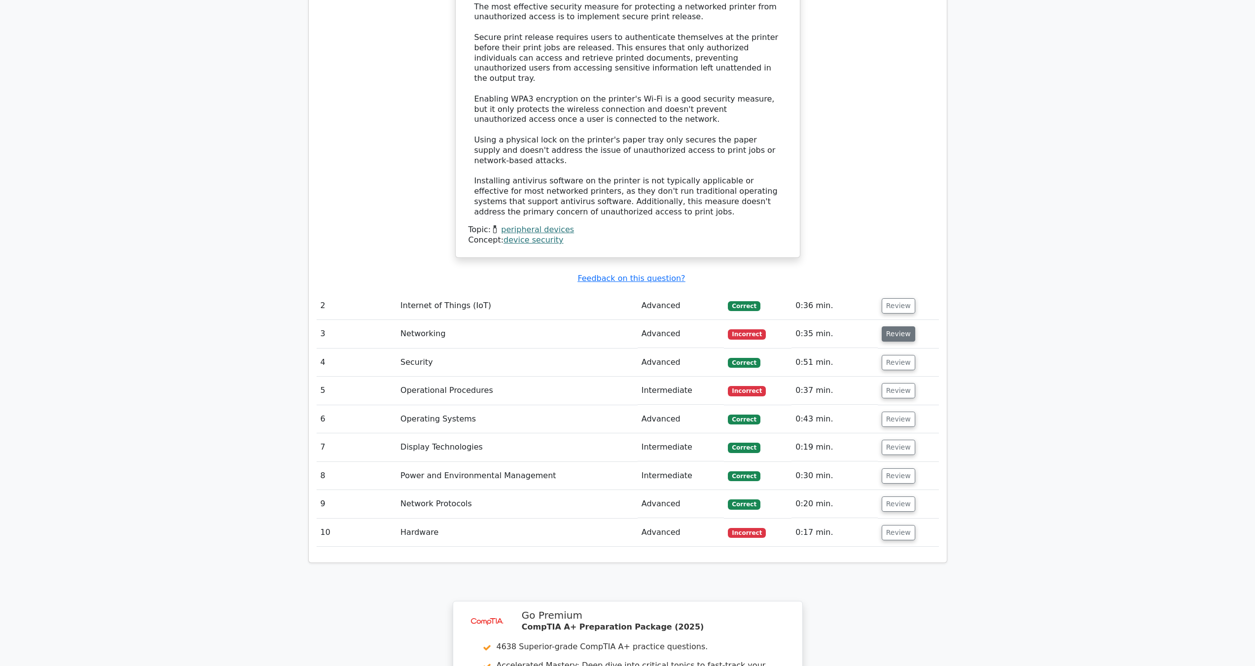
click at [900, 326] on button "Review" at bounding box center [899, 333] width 34 height 15
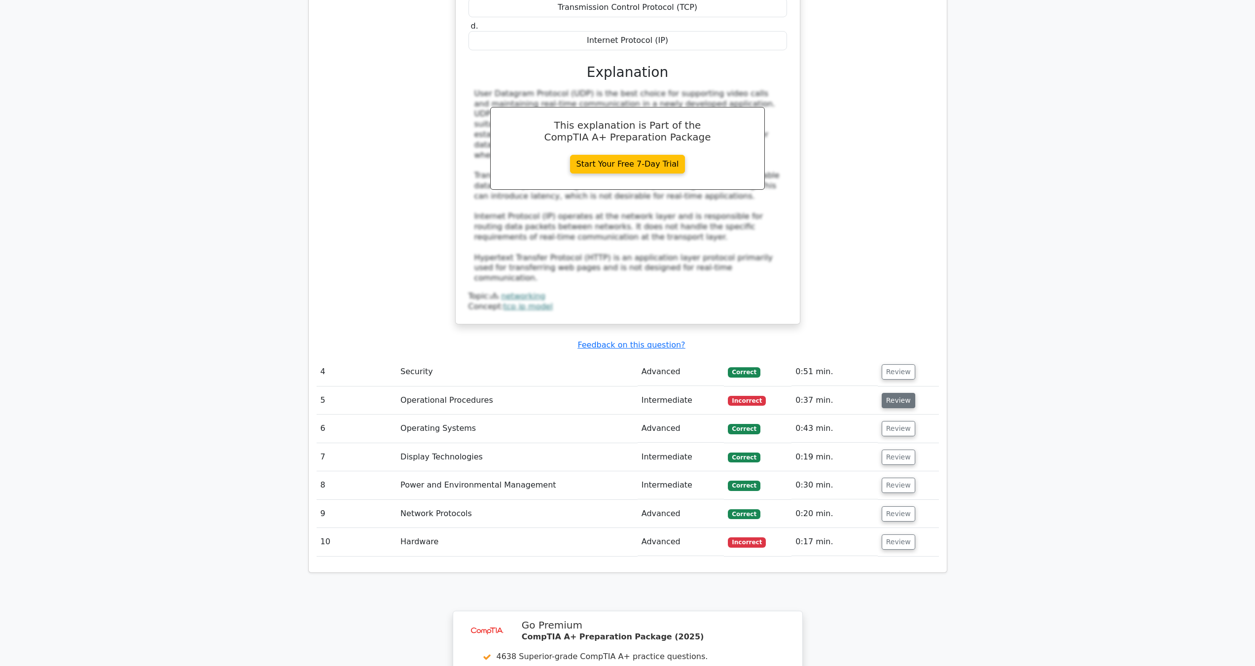
scroll to position [1644, 0]
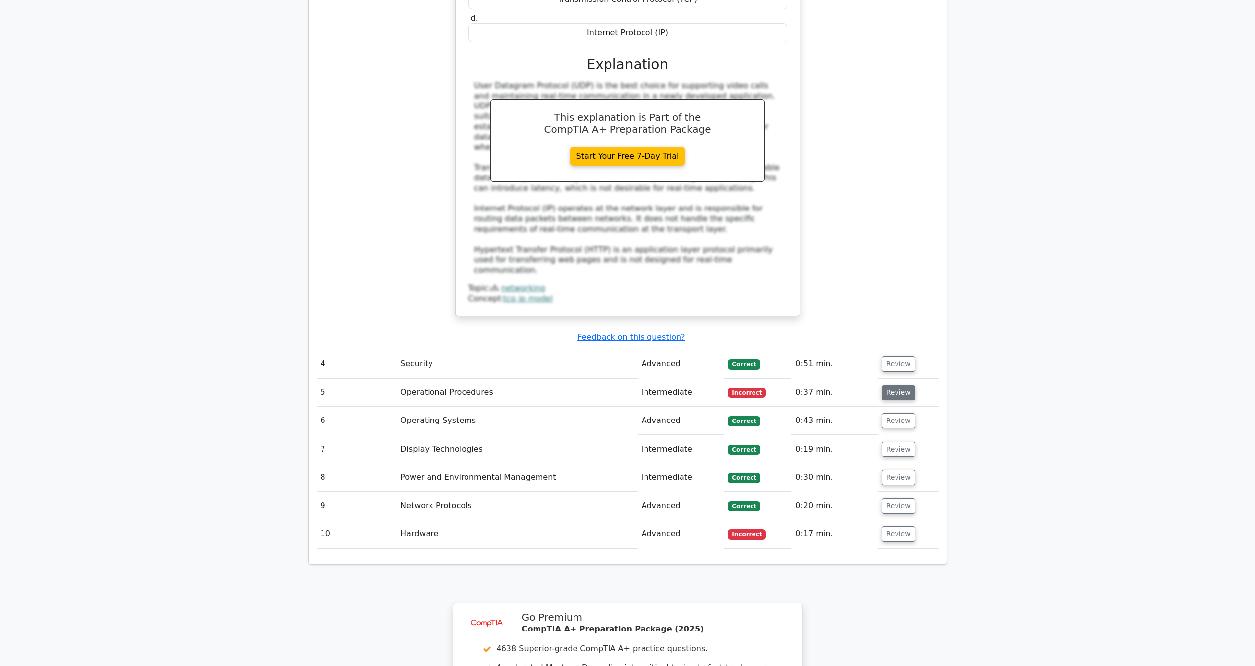
click at [905, 385] on button "Review" at bounding box center [899, 392] width 34 height 15
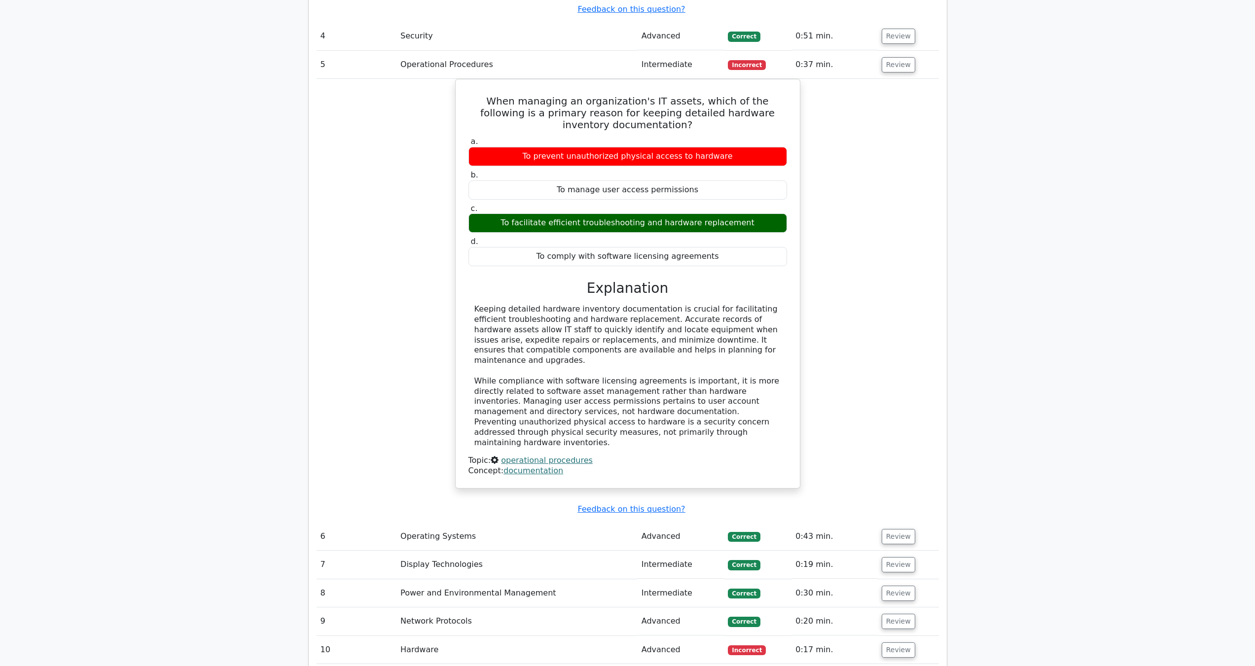
scroll to position [1973, 0]
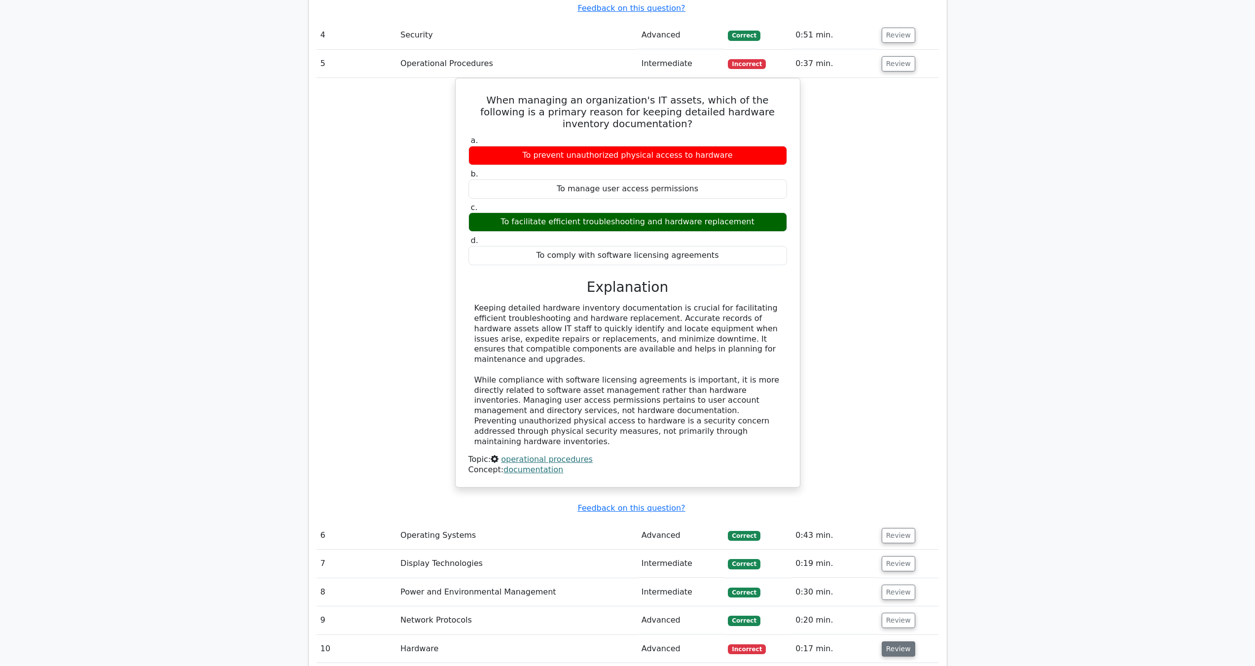
click at [893, 642] on button "Review" at bounding box center [899, 649] width 34 height 15
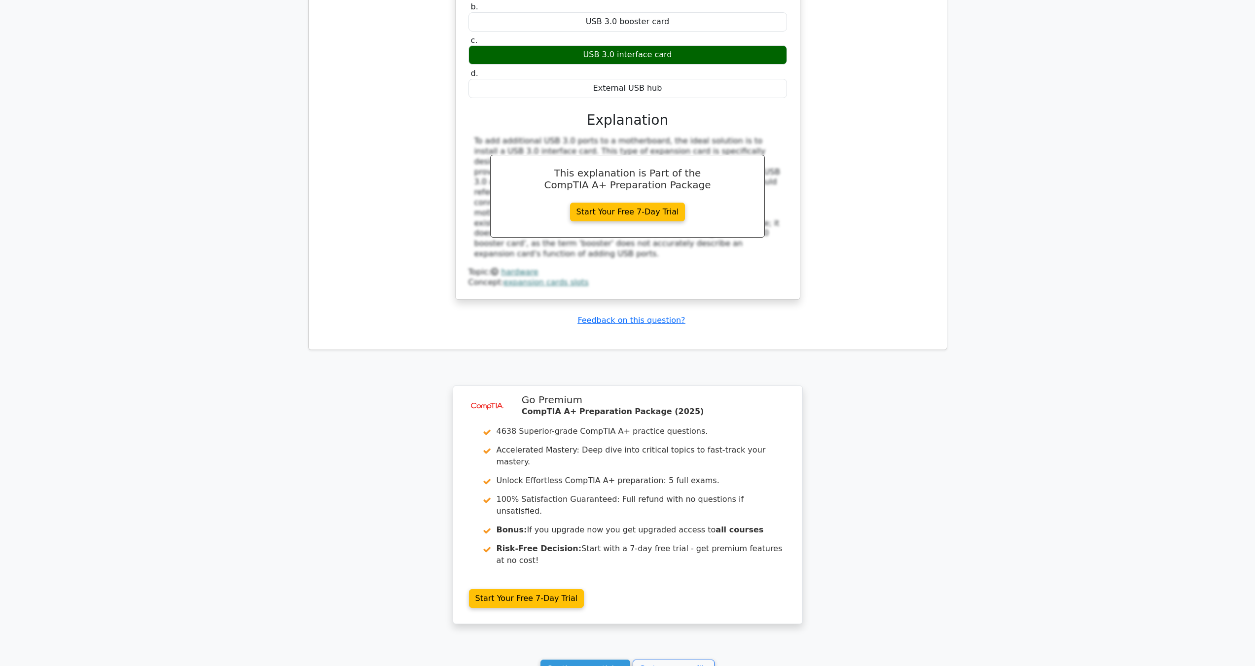
scroll to position [2730, 0]
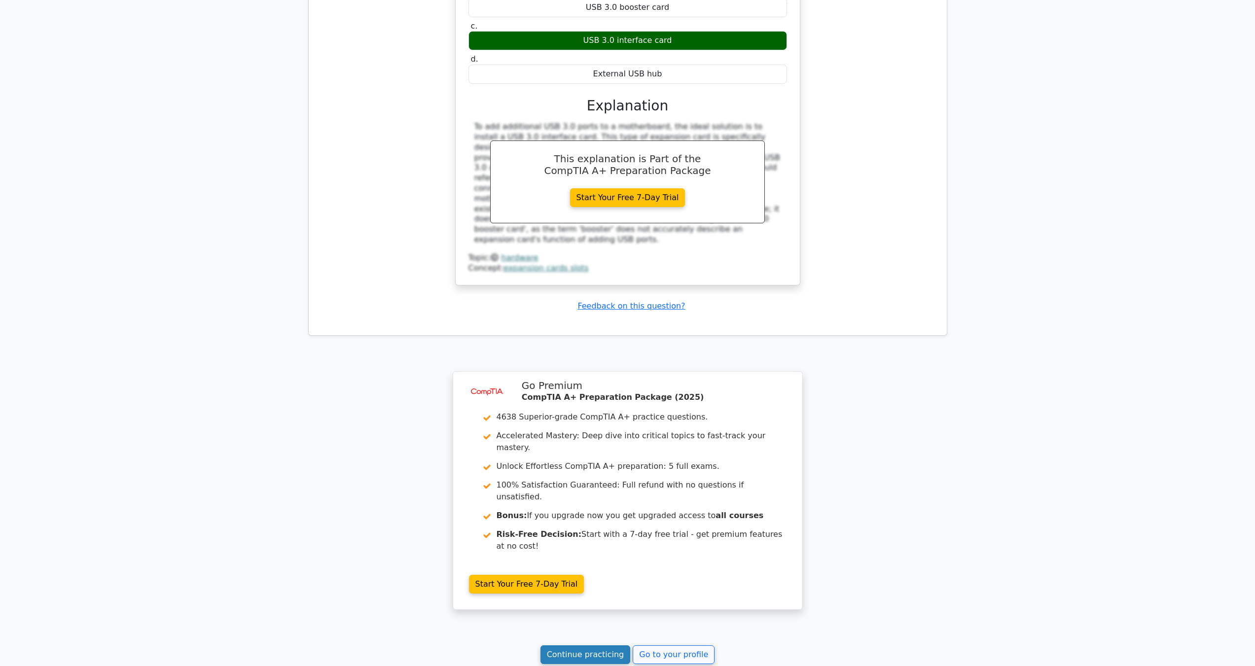
click at [606, 646] on link "Continue practicing" at bounding box center [586, 655] width 90 height 19
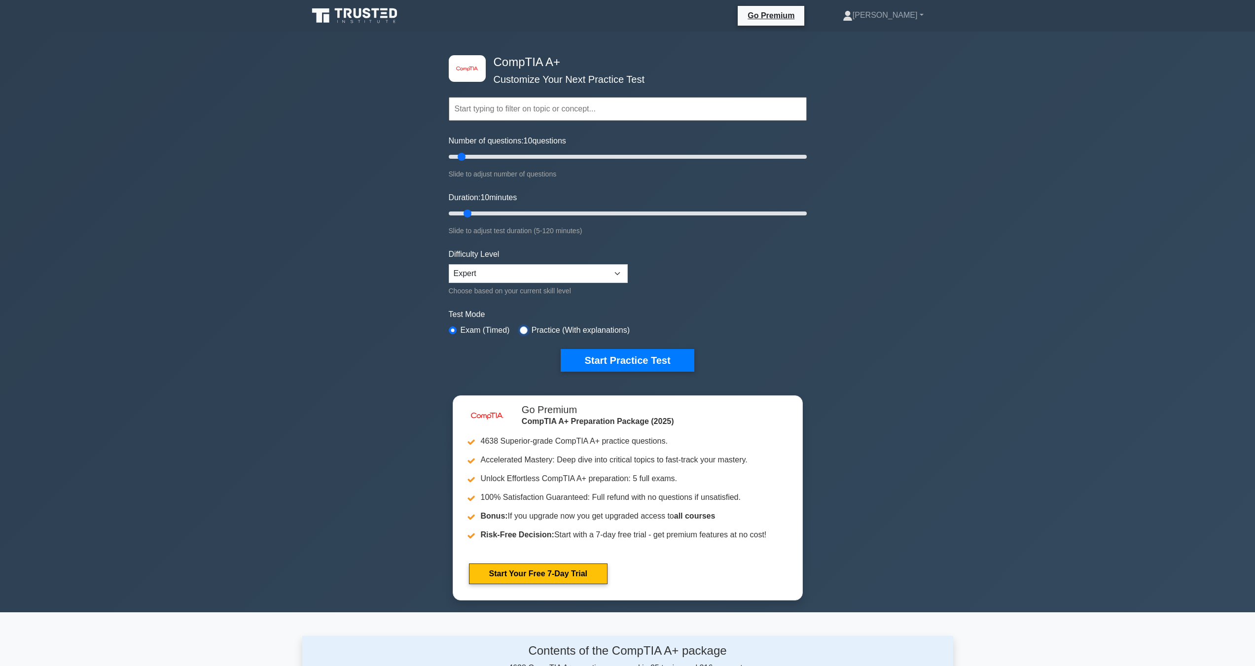
click at [524, 327] on input "radio" at bounding box center [524, 330] width 8 height 8
radio input "true"
click at [633, 361] on button "Start Practice Test" at bounding box center [627, 360] width 133 height 23
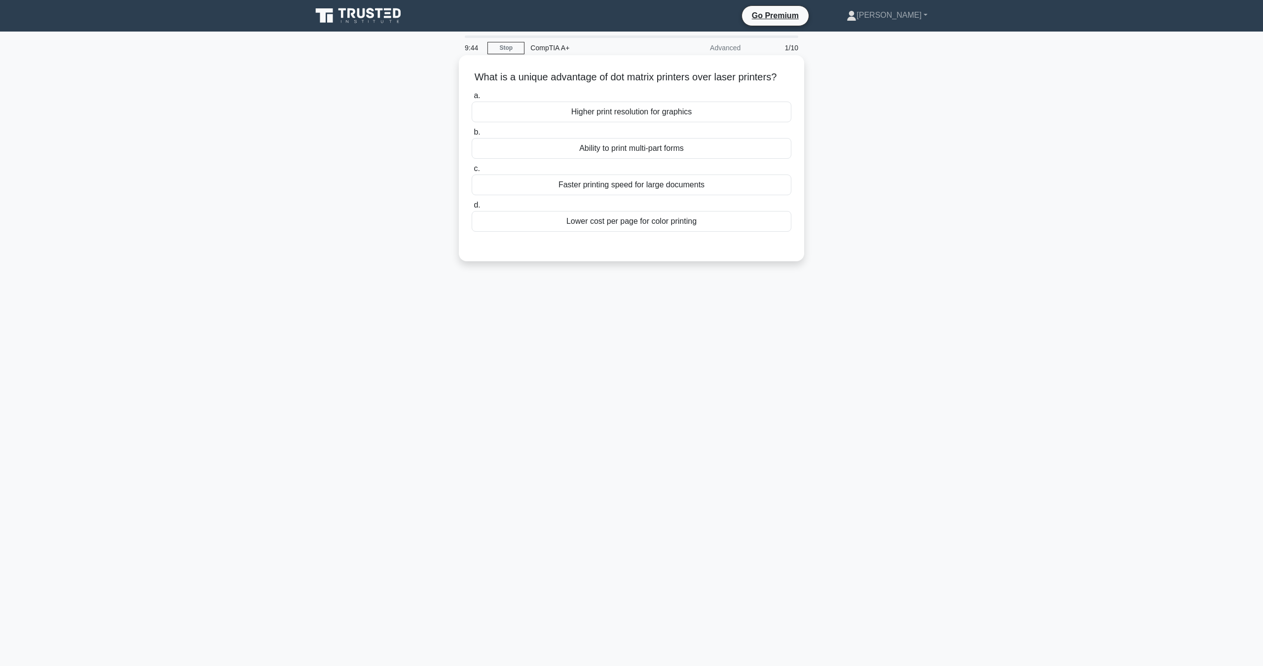
click at [675, 232] on div "Lower cost per page for color printing" at bounding box center [631, 221] width 320 height 21
click at [471, 209] on input "d. Lower cost per page for color printing" at bounding box center [471, 205] width 0 height 6
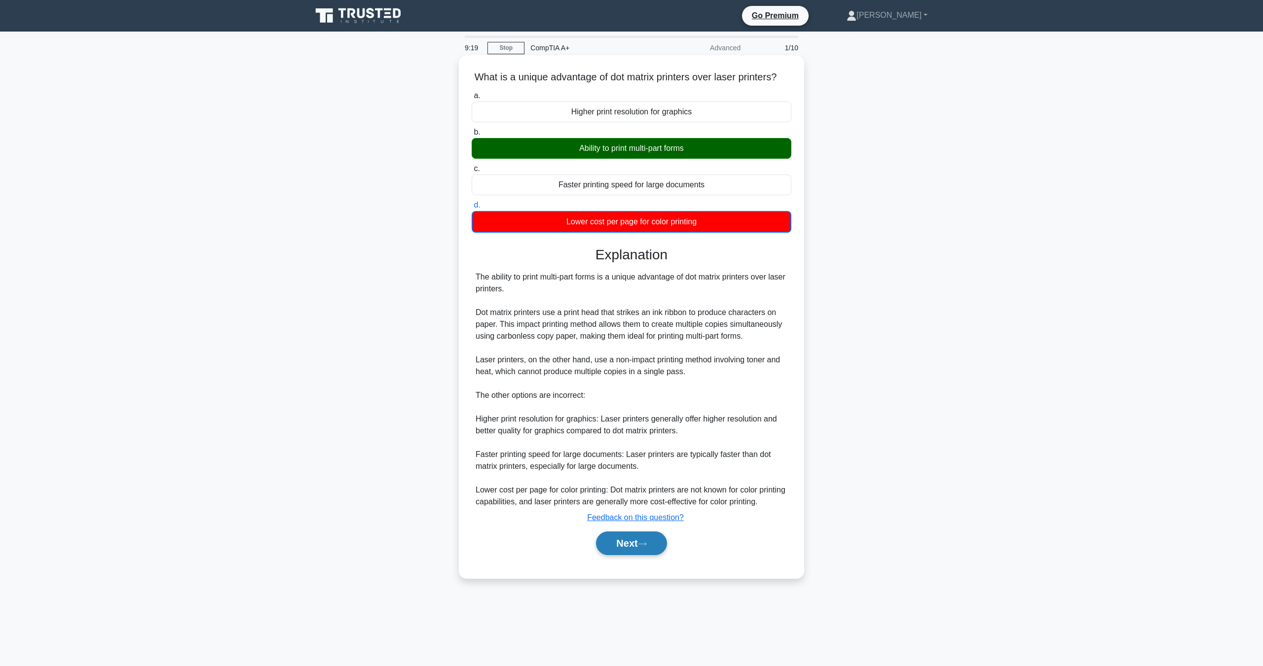
click at [651, 555] on button "Next" at bounding box center [631, 544] width 71 height 24
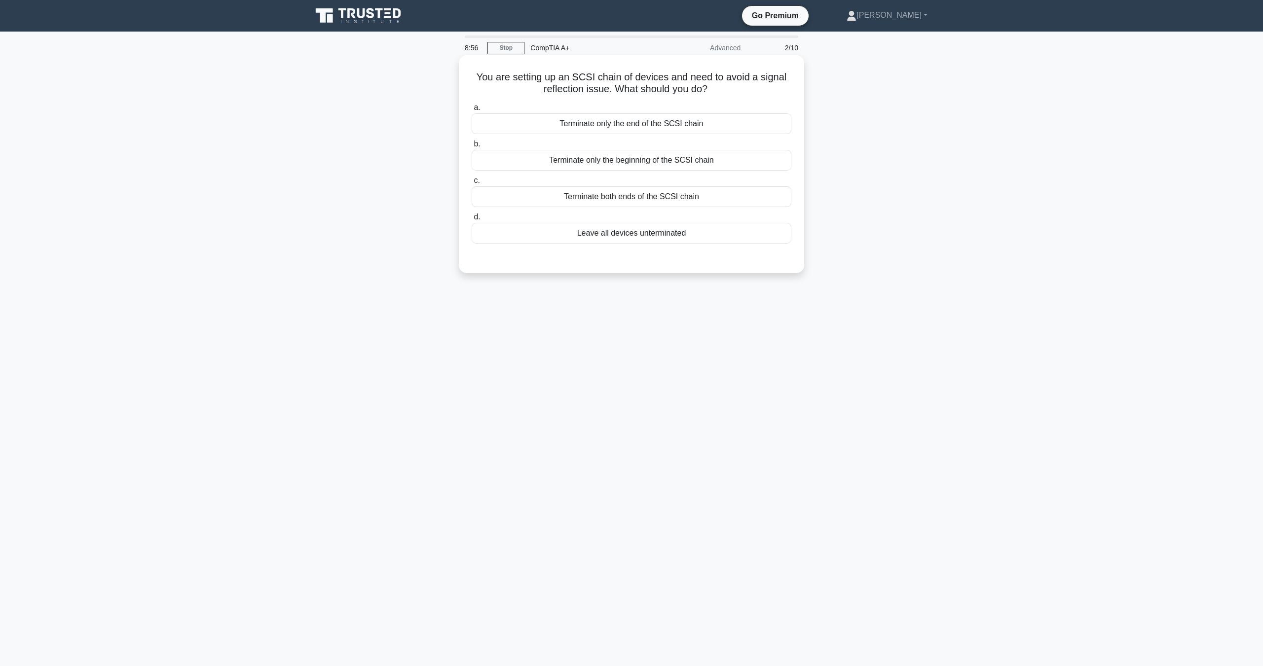
click at [701, 123] on div "Terminate only the end of the SCSI chain" at bounding box center [631, 123] width 320 height 21
click at [471, 111] on input "a. Terminate only the end of the SCSI chain" at bounding box center [471, 108] width 0 height 6
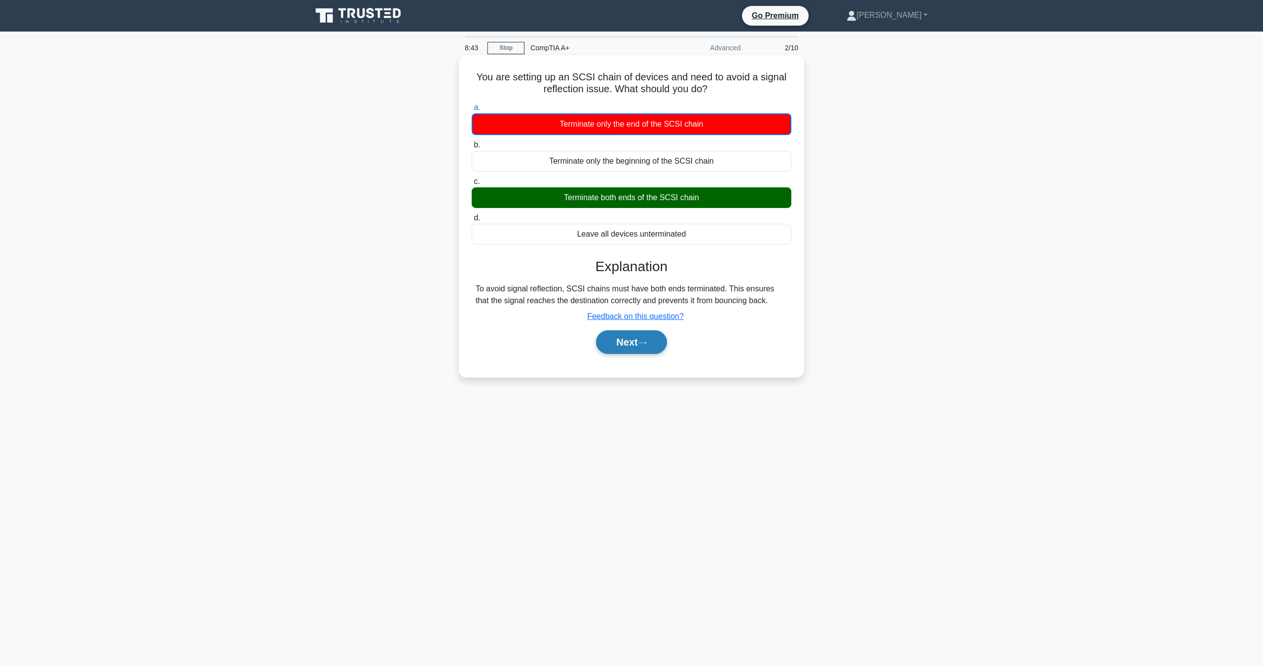
click at [637, 345] on button "Next" at bounding box center [631, 342] width 71 height 24
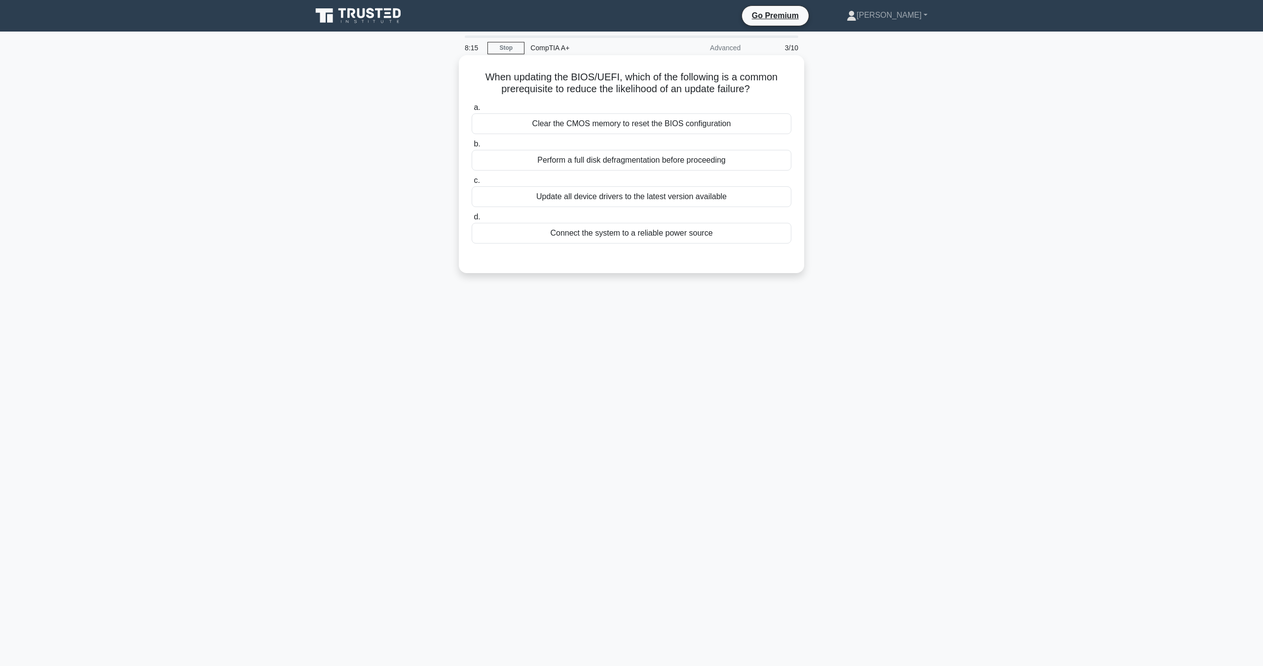
click at [633, 200] on div "Update all device drivers to the latest version available" at bounding box center [631, 196] width 320 height 21
click at [471, 184] on input "c. Update all device drivers to the latest version available" at bounding box center [471, 181] width 0 height 6
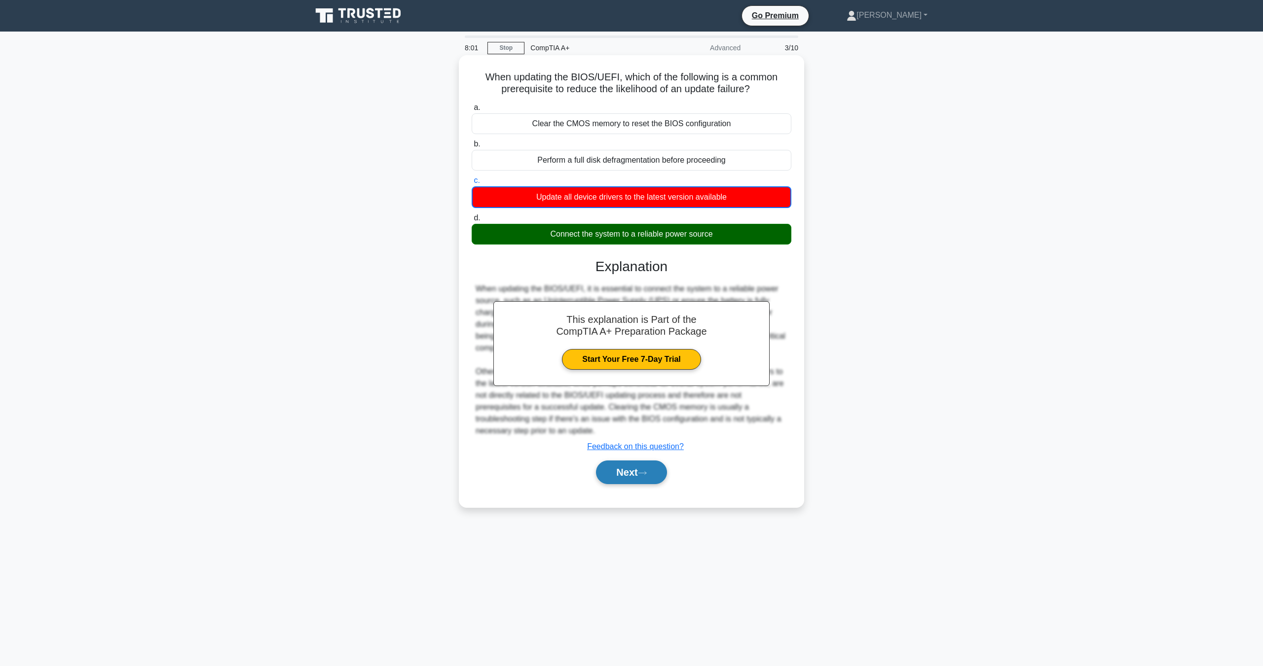
click at [641, 474] on button "Next" at bounding box center [631, 473] width 71 height 24
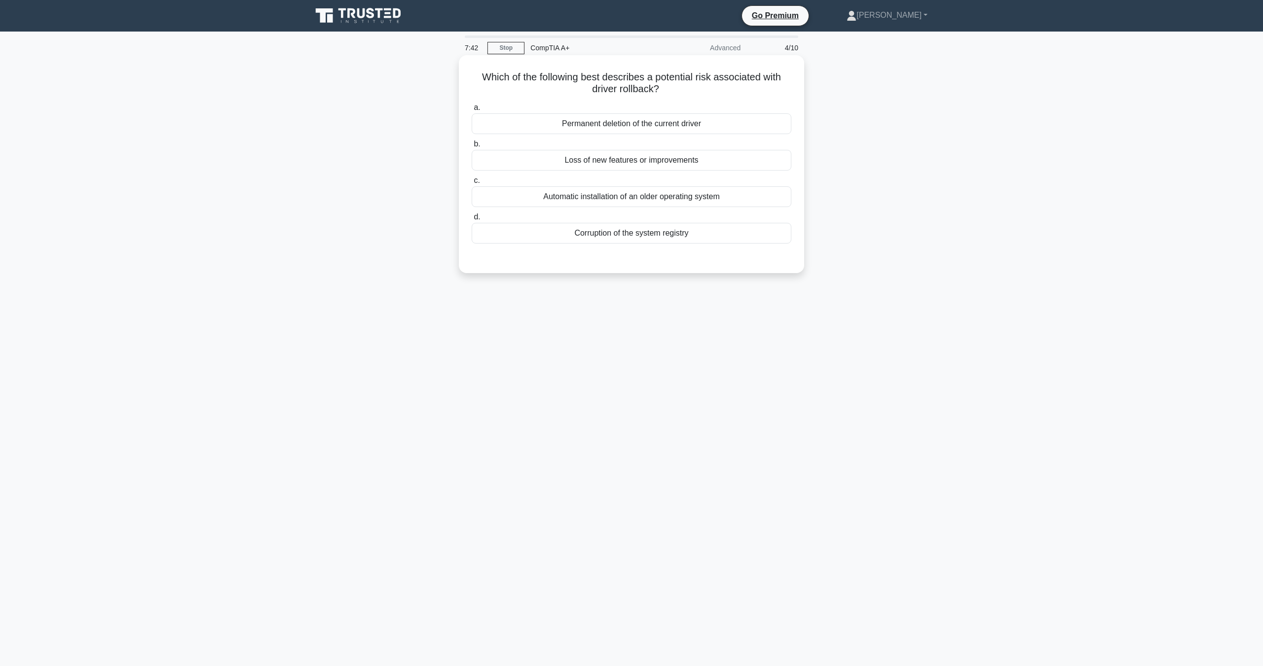
click at [633, 162] on div "Loss of new features or improvements" at bounding box center [631, 160] width 320 height 21
click at [471, 147] on input "b. Loss of new features or improvements" at bounding box center [471, 144] width 0 height 6
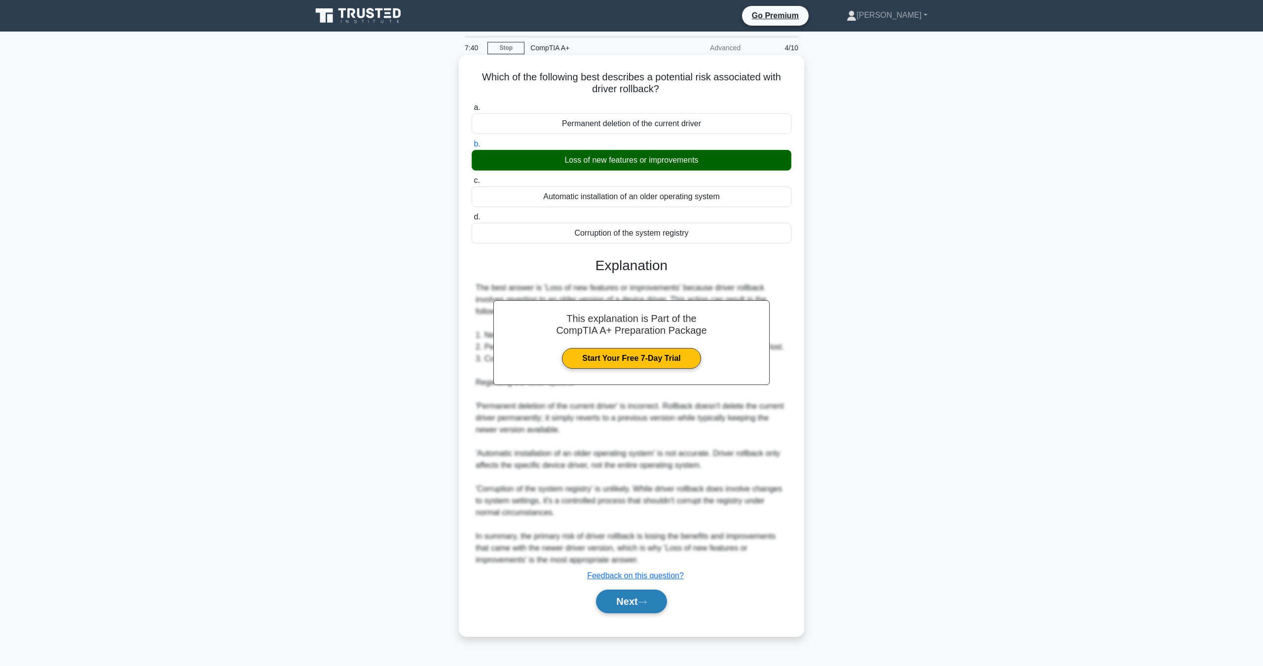
click at [629, 602] on button "Next" at bounding box center [631, 602] width 71 height 24
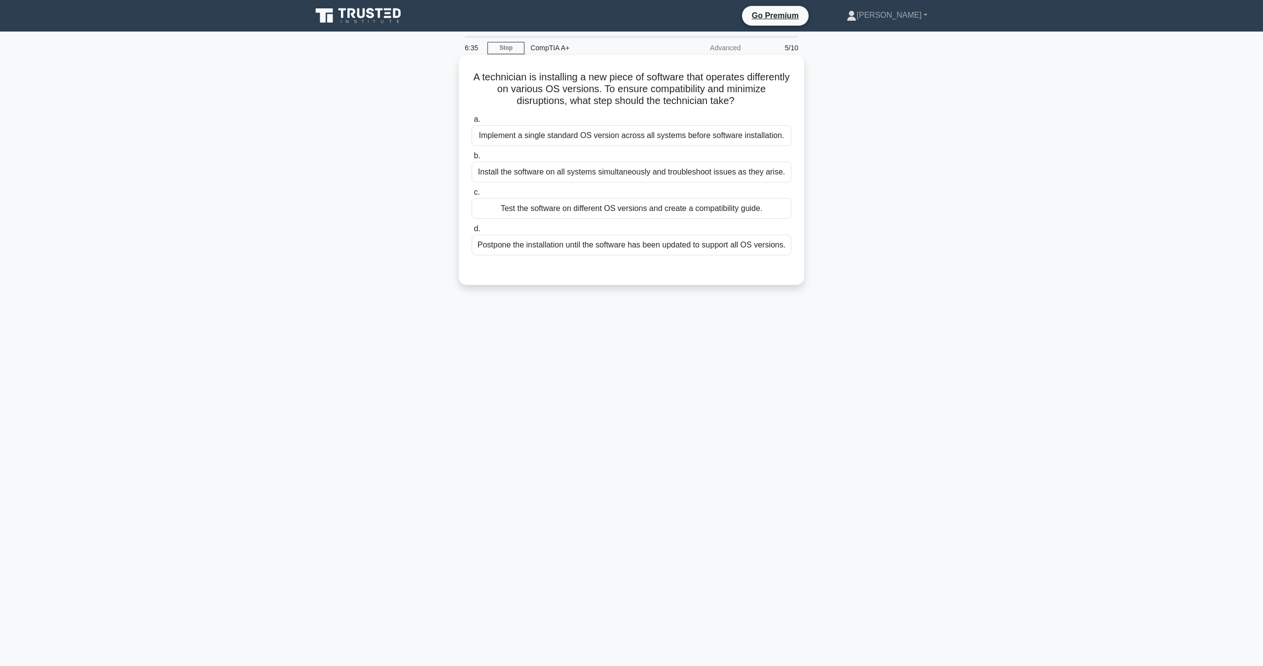
click at [578, 206] on div "Test the software on different OS versions and create a compatibility guide." at bounding box center [631, 208] width 320 height 21
click at [471, 196] on input "c. Test the software on different OS versions and create a compatibility guide." at bounding box center [471, 192] width 0 height 6
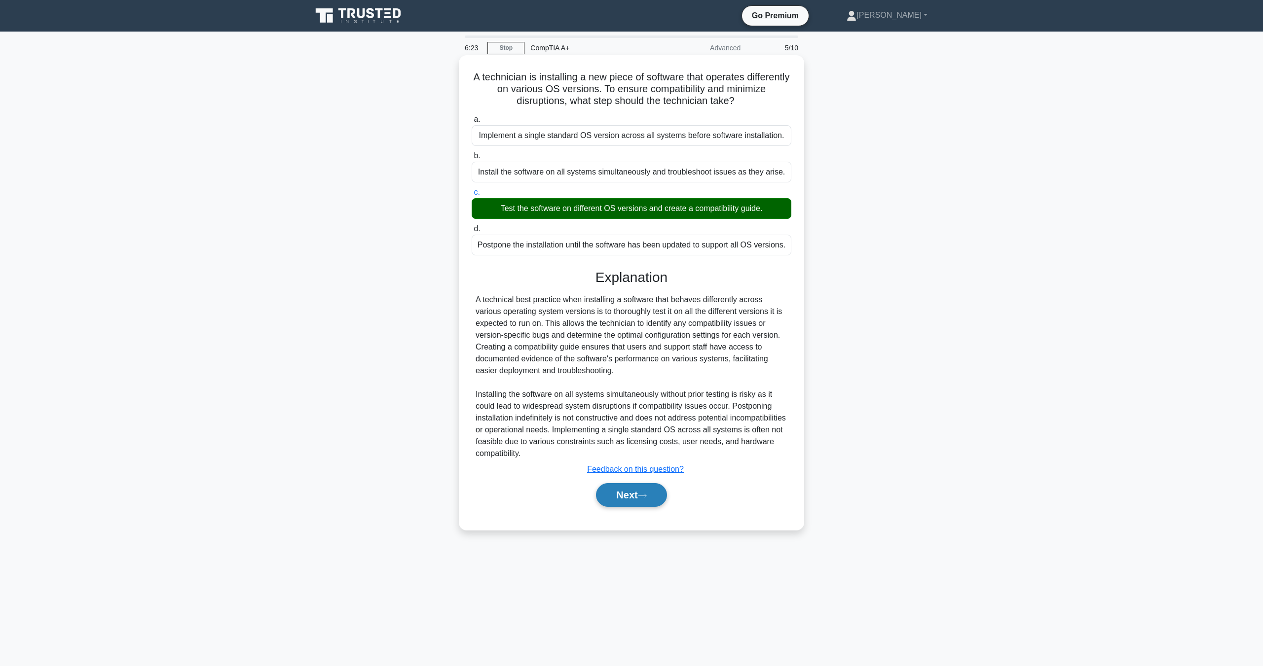
click at [627, 500] on button "Next" at bounding box center [631, 495] width 71 height 24
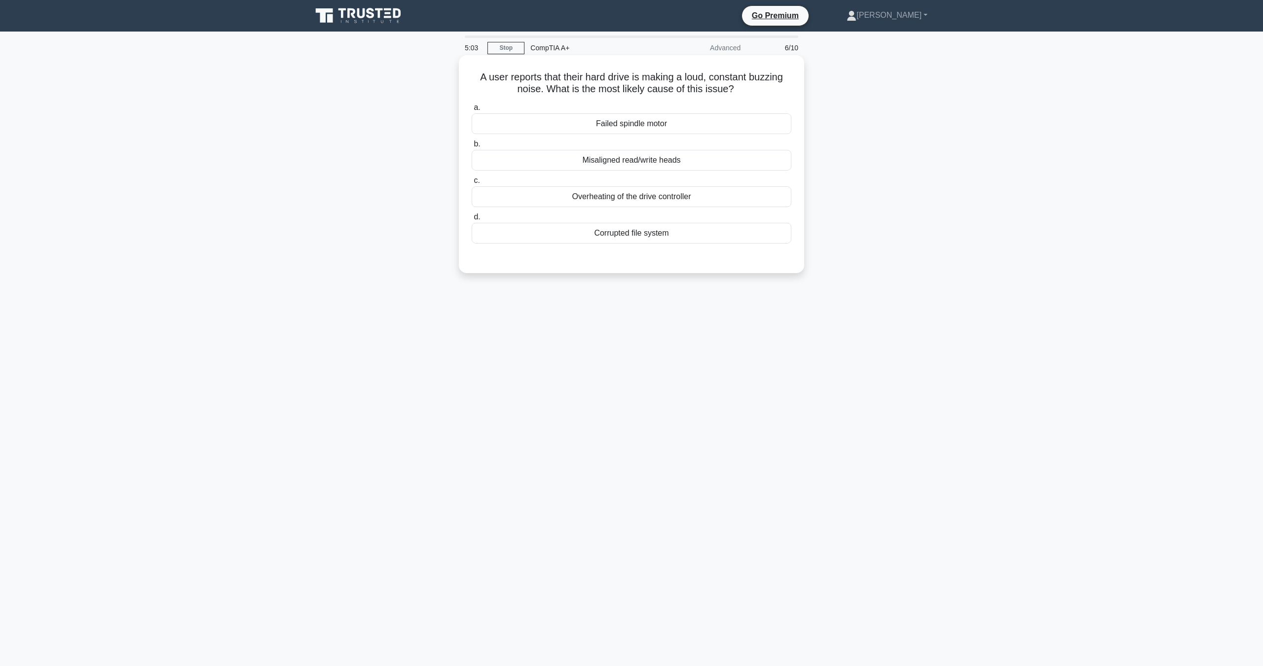
click at [657, 163] on div "Misaligned read/write heads" at bounding box center [631, 160] width 320 height 21
click at [471, 147] on input "b. Misaligned read/write heads" at bounding box center [471, 144] width 0 height 6
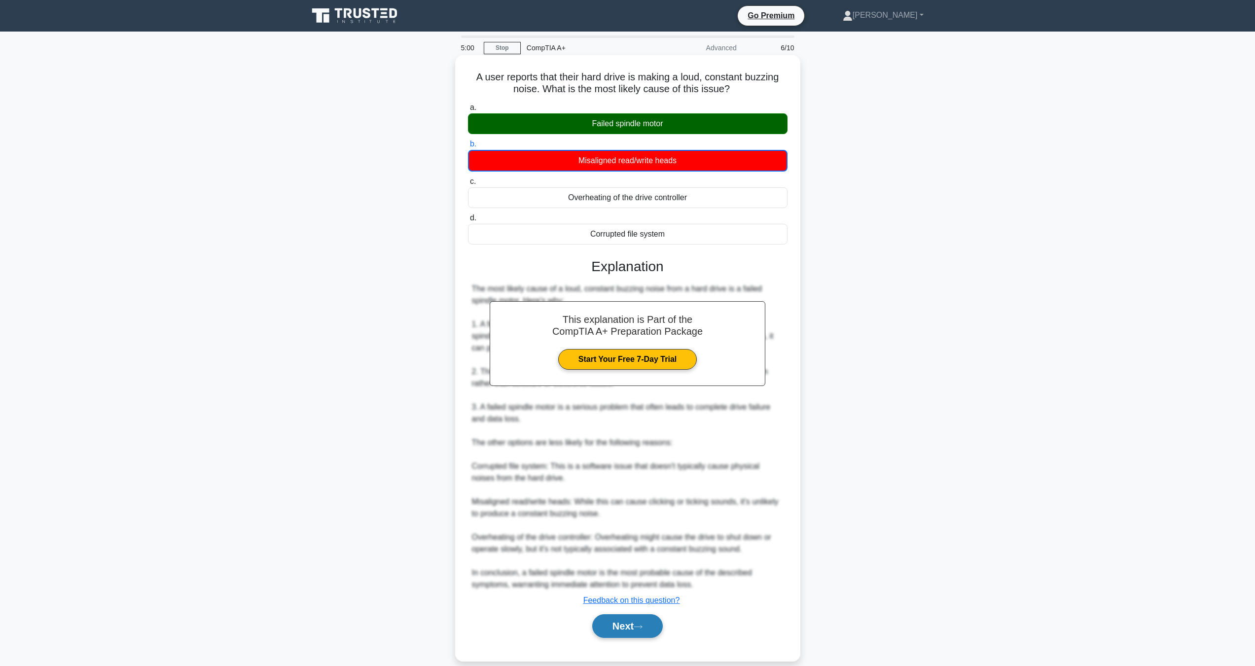
click at [646, 623] on button "Next" at bounding box center [627, 626] width 71 height 24
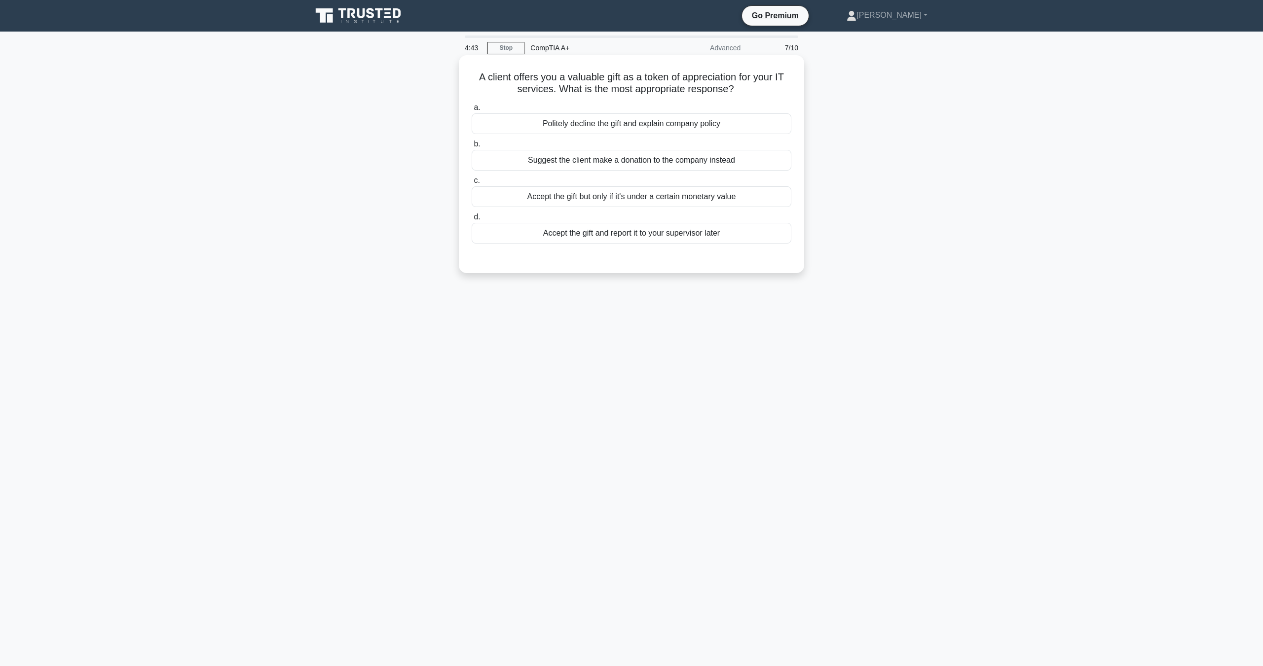
click at [671, 234] on div "Accept the gift and report it to your supervisor later" at bounding box center [631, 233] width 320 height 21
click at [613, 233] on div "Accept the gift and report it to your supervisor later" at bounding box center [631, 233] width 320 height 21
click at [471, 220] on input "d. Accept the gift and report it to your supervisor later" at bounding box center [471, 217] width 0 height 6
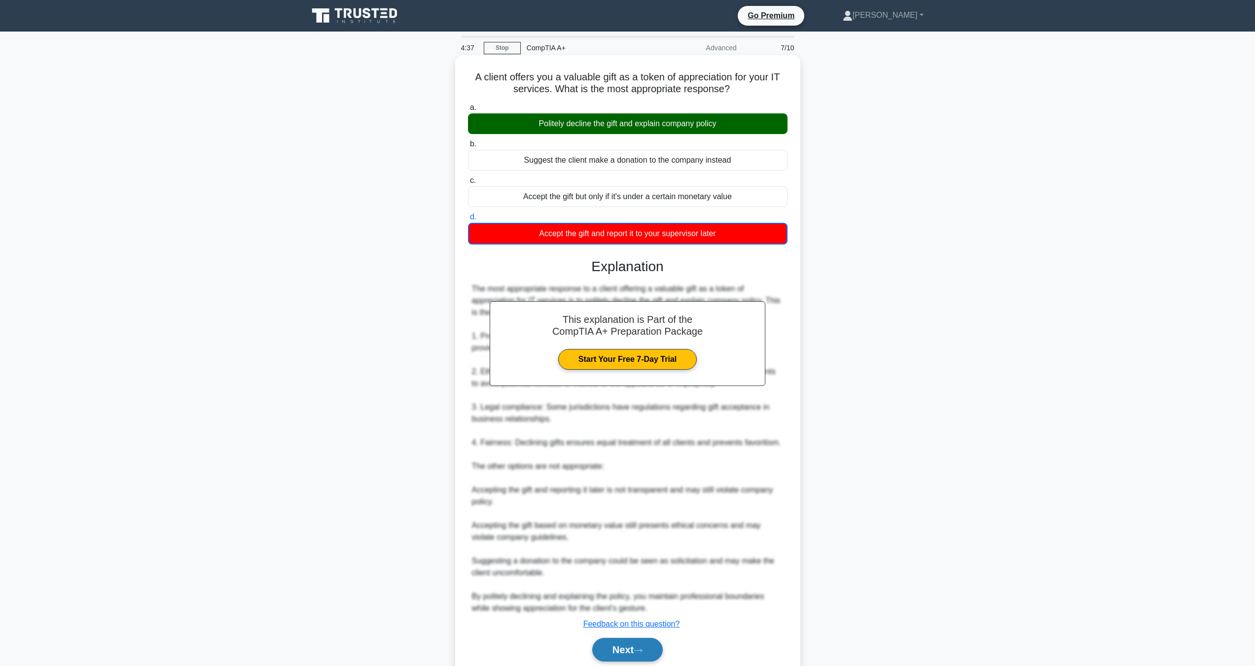
click at [606, 650] on button "Next" at bounding box center [627, 650] width 71 height 24
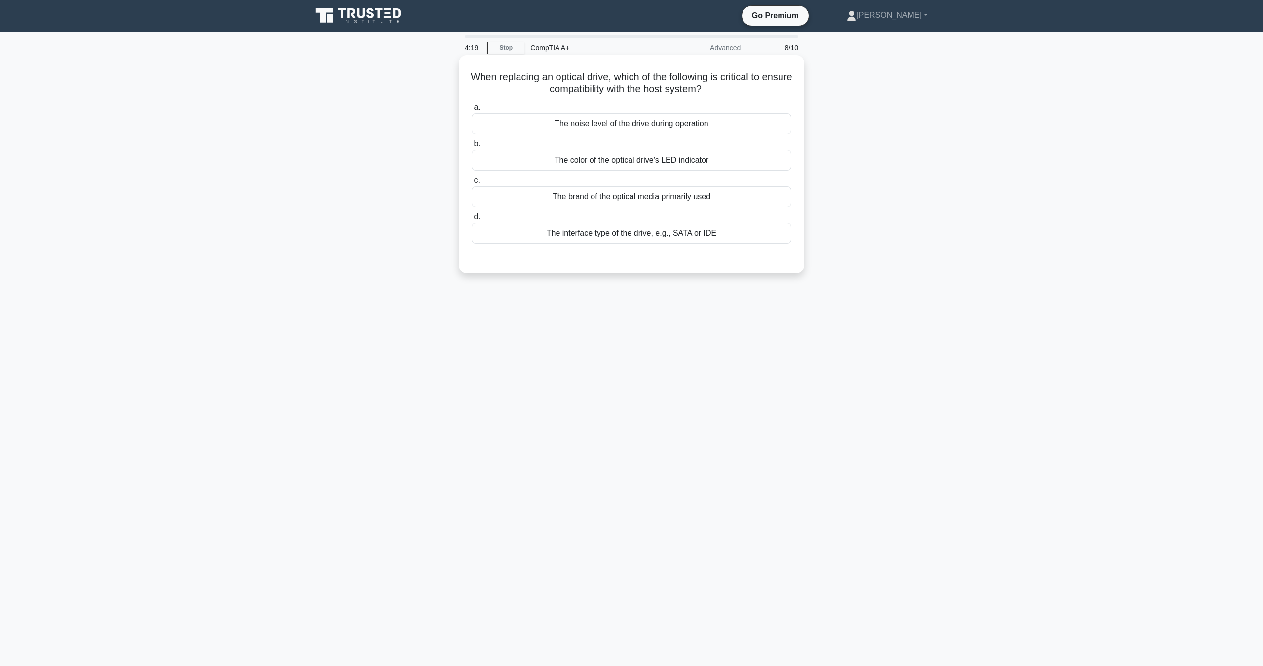
click at [655, 159] on div "The color of the optical drive's LED indicator" at bounding box center [631, 160] width 320 height 21
click at [471, 147] on input "b. The color of the optical drive's LED indicator" at bounding box center [471, 144] width 0 height 6
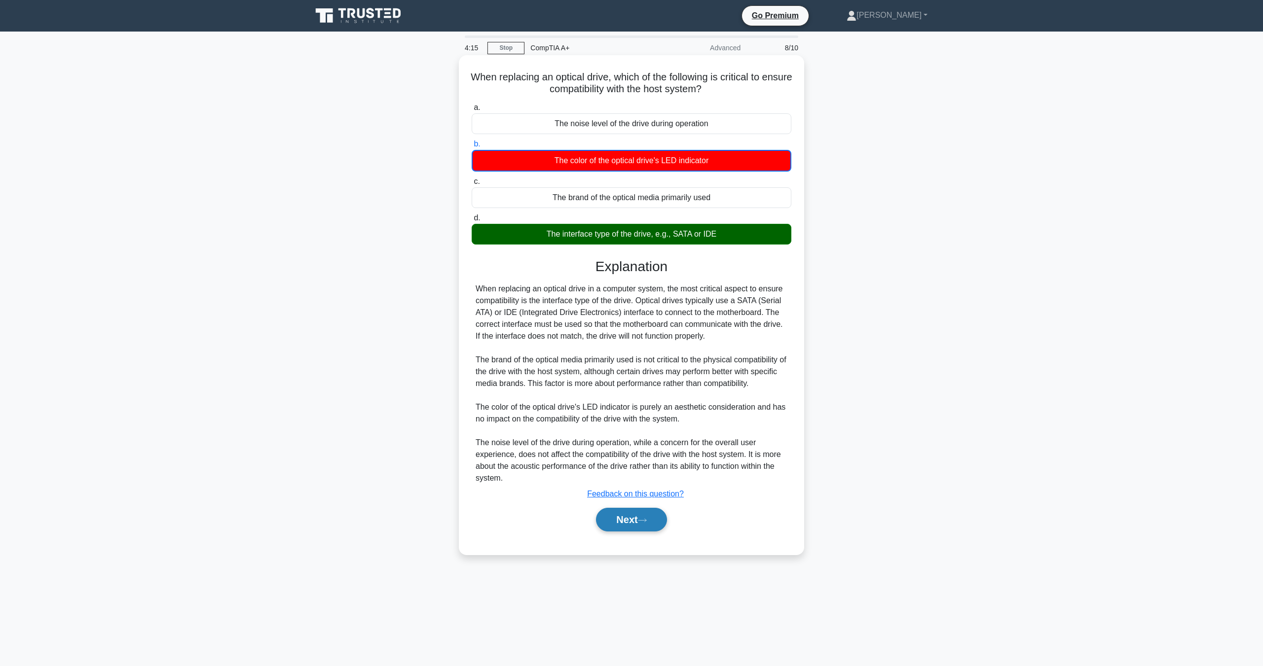
click at [642, 521] on icon at bounding box center [642, 520] width 9 height 5
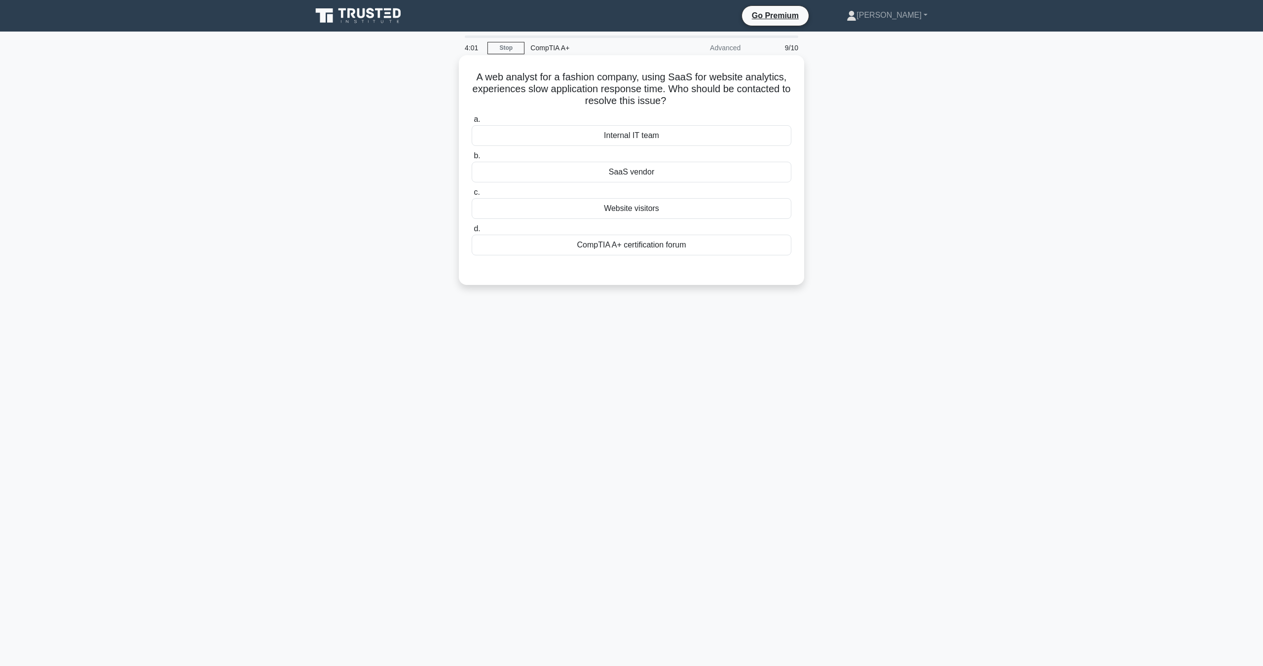
click at [660, 136] on div "Internal IT team" at bounding box center [631, 135] width 320 height 21
click at [471, 123] on input "a. Internal IT team" at bounding box center [471, 119] width 0 height 6
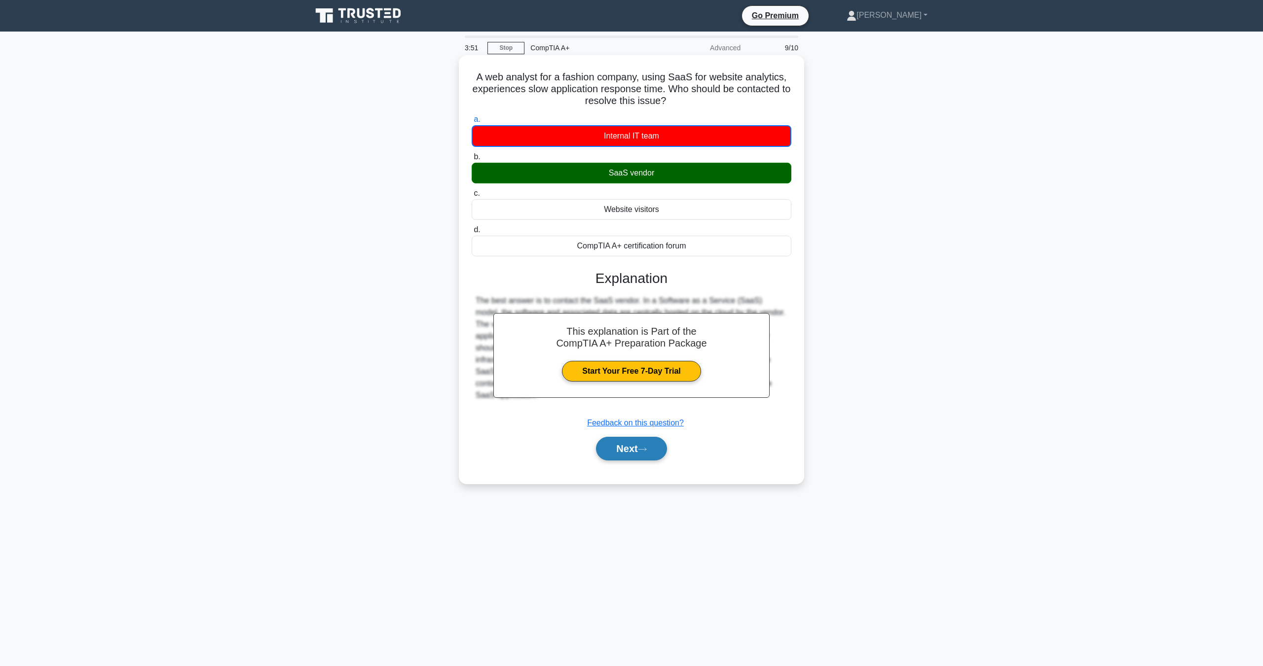
click at [633, 457] on button "Next" at bounding box center [631, 449] width 71 height 24
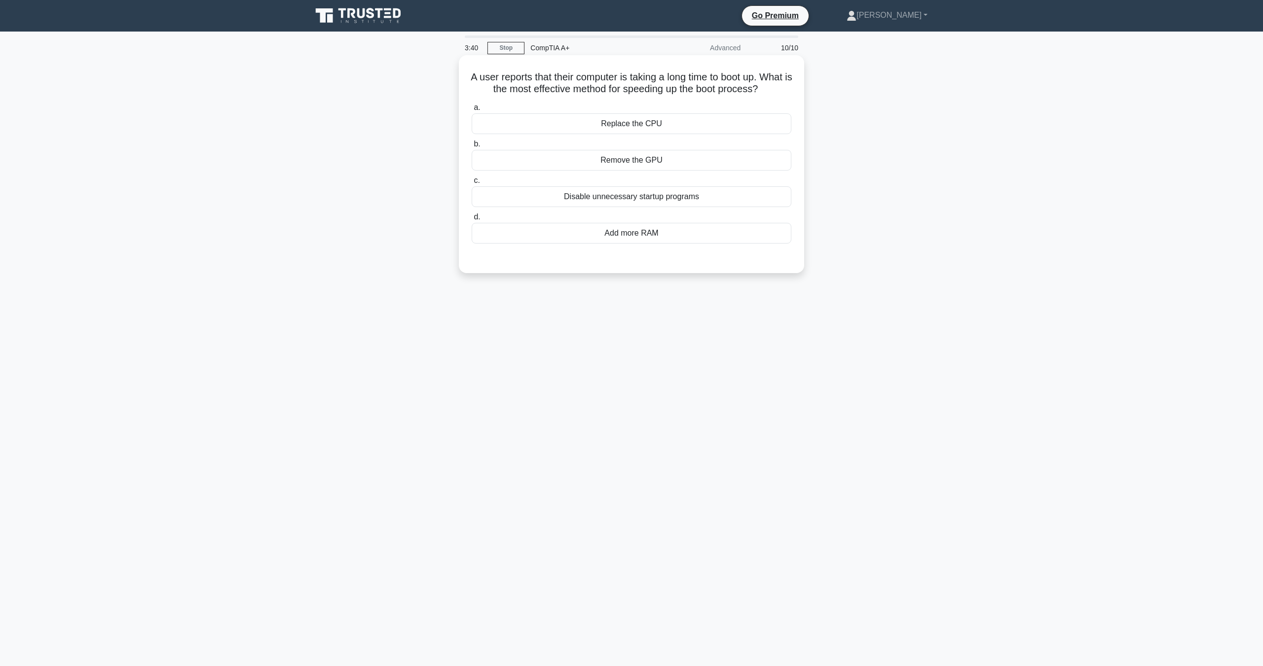
click at [638, 207] on div "Disable unnecessary startup programs" at bounding box center [631, 196] width 320 height 21
click at [471, 184] on input "c. Disable unnecessary startup programs" at bounding box center [471, 181] width 0 height 6
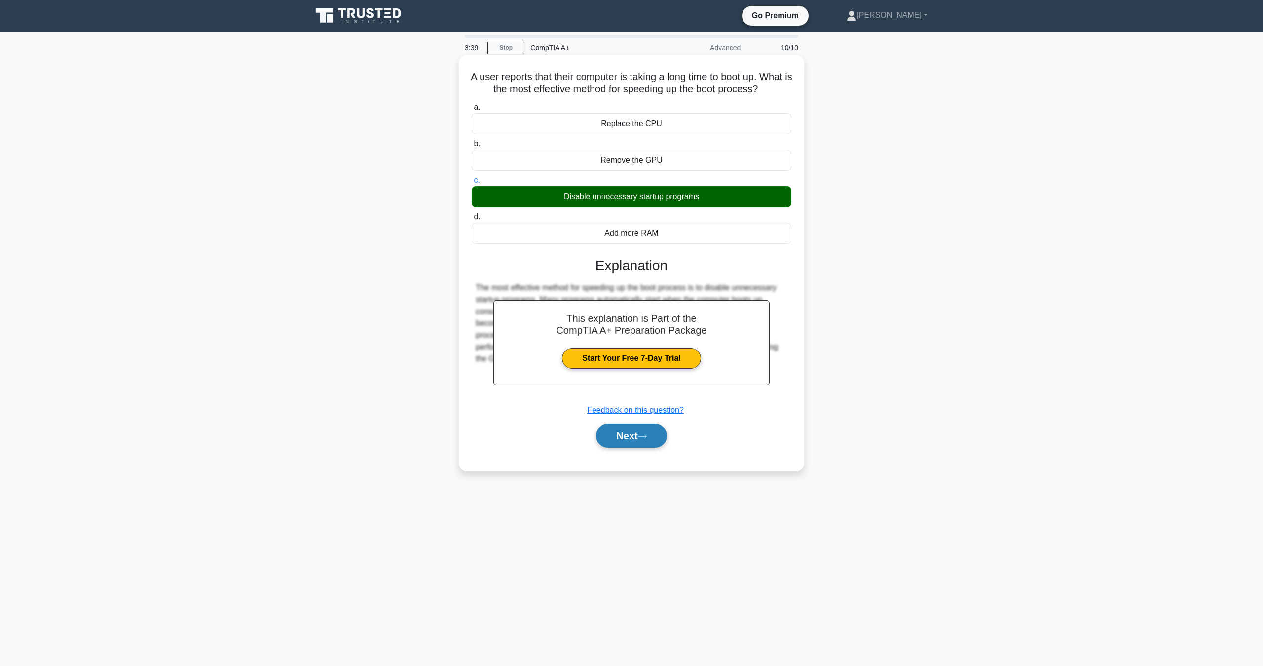
click at [653, 447] on button "Next" at bounding box center [631, 436] width 71 height 24
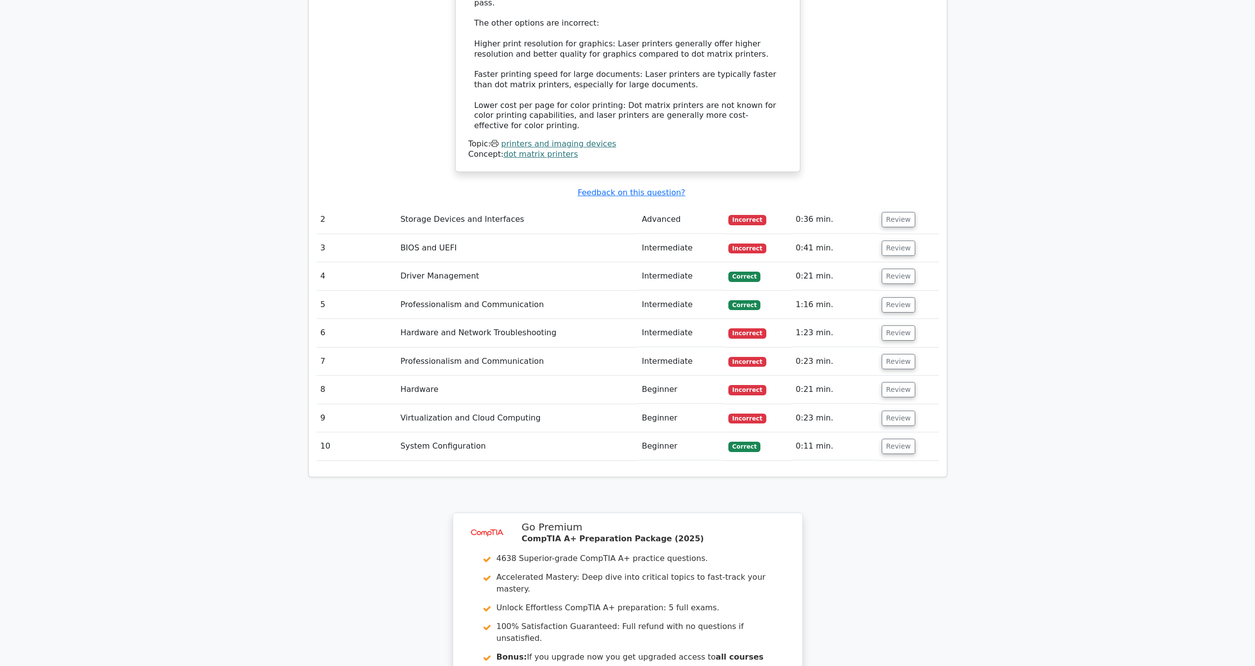
scroll to position [1427, 0]
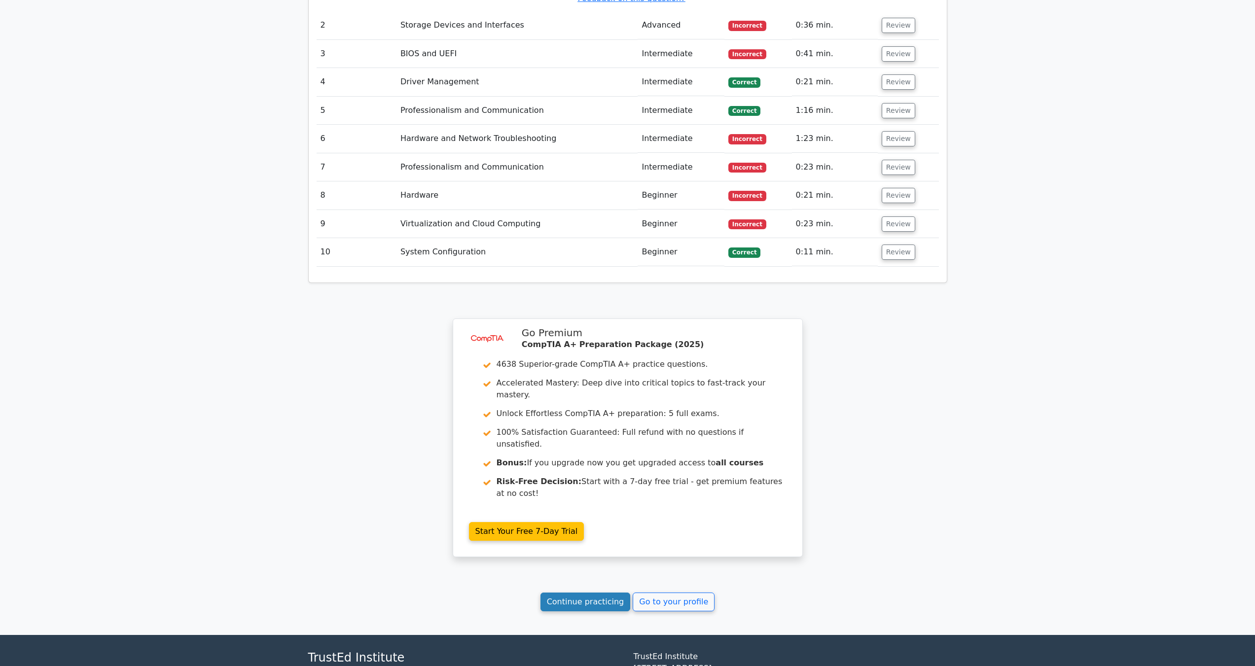
click at [593, 593] on link "Continue practicing" at bounding box center [586, 602] width 90 height 19
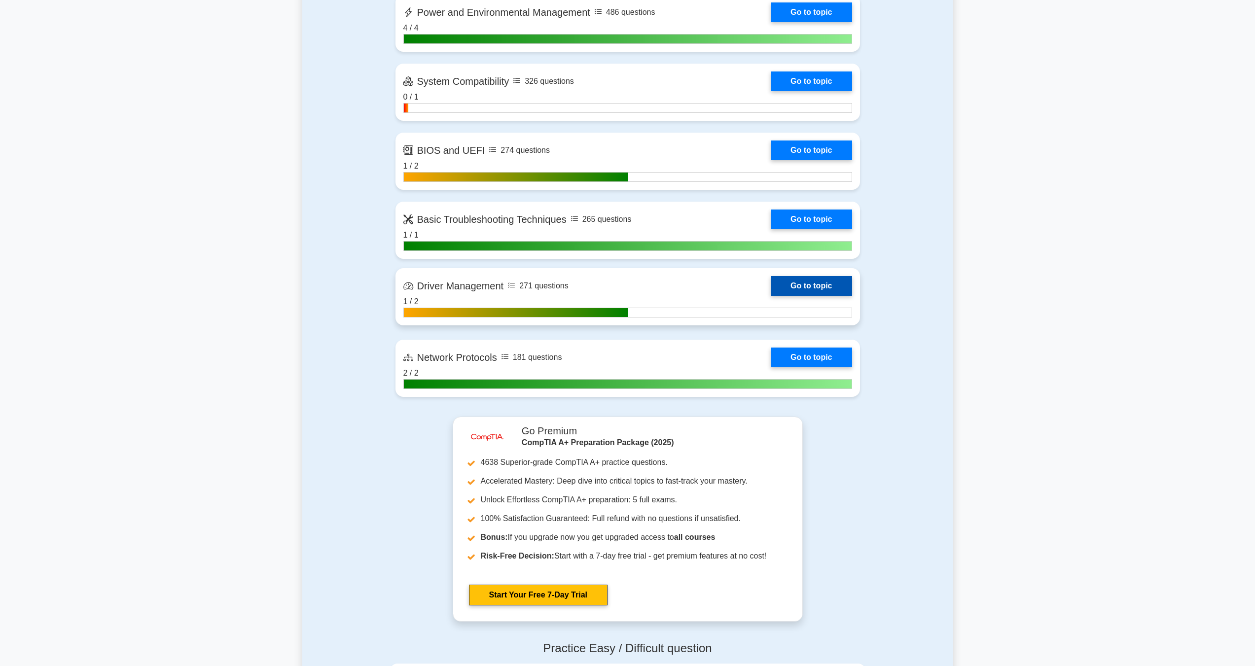
scroll to position [2055, 0]
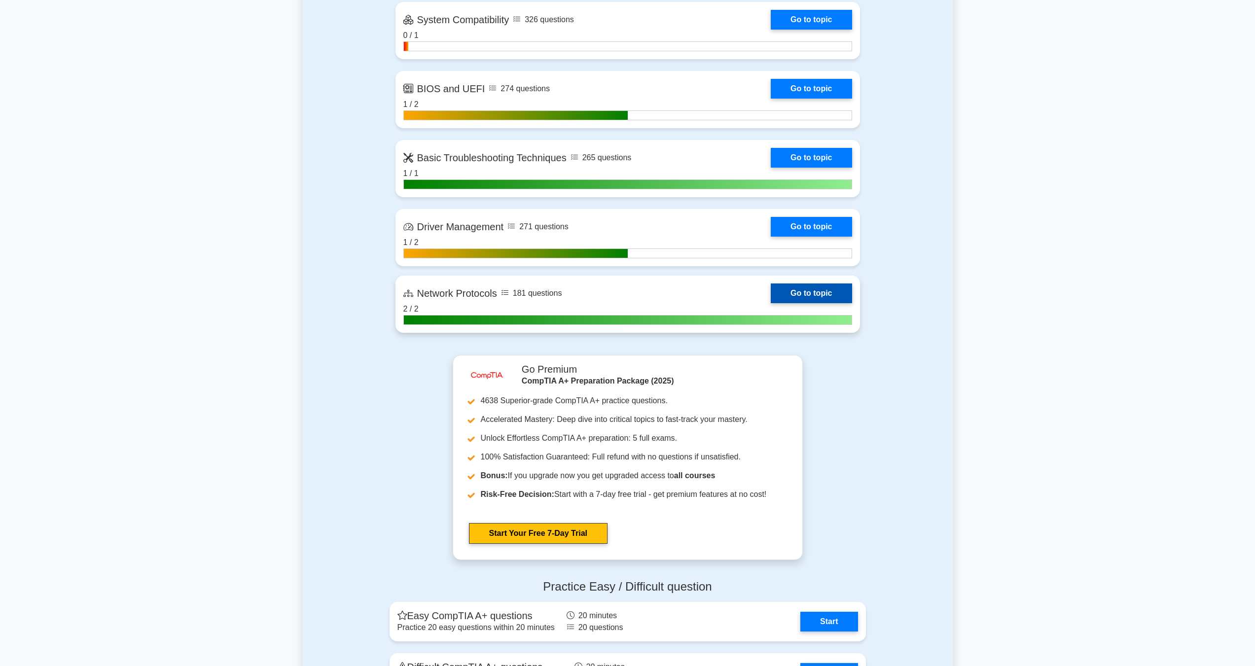
click at [818, 300] on link "Go to topic" at bounding box center [811, 294] width 81 height 20
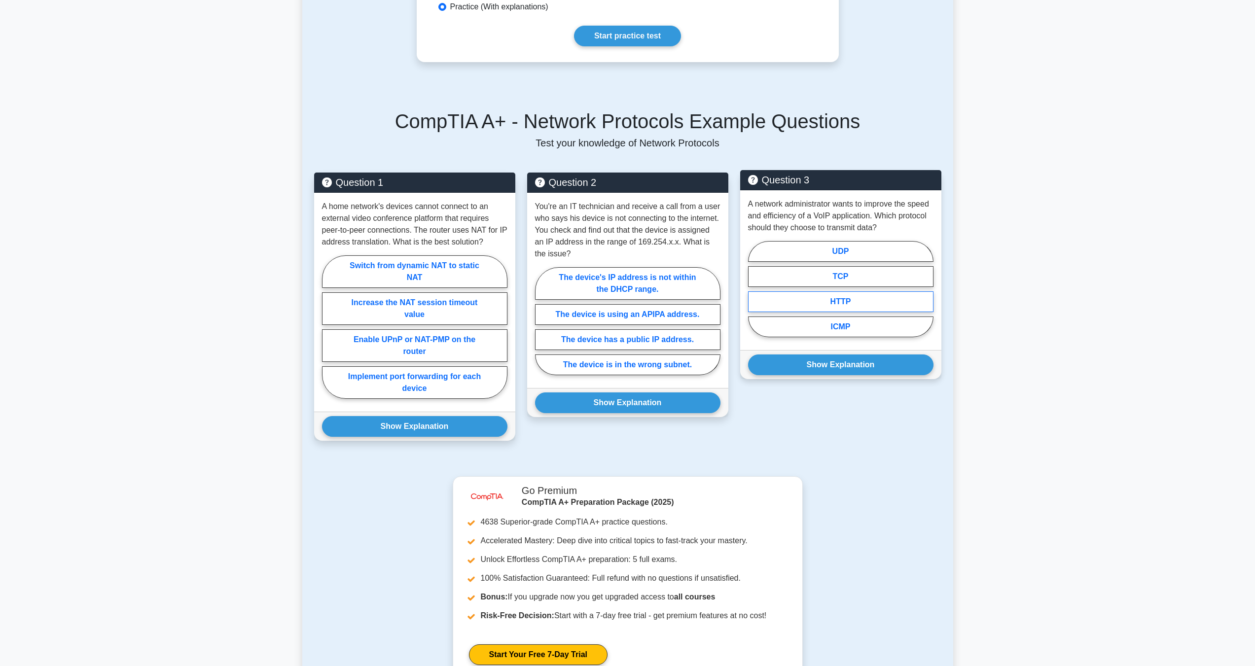
scroll to position [576, 0]
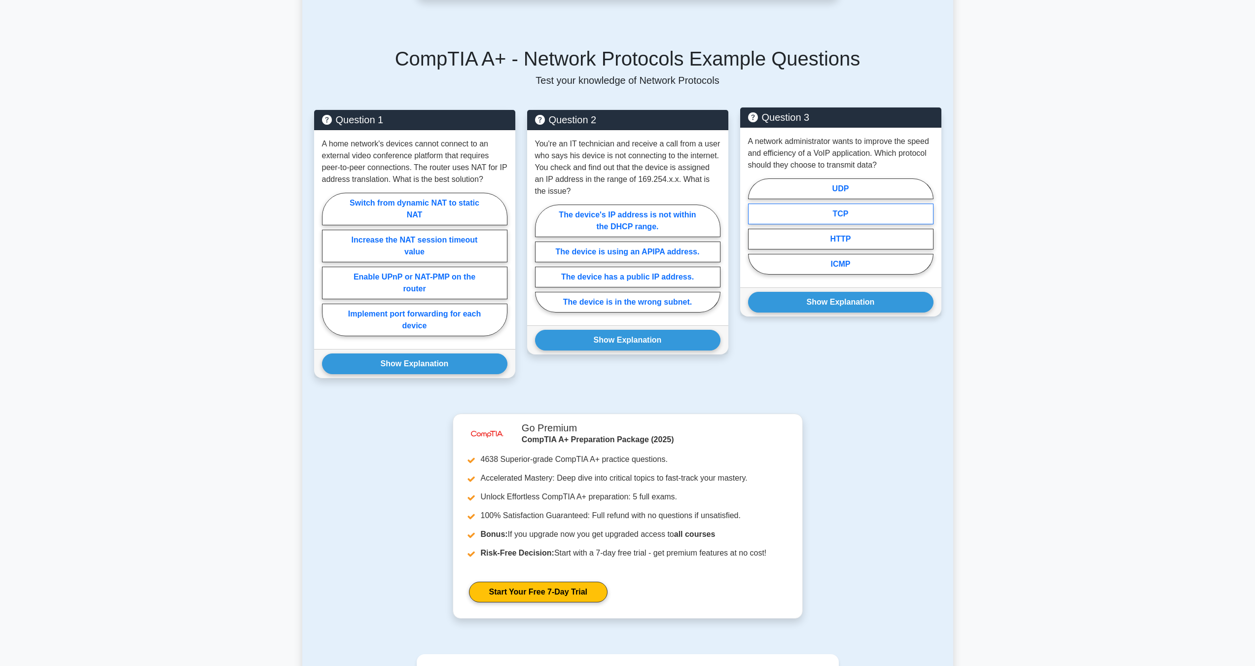
click at [850, 210] on label "TCP" at bounding box center [840, 214] width 185 height 21
click at [755, 226] on input "TCP" at bounding box center [751, 229] width 6 height 6
radio input "true"
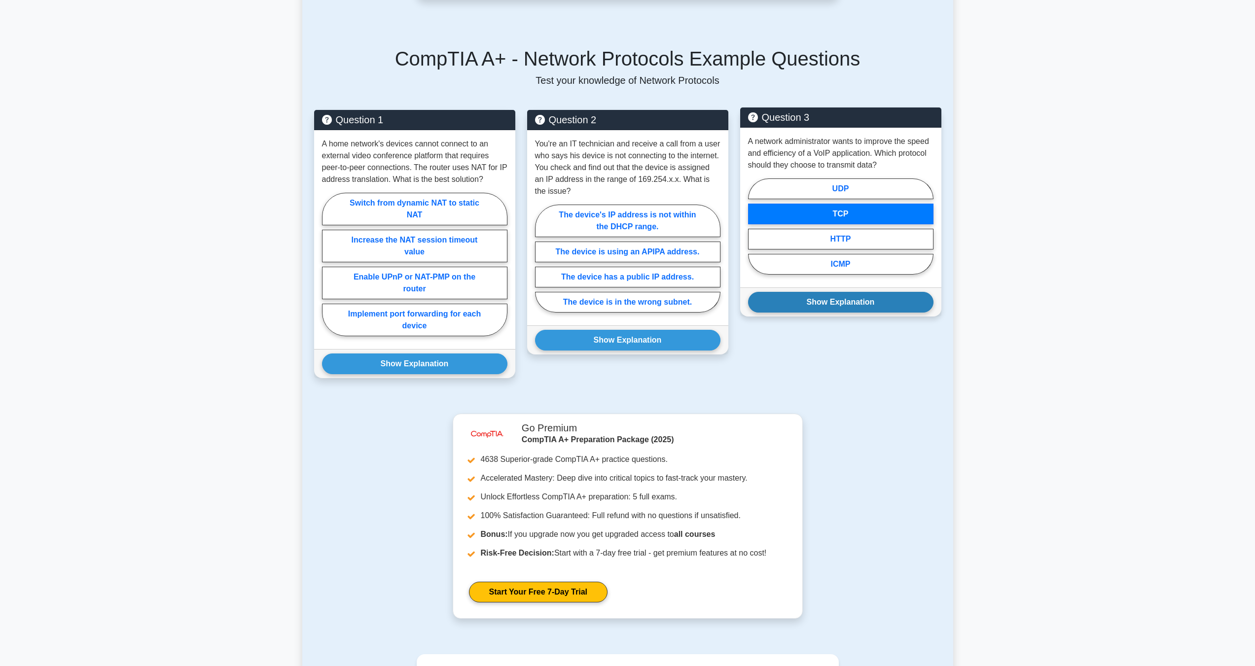
click at [841, 307] on button "Show Explanation" at bounding box center [840, 302] width 185 height 21
